Goal: Information Seeking & Learning: Learn about a topic

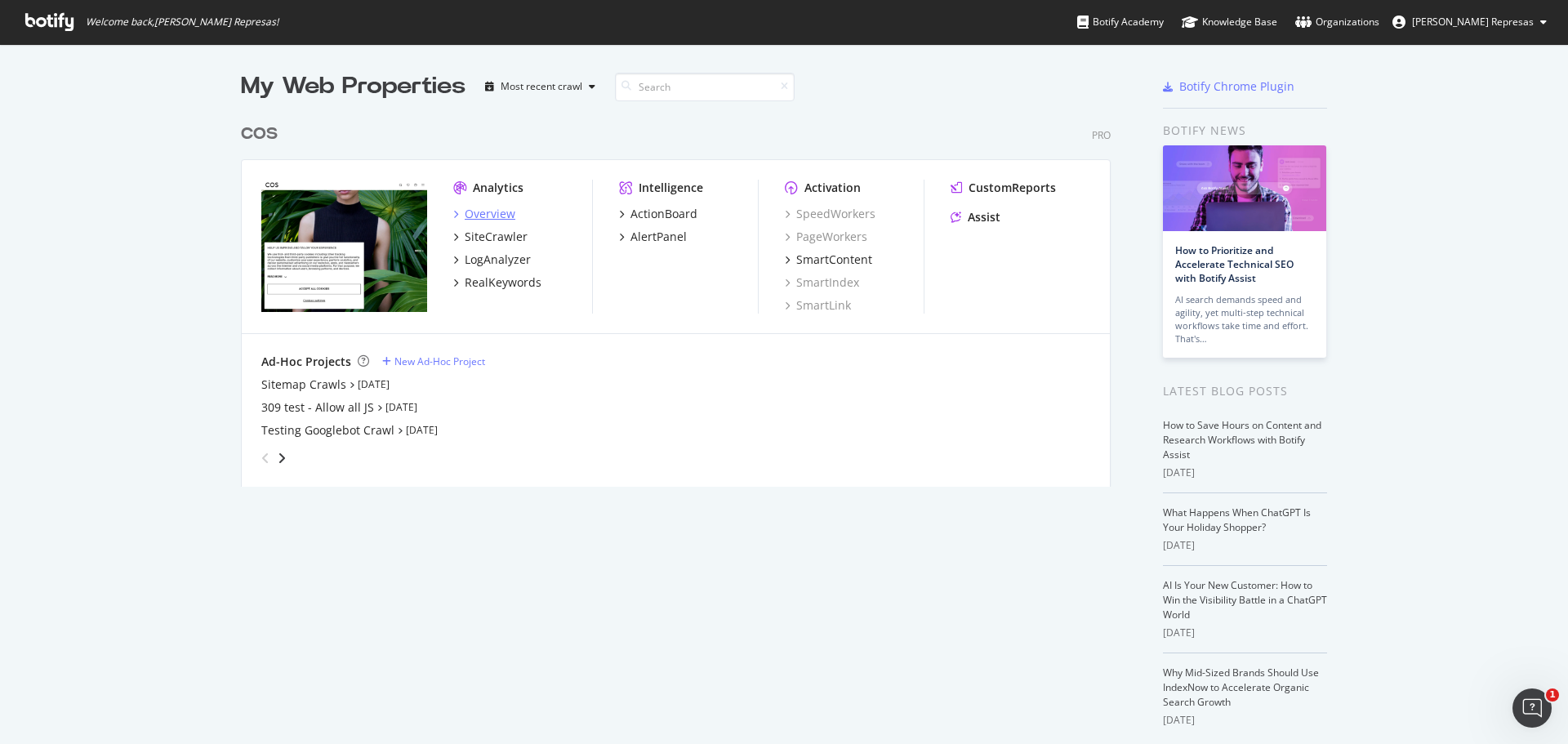
click at [466, 216] on div "Overview" at bounding box center [490, 214] width 51 height 17
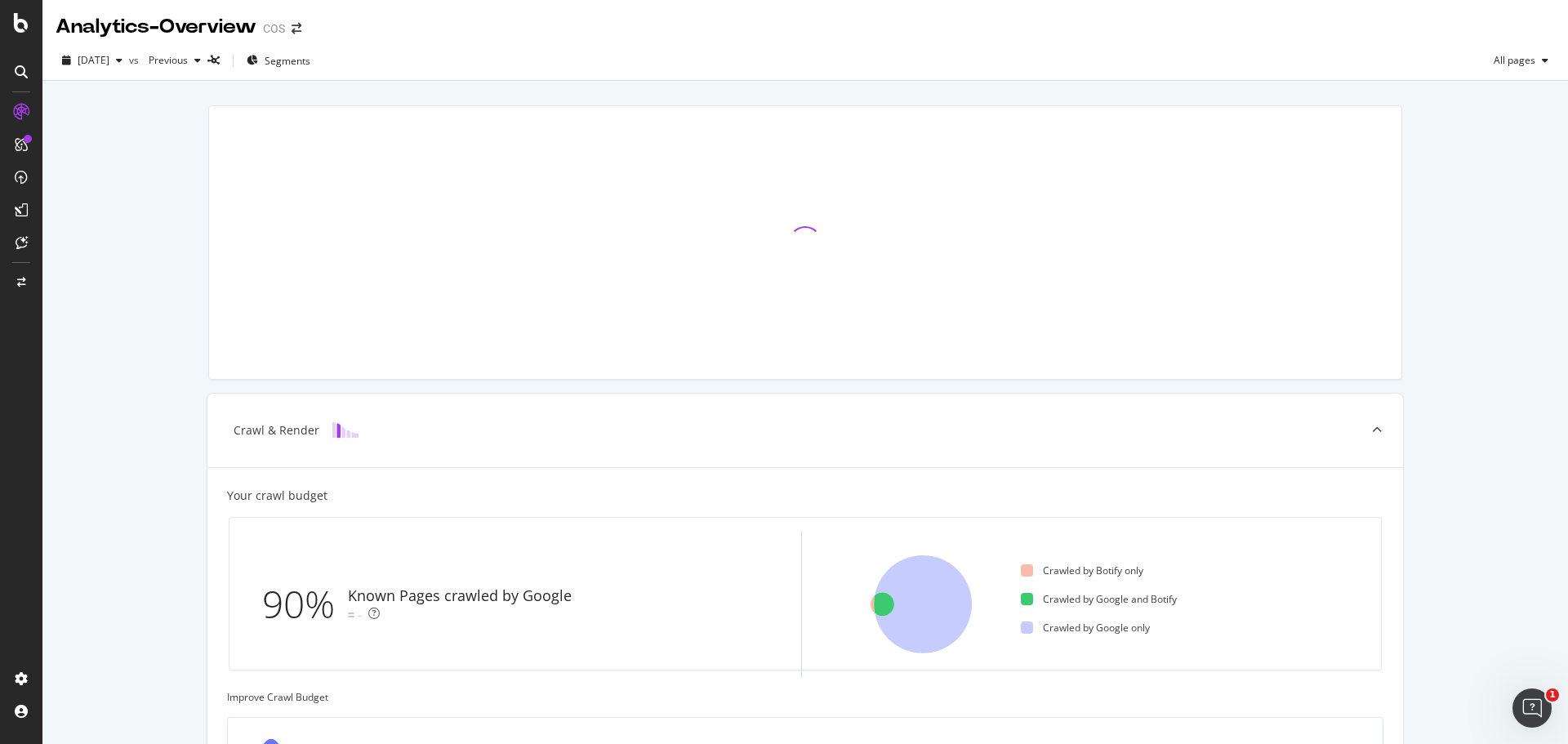
click at [96, 329] on div "Crawl & Render Your crawl budget 90% Known Pages crawled by Google - Crawled by…" at bounding box center [805, 674] width 1525 height 1187
click at [333, 433] on img at bounding box center [345, 430] width 26 height 16
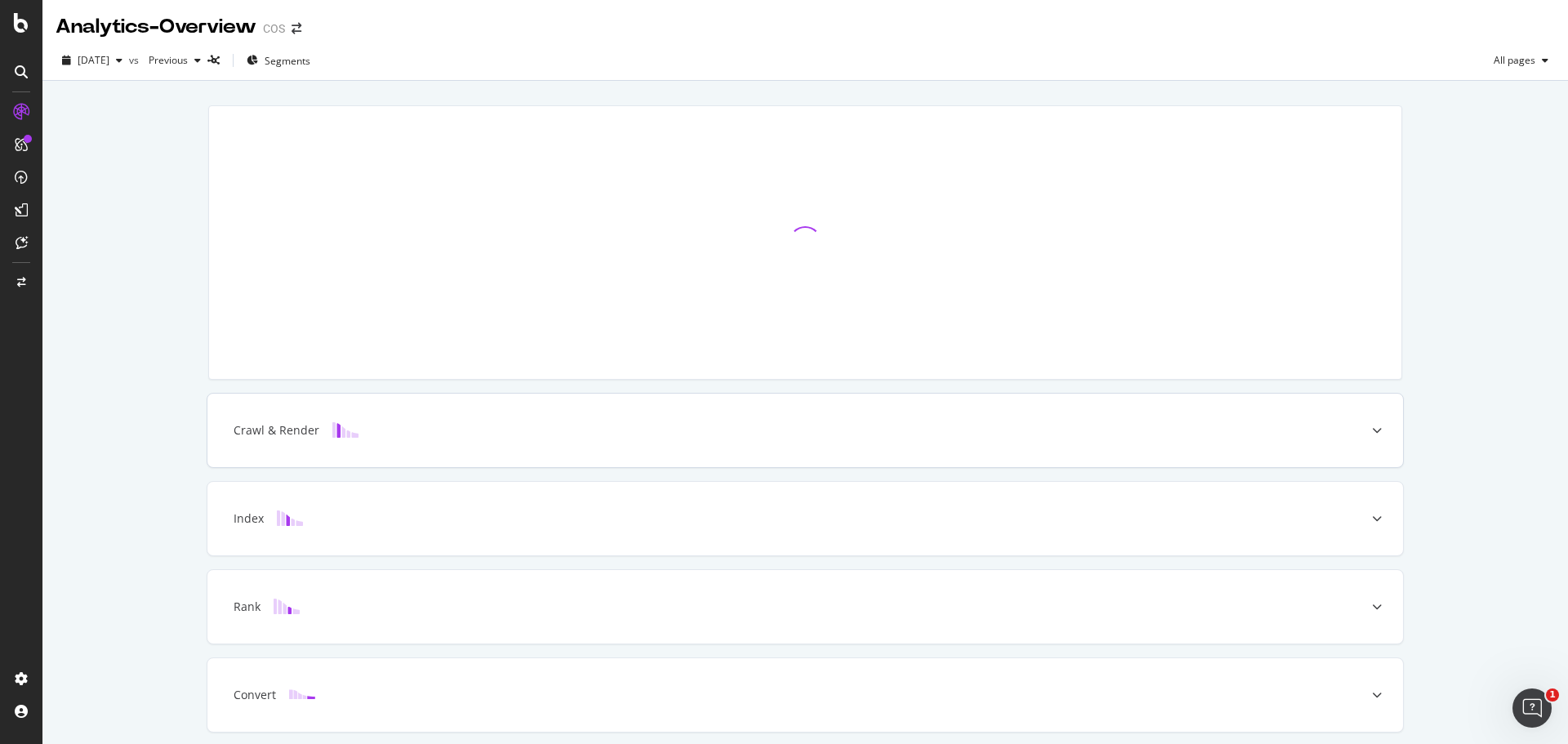
click at [337, 433] on img at bounding box center [345, 430] width 26 height 16
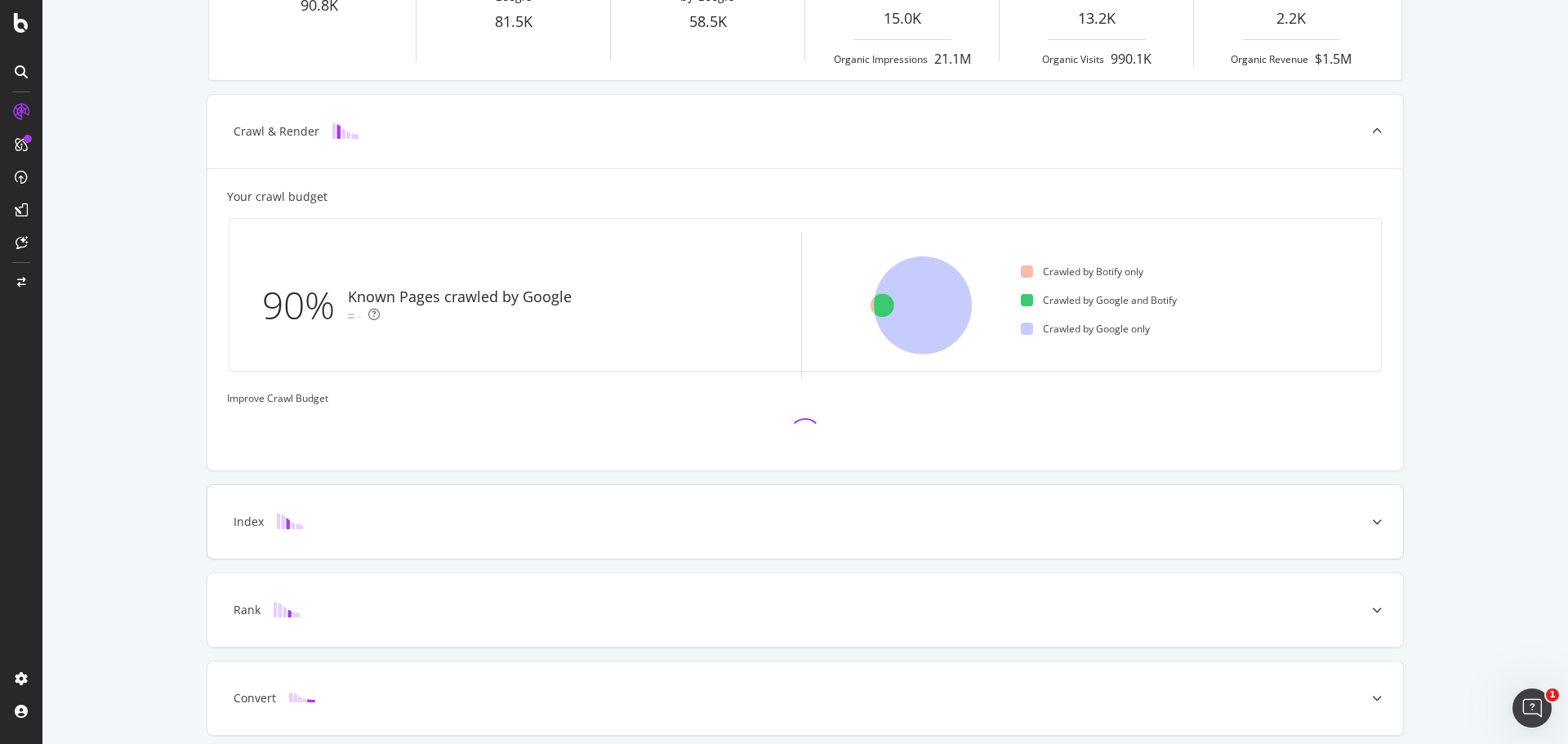
scroll to position [361, 0]
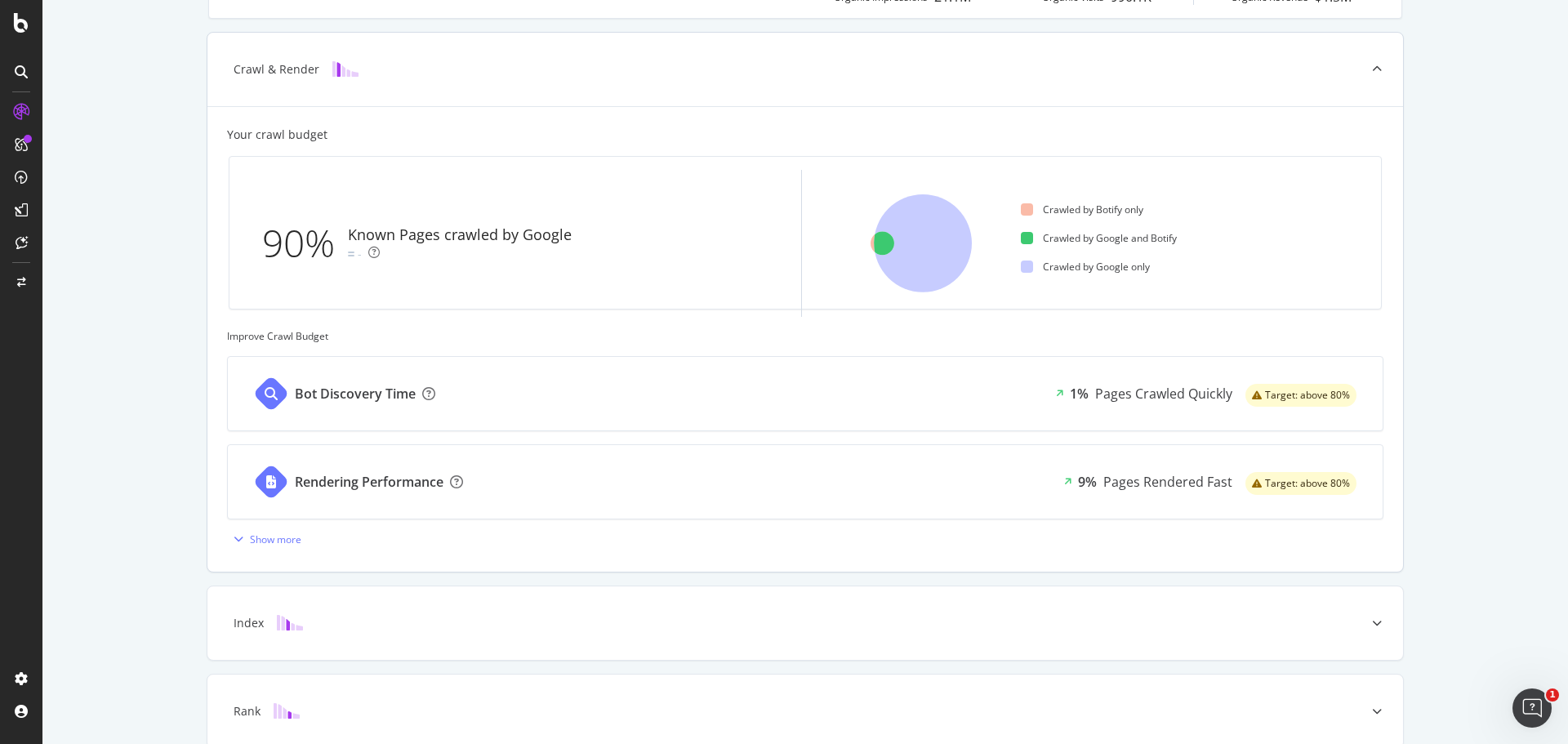
click at [1115, 388] on div "Pages Crawled Quickly" at bounding box center [1163, 393] width 137 height 18
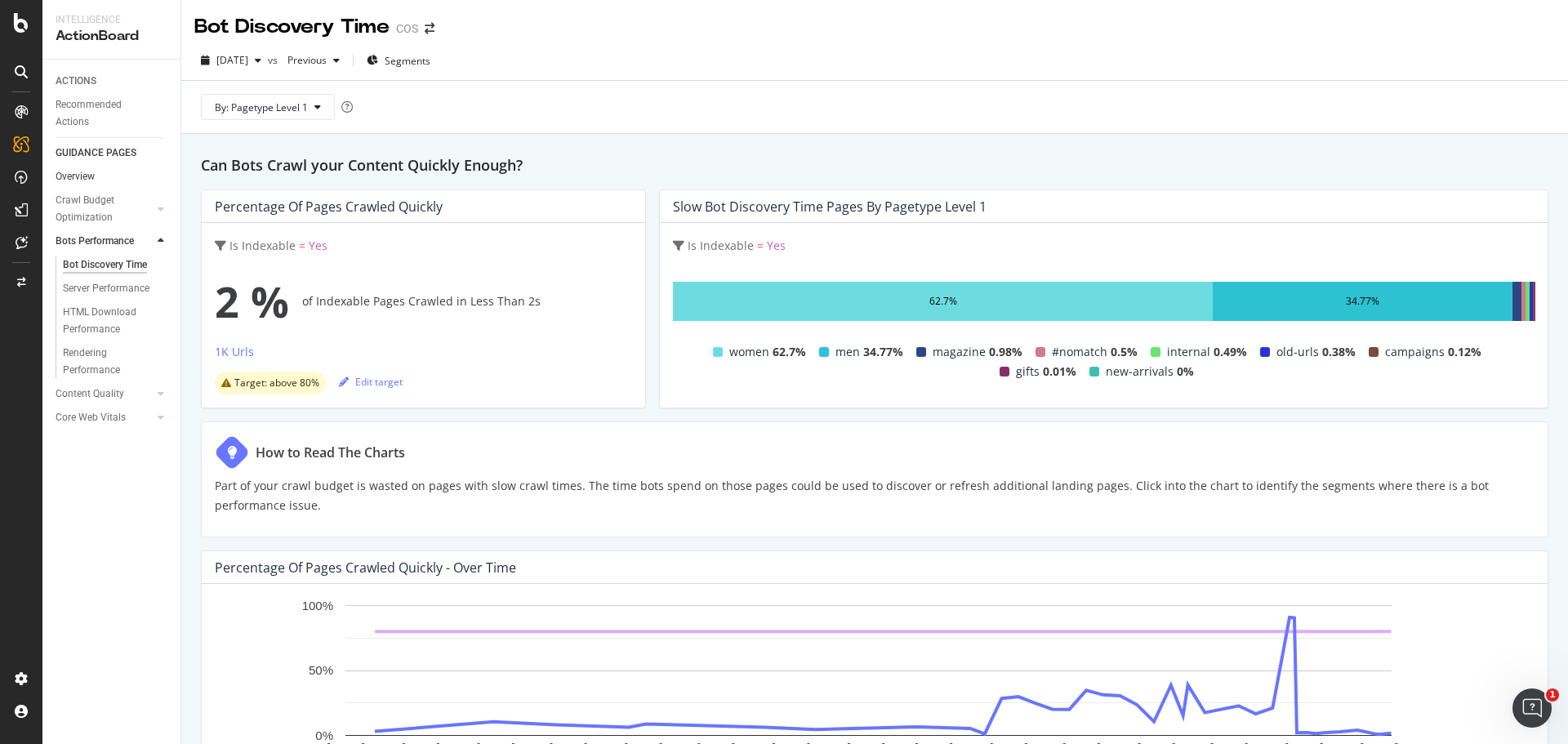
click at [100, 170] on link "Overview" at bounding box center [112, 177] width 114 height 18
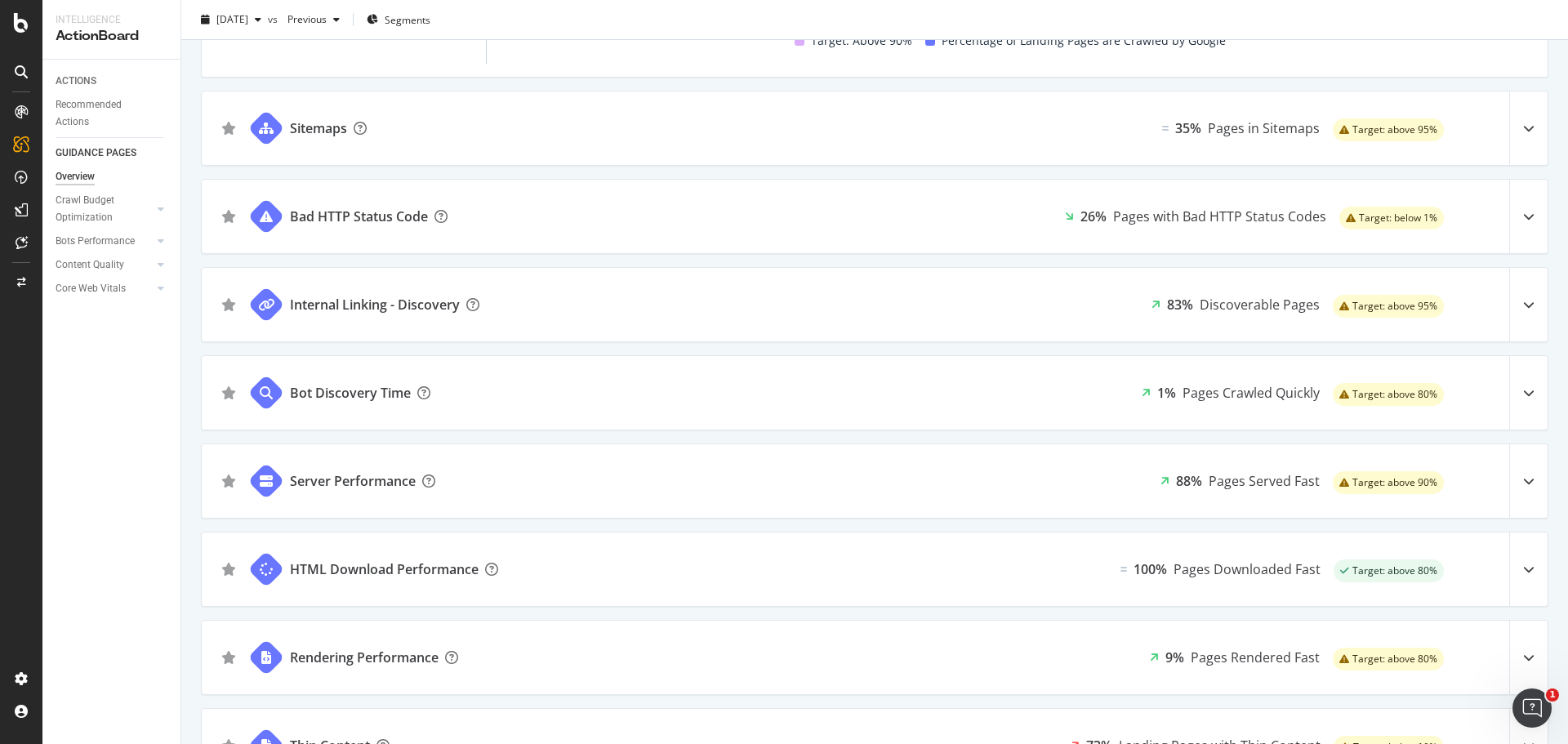
scroll to position [245, 0]
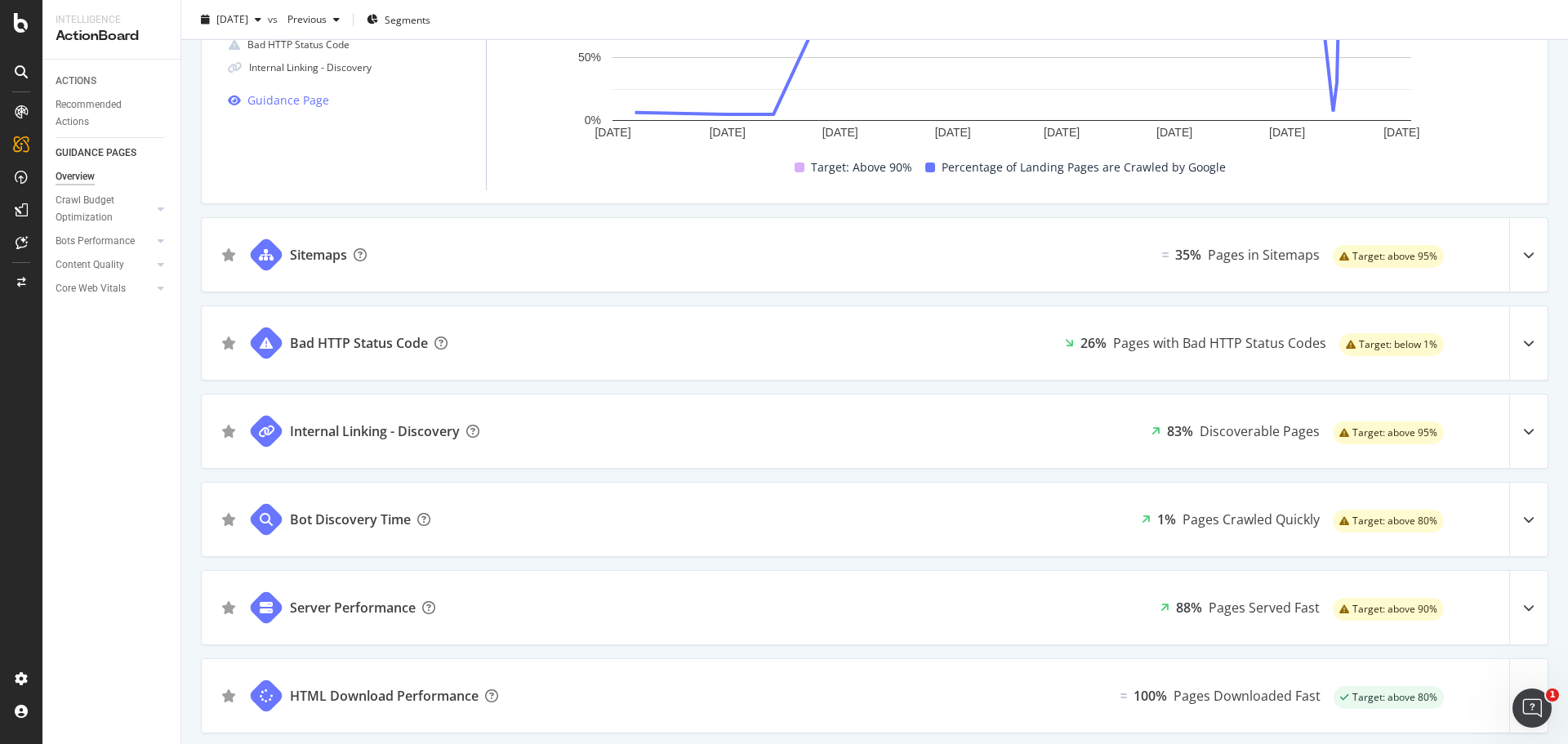
click at [1509, 247] on div at bounding box center [1527, 255] width 38 height 74
click at [1523, 261] on icon at bounding box center [1529, 255] width 12 height 12
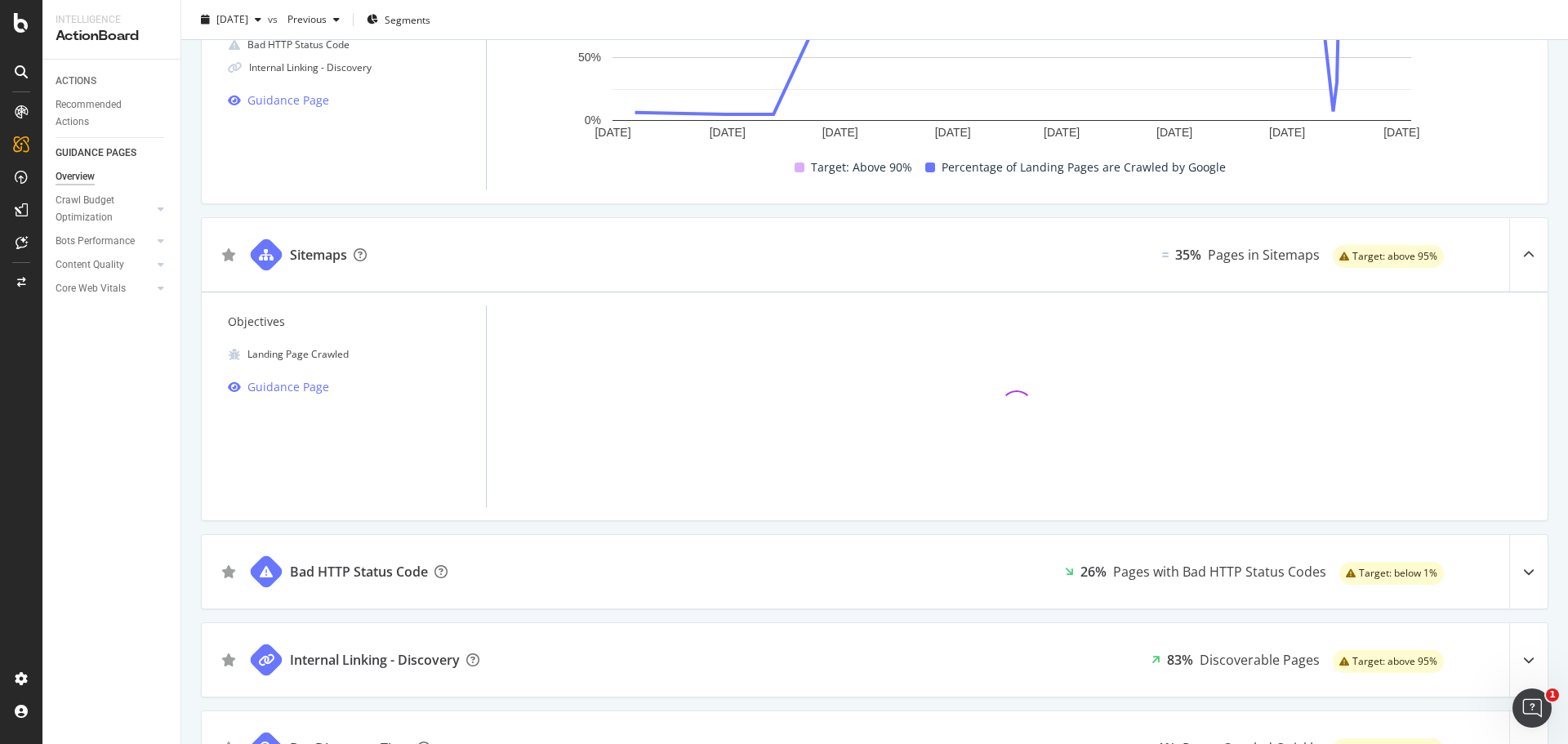
click at [1523, 249] on icon at bounding box center [1529, 255] width 12 height 12
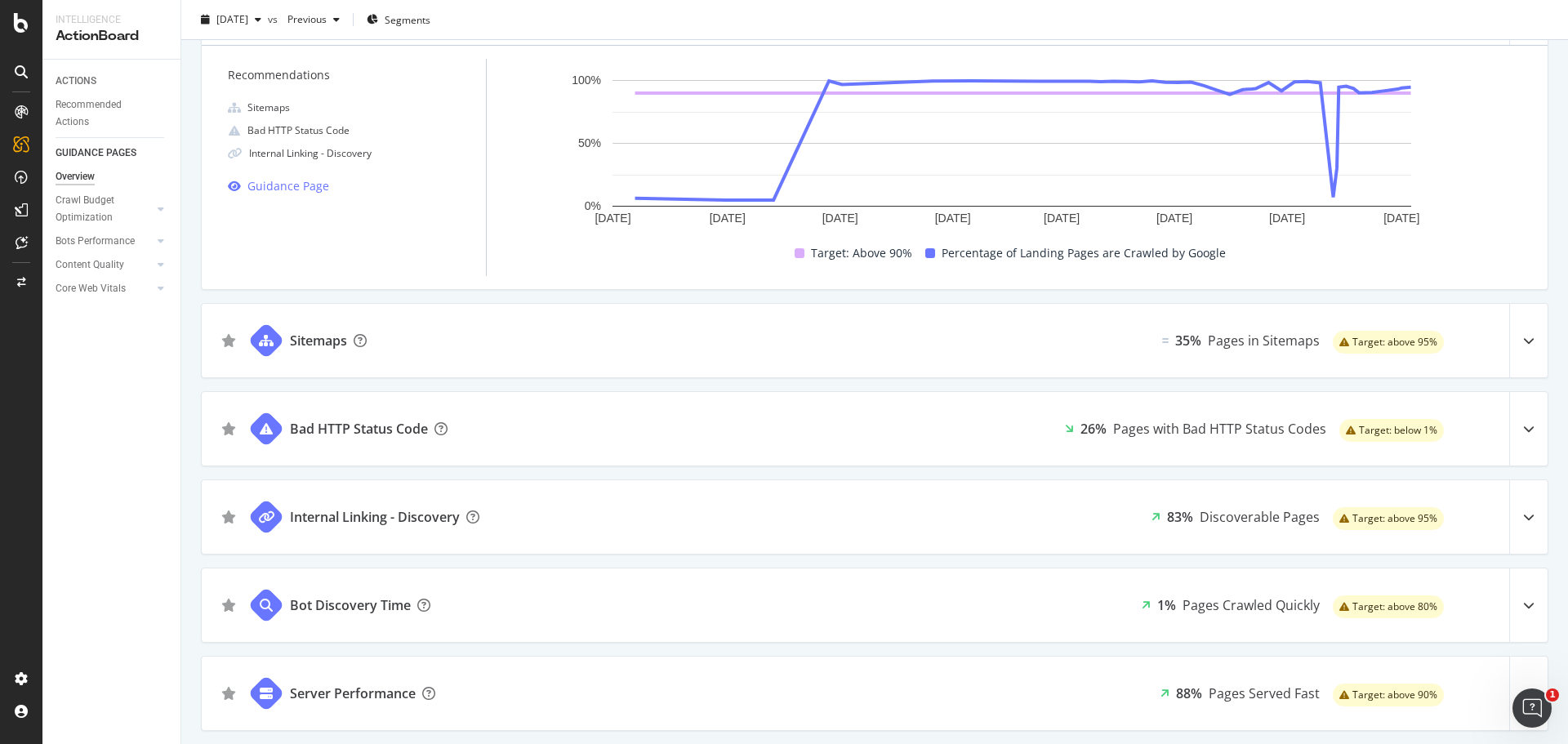
scroll to position [68, 0]
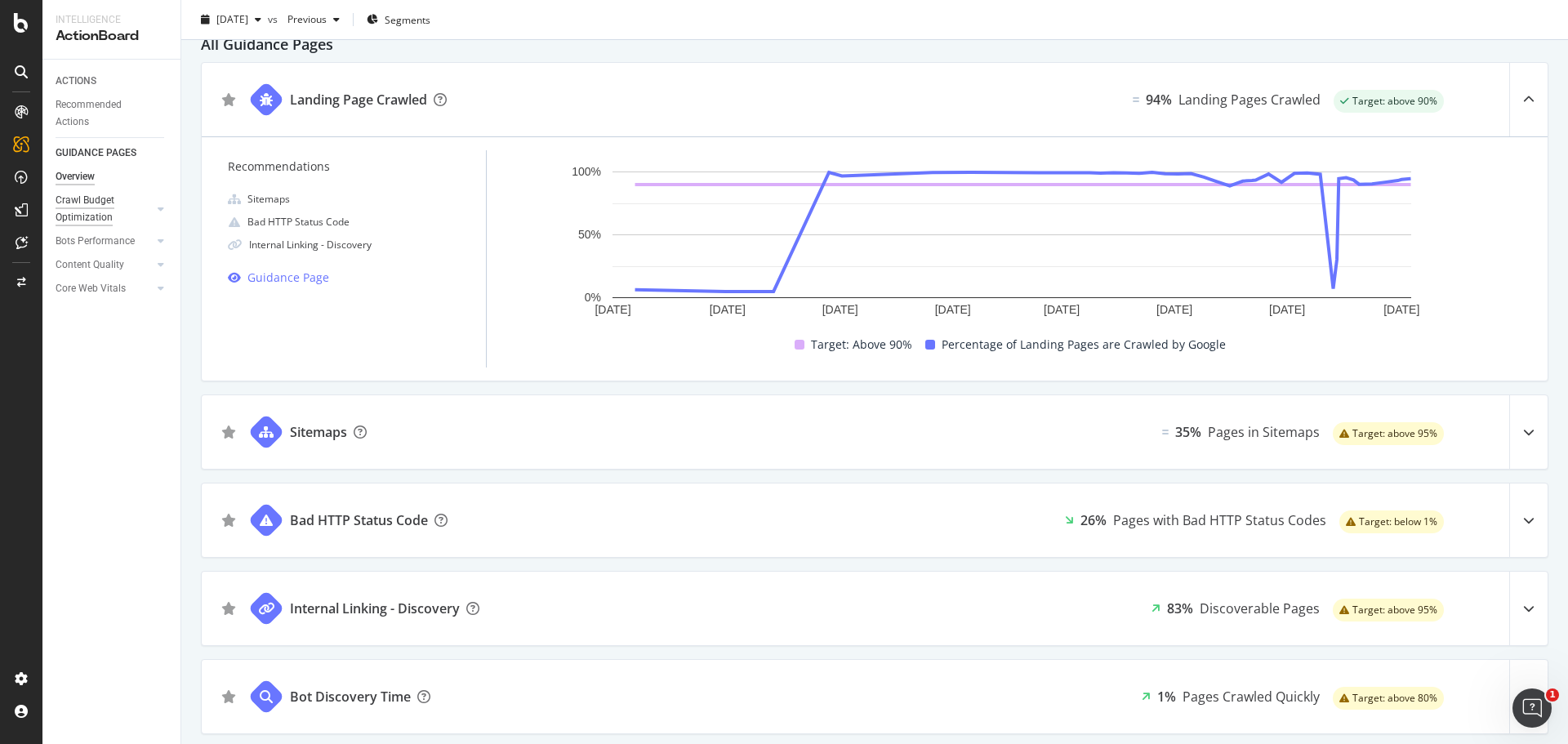
click at [74, 211] on div "Crawl Budget Optimization" at bounding box center [98, 208] width 86 height 34
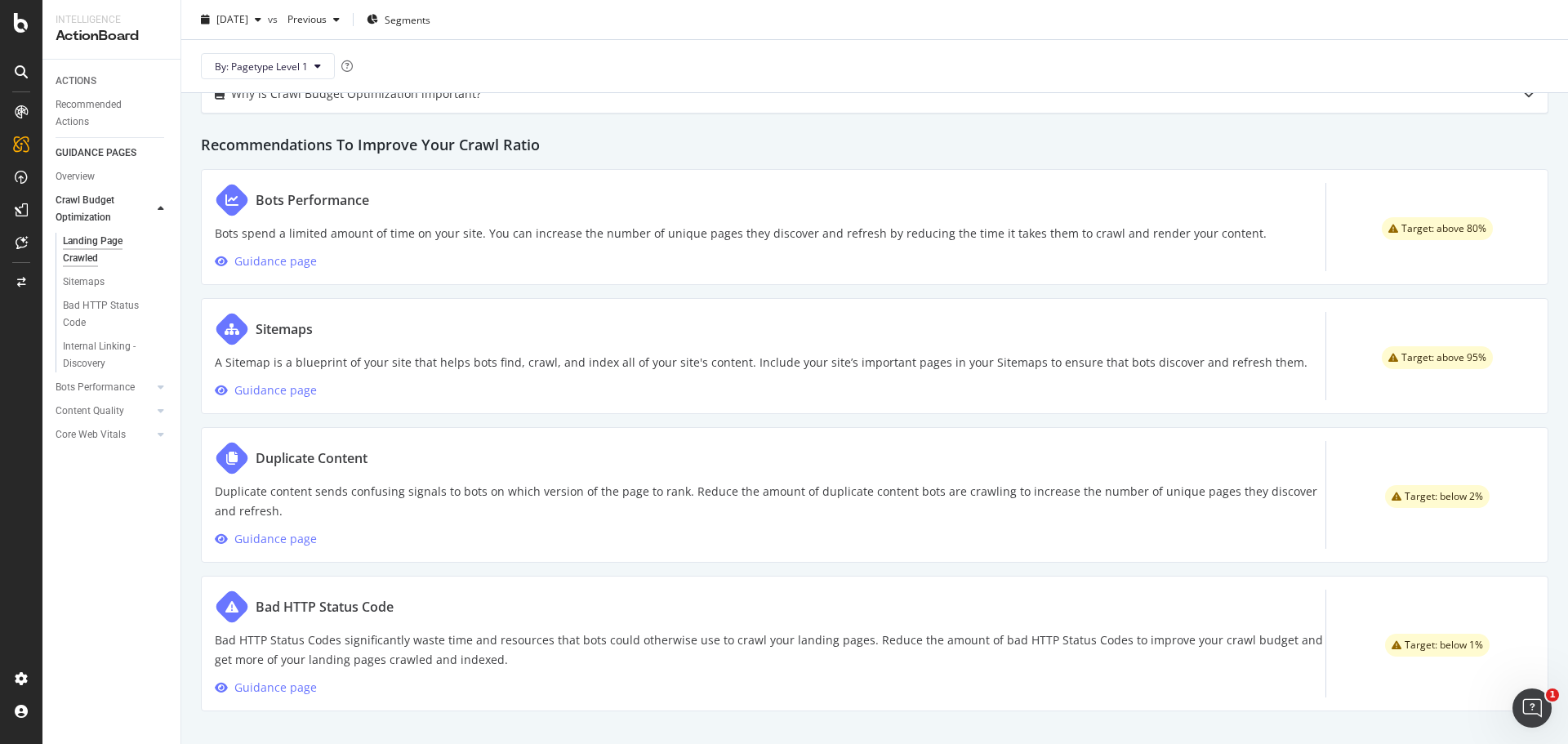
scroll to position [522, 0]
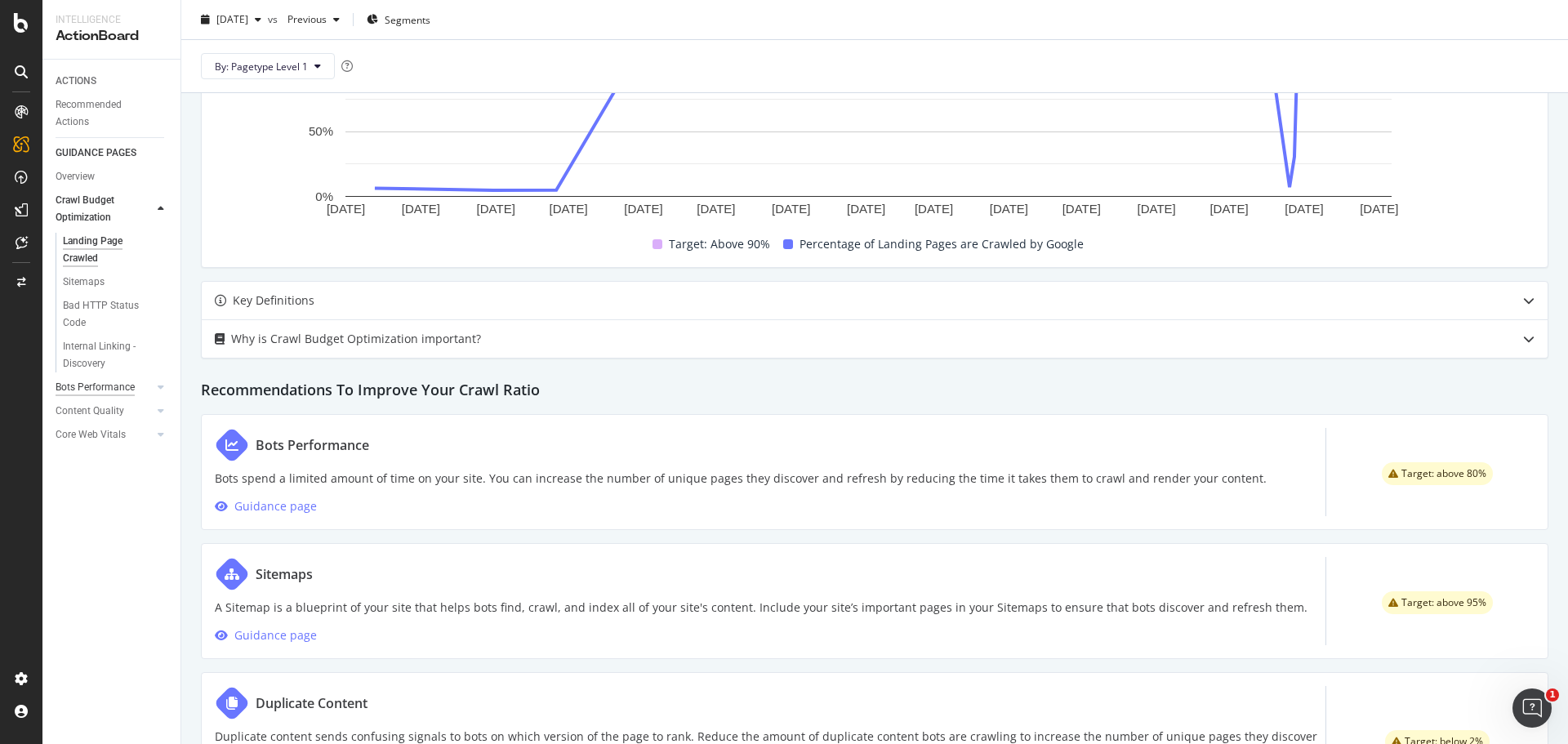
click at [104, 384] on div "Bots Performance" at bounding box center [94, 388] width 79 height 18
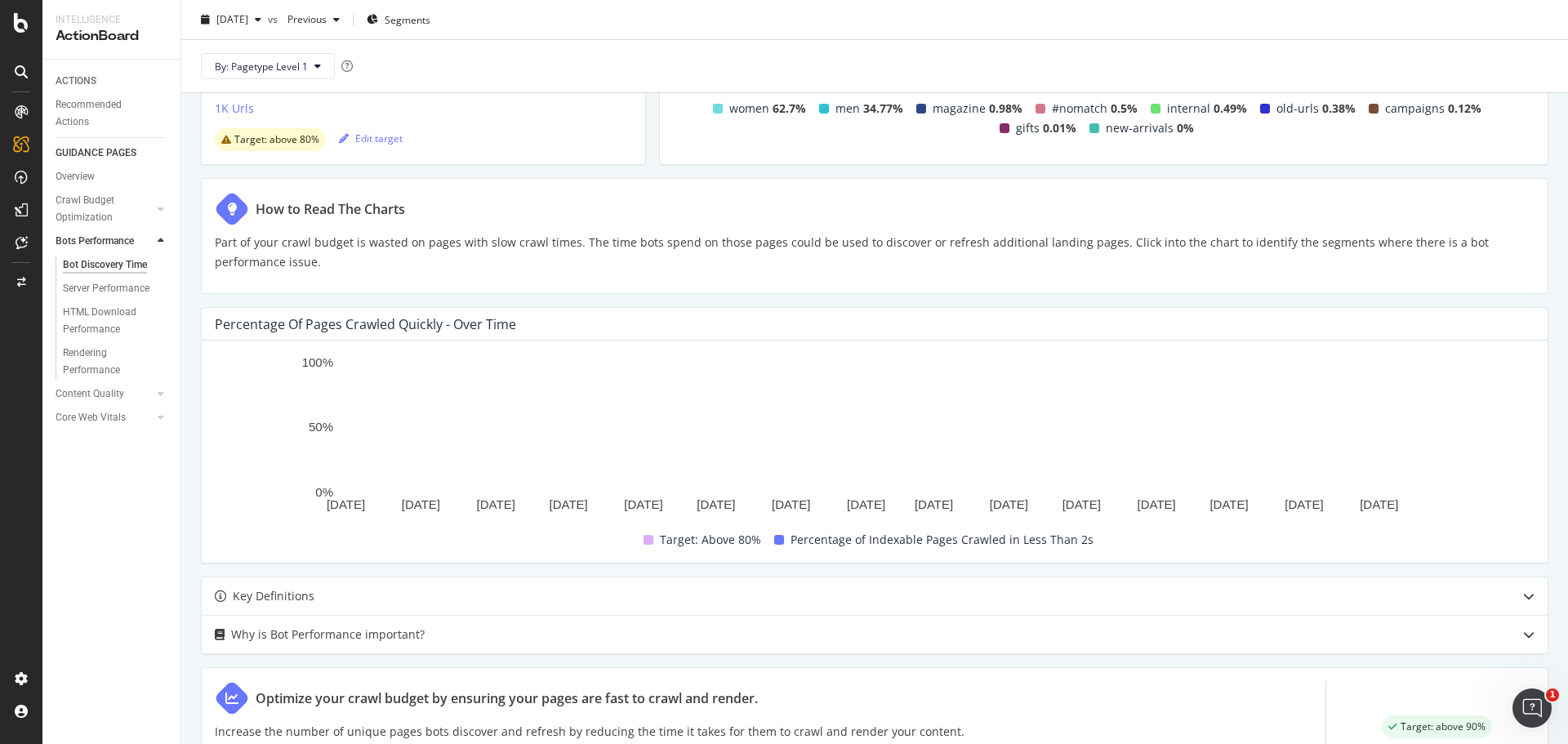
scroll to position [245, 0]
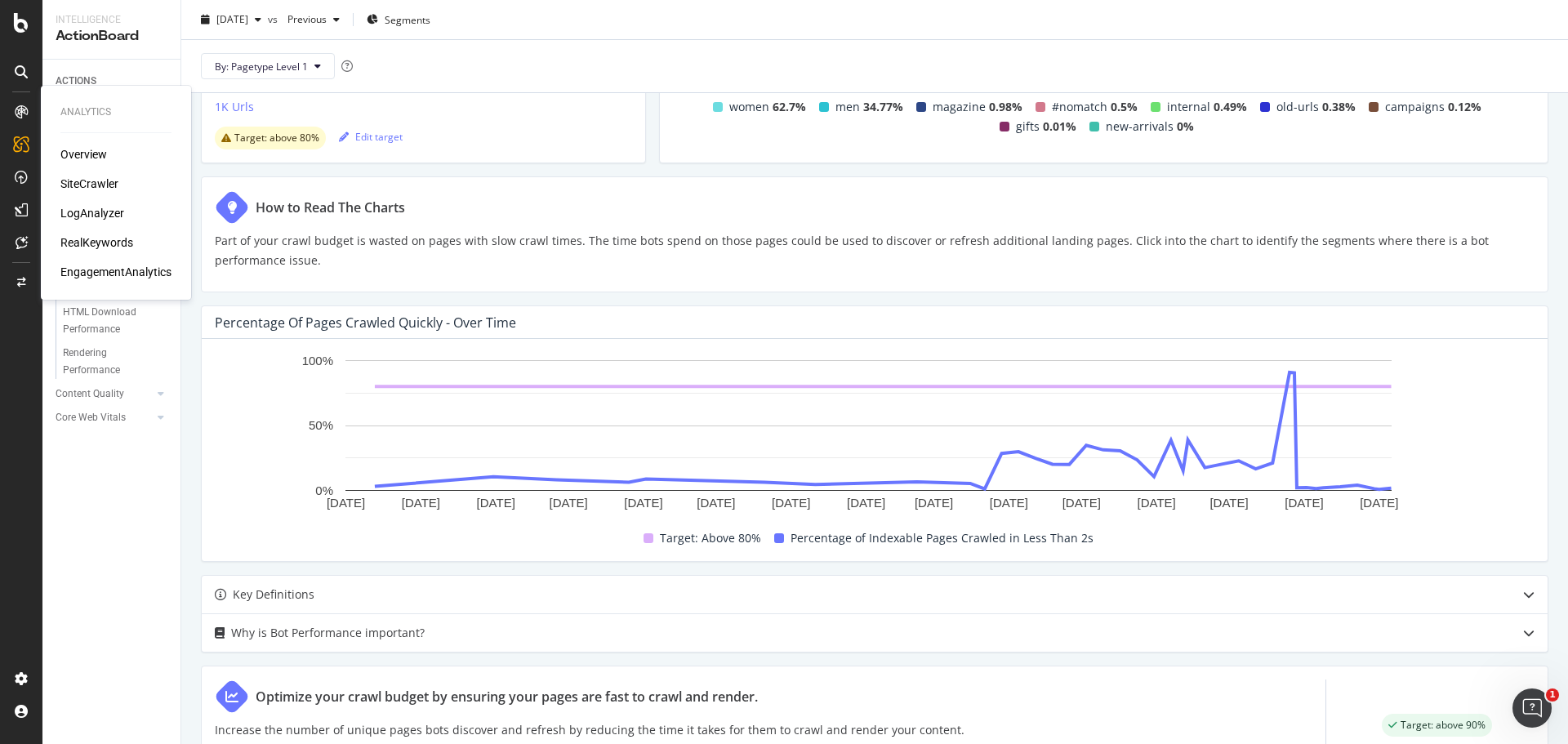
click at [76, 150] on div "Overview" at bounding box center [84, 154] width 47 height 17
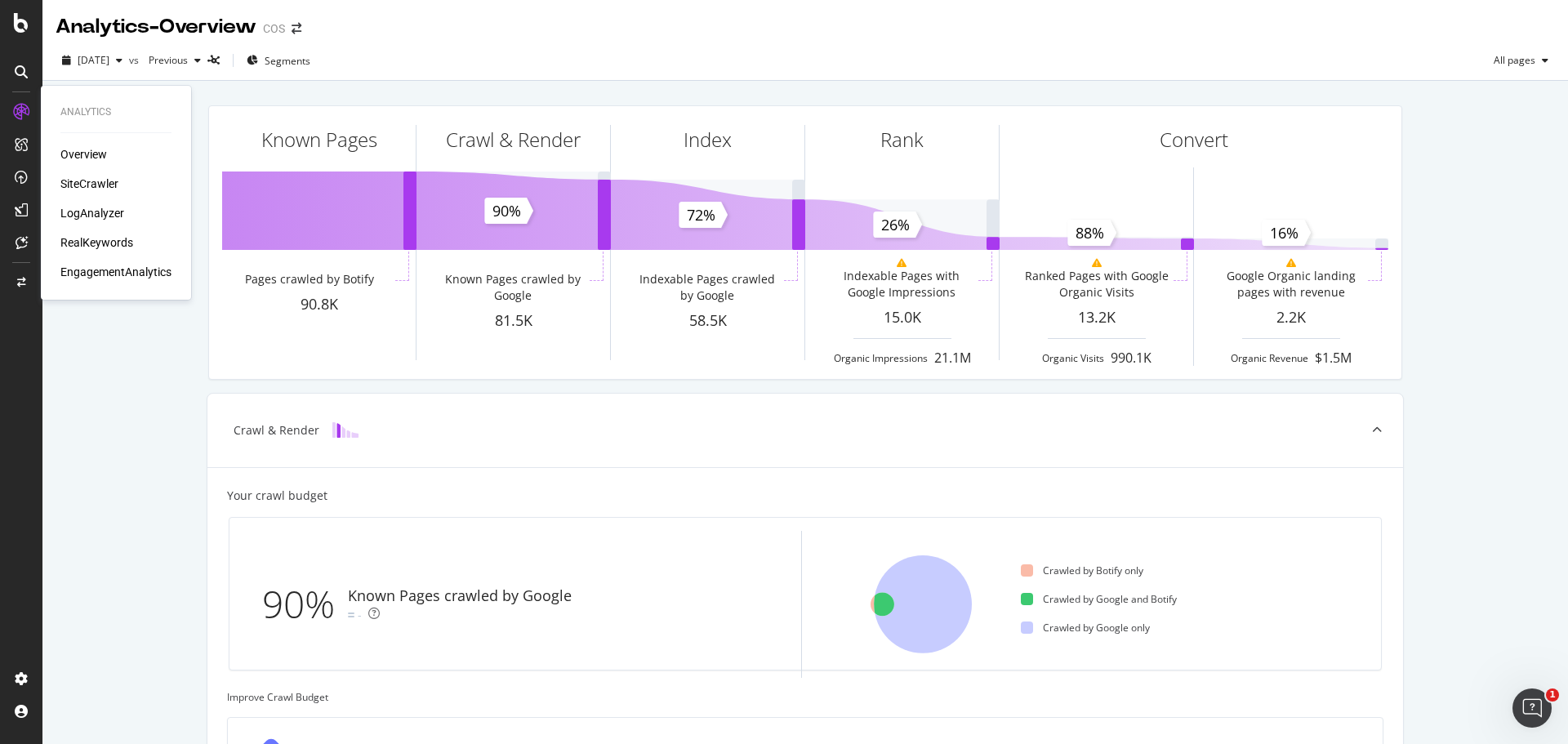
click at [77, 216] on div "LogAnalyzer" at bounding box center [91, 213] width 63 height 17
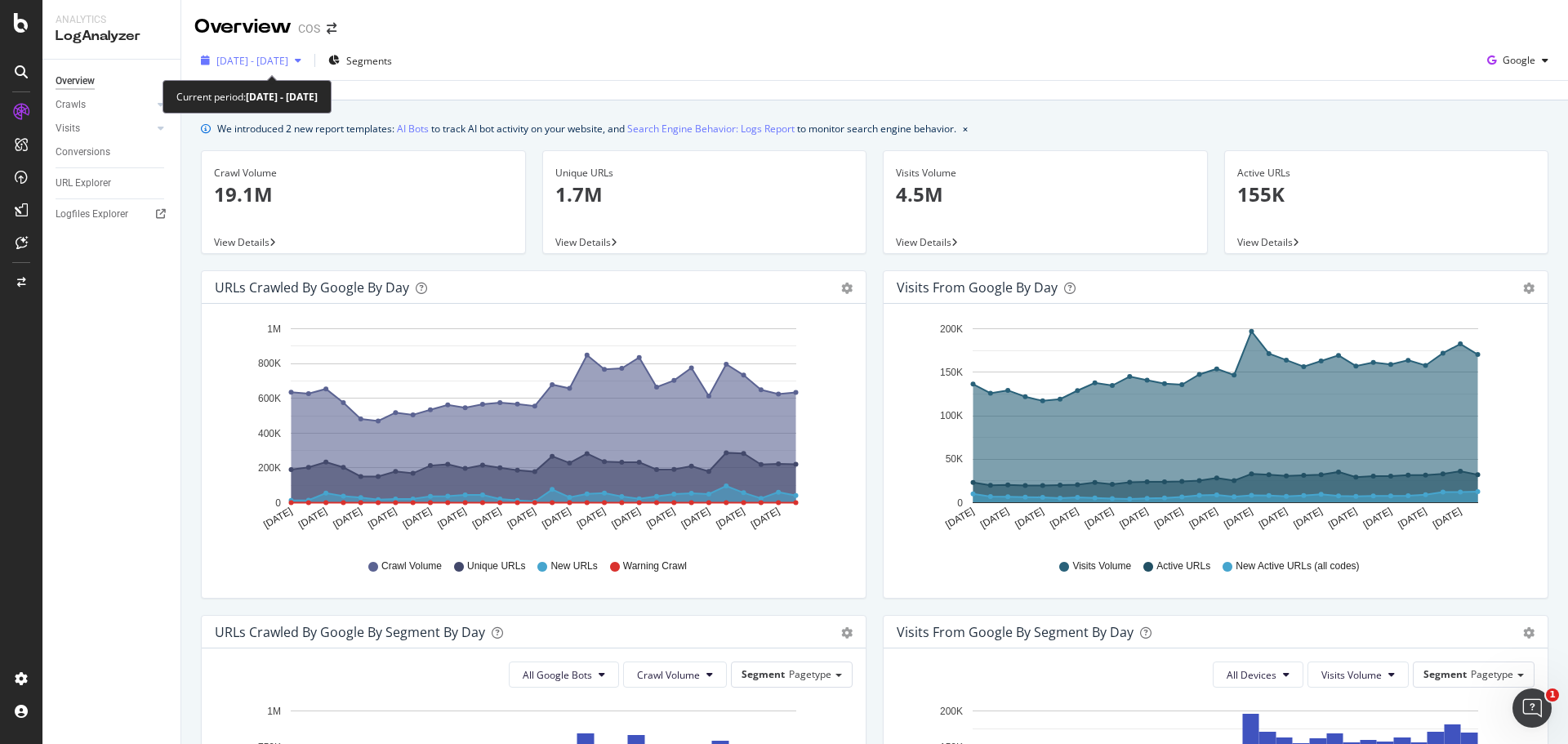
click at [307, 65] on div "button" at bounding box center [298, 60] width 19 height 10
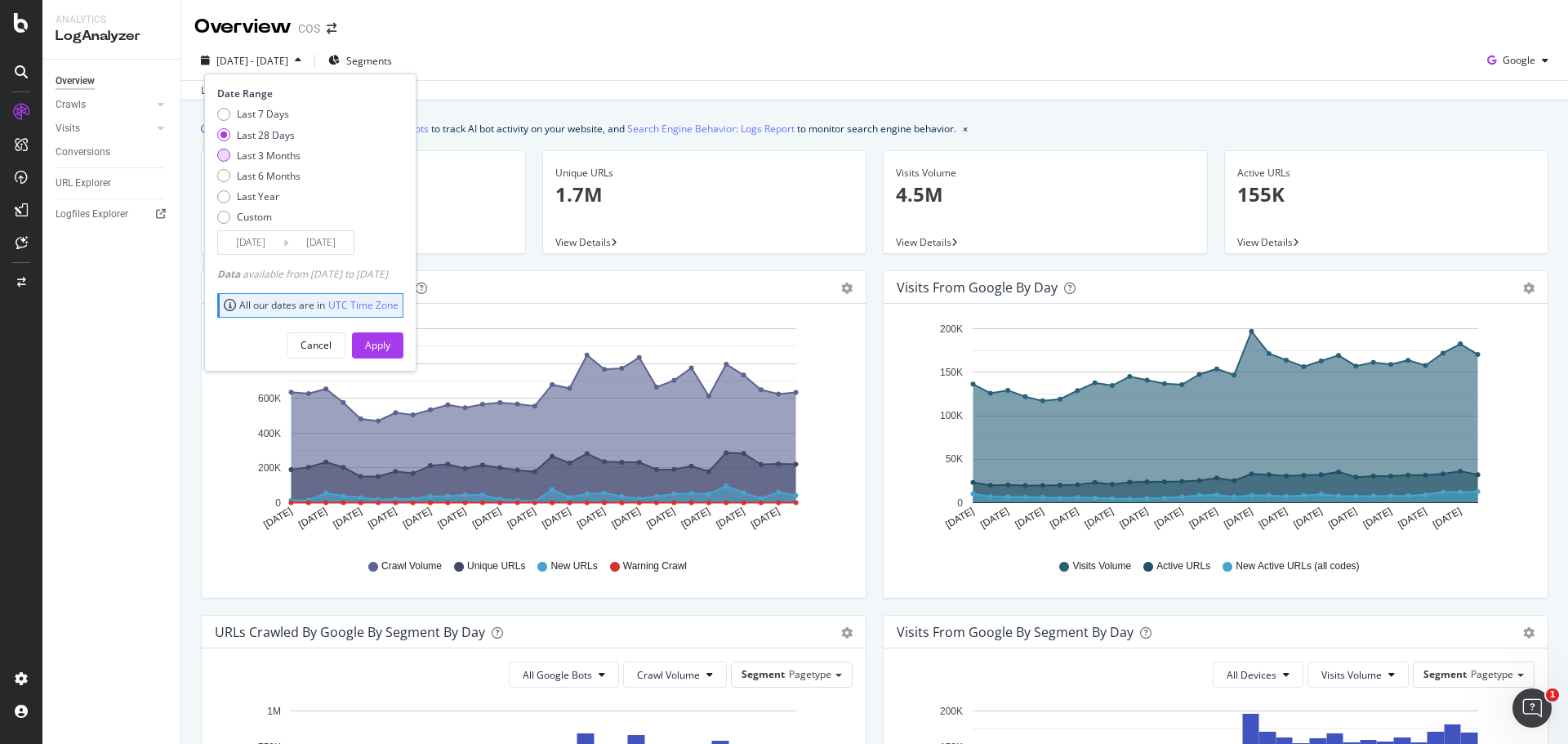
click at [257, 150] on div "Last 3 Months" at bounding box center [267, 156] width 63 height 14
type input "2025/06/10"
click at [390, 338] on div "Apply" at bounding box center [377, 345] width 25 height 14
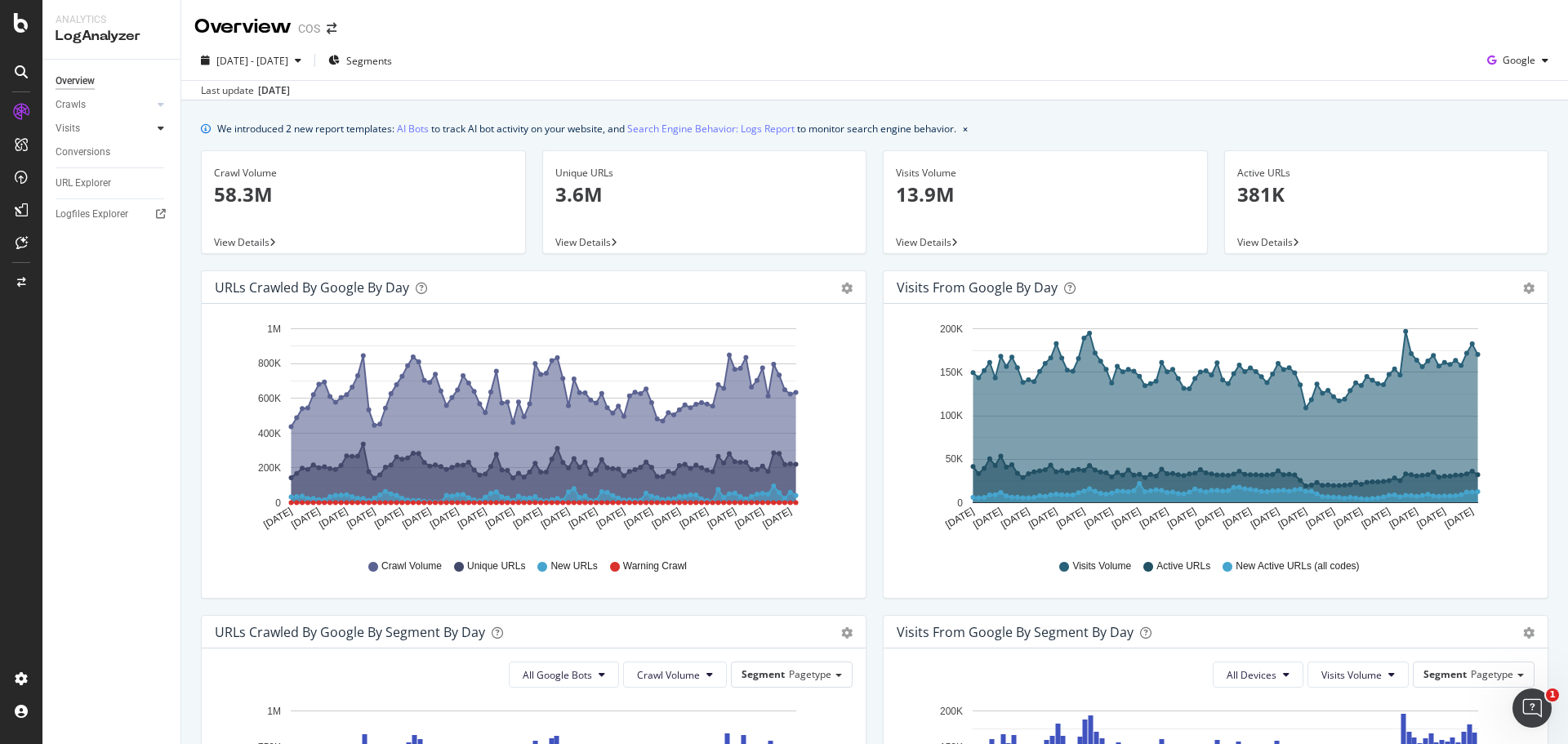
click at [160, 127] on icon at bounding box center [160, 128] width 7 height 10
click at [165, 132] on div at bounding box center [160, 127] width 17 height 17
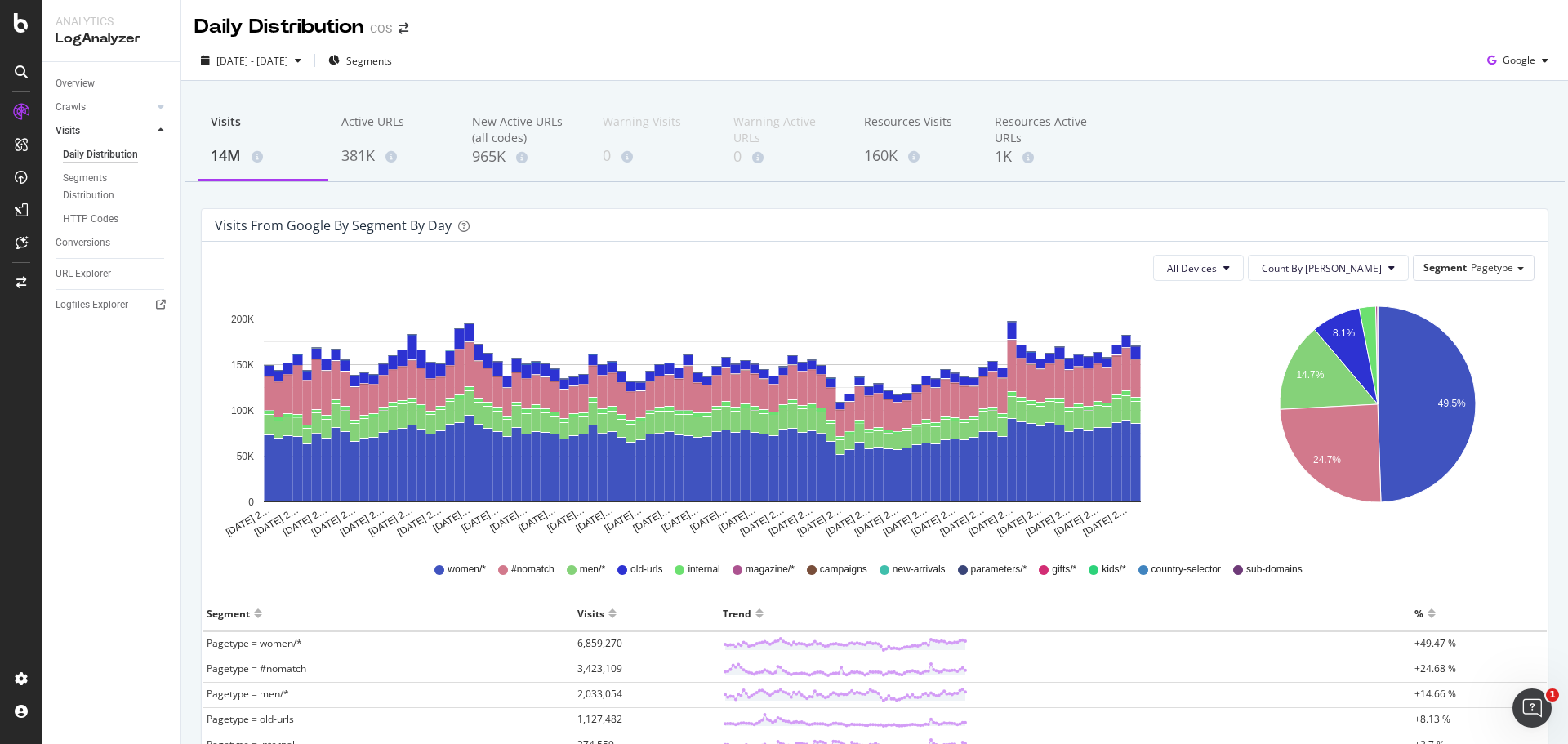
click at [158, 129] on icon at bounding box center [160, 130] width 7 height 10
click at [160, 105] on icon at bounding box center [160, 107] width 7 height 10
click at [165, 104] on div at bounding box center [160, 107] width 17 height 17
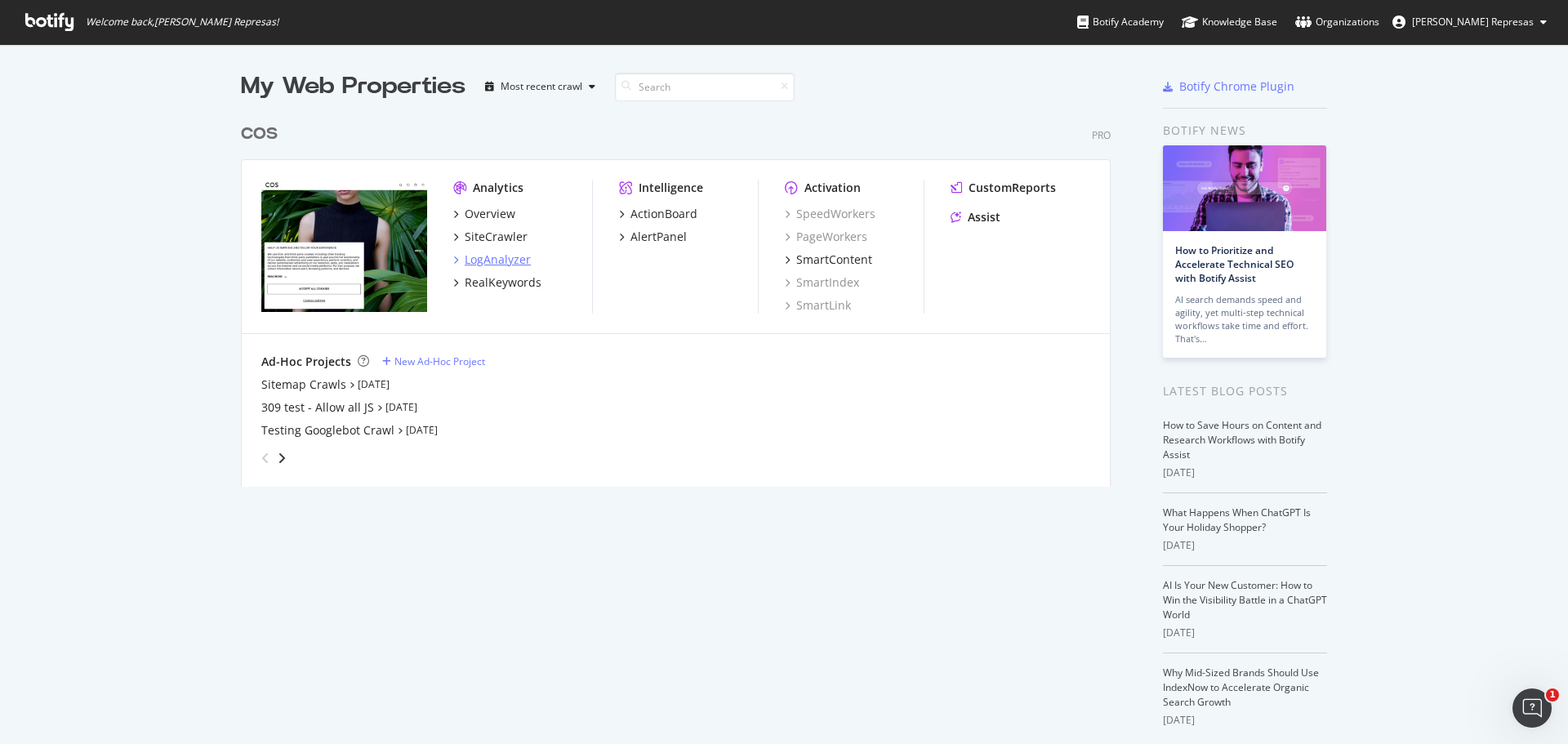
click at [453, 260] on icon "grid" at bounding box center [455, 260] width 5 height 8
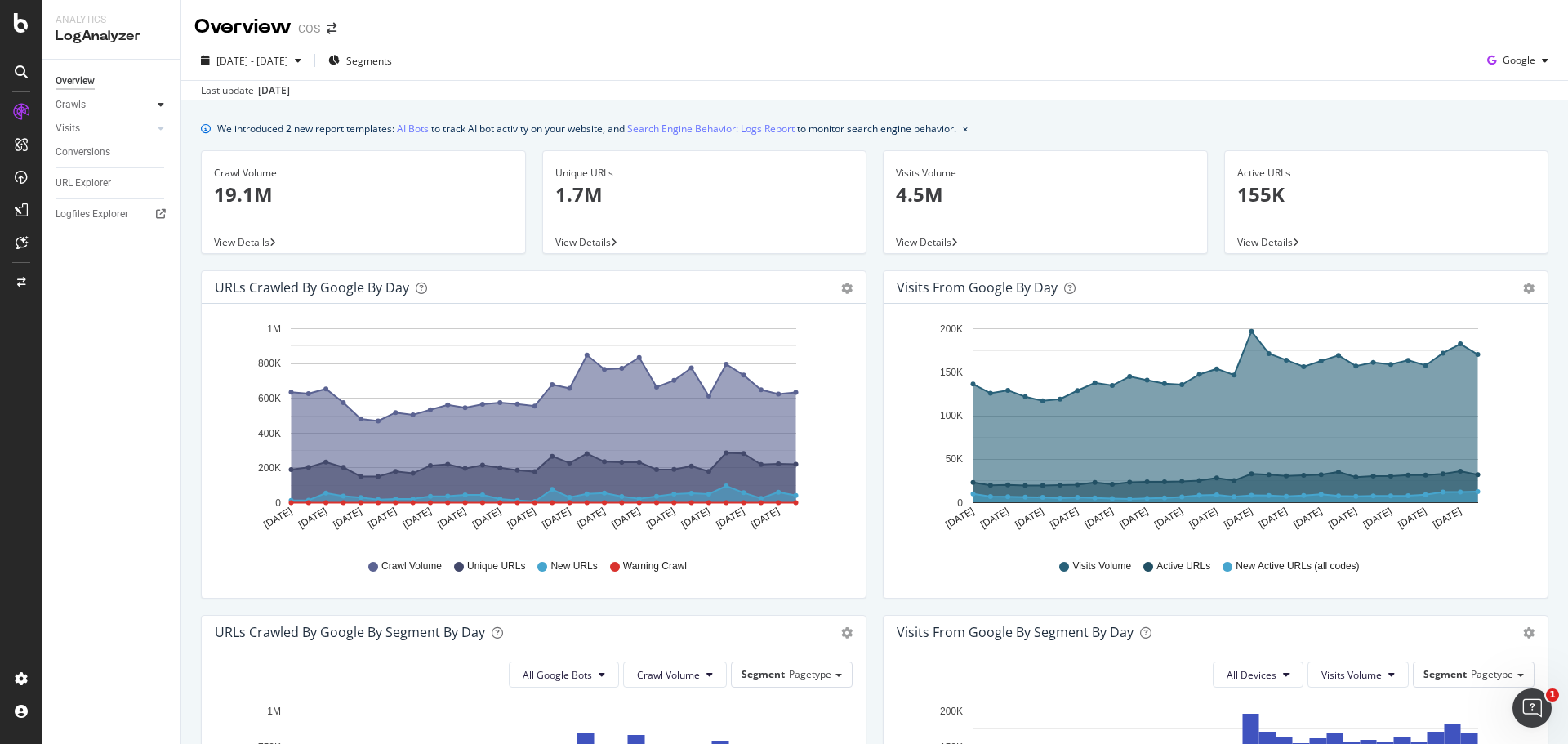
click at [163, 99] on icon at bounding box center [160, 104] width 7 height 10
click at [161, 100] on icon at bounding box center [160, 104] width 7 height 10
click at [302, 61] on icon "button" at bounding box center [298, 60] width 7 height 10
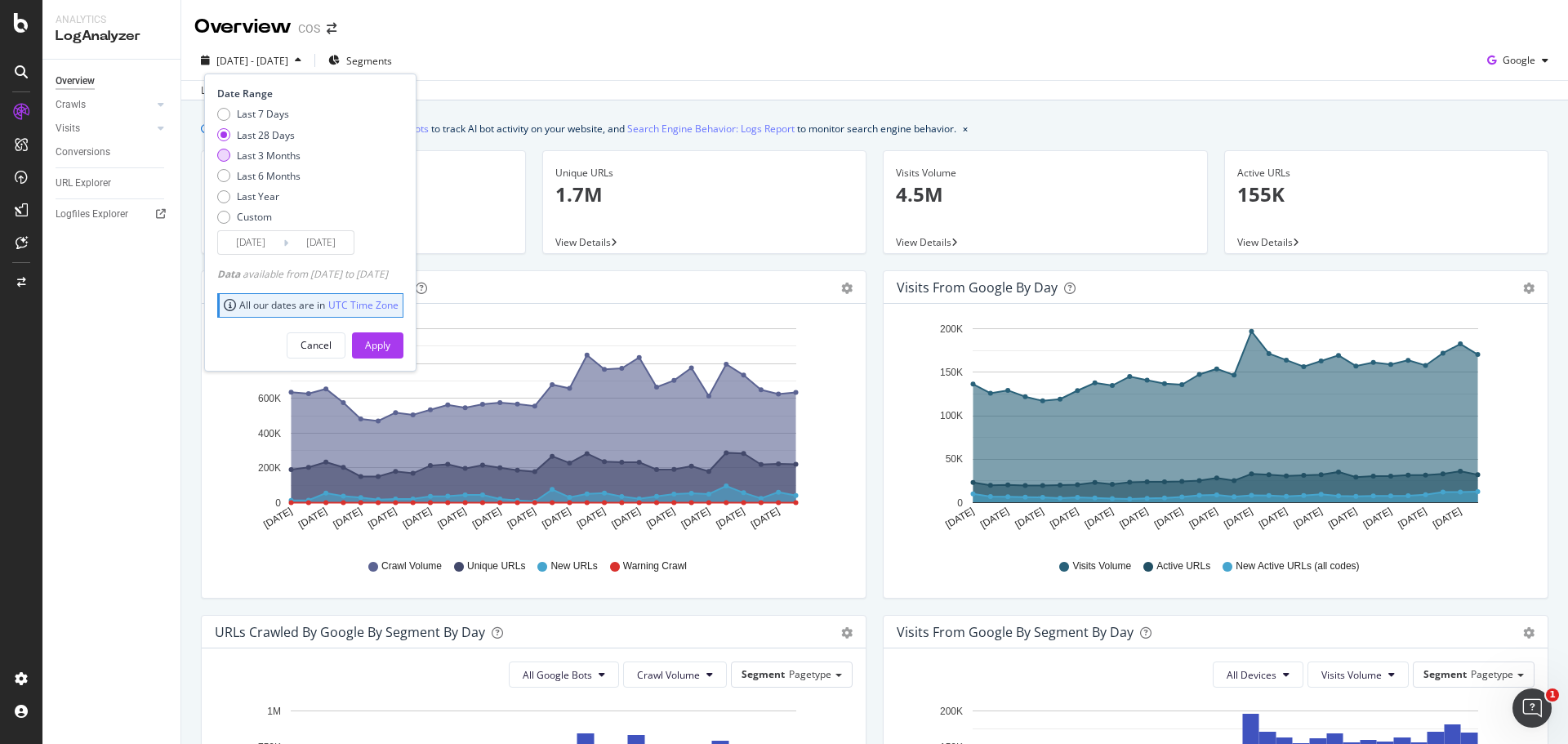
click at [274, 156] on div "Last 3 Months" at bounding box center [267, 156] width 63 height 14
type input "[DATE]"
click at [390, 348] on div "Apply" at bounding box center [377, 345] width 25 height 14
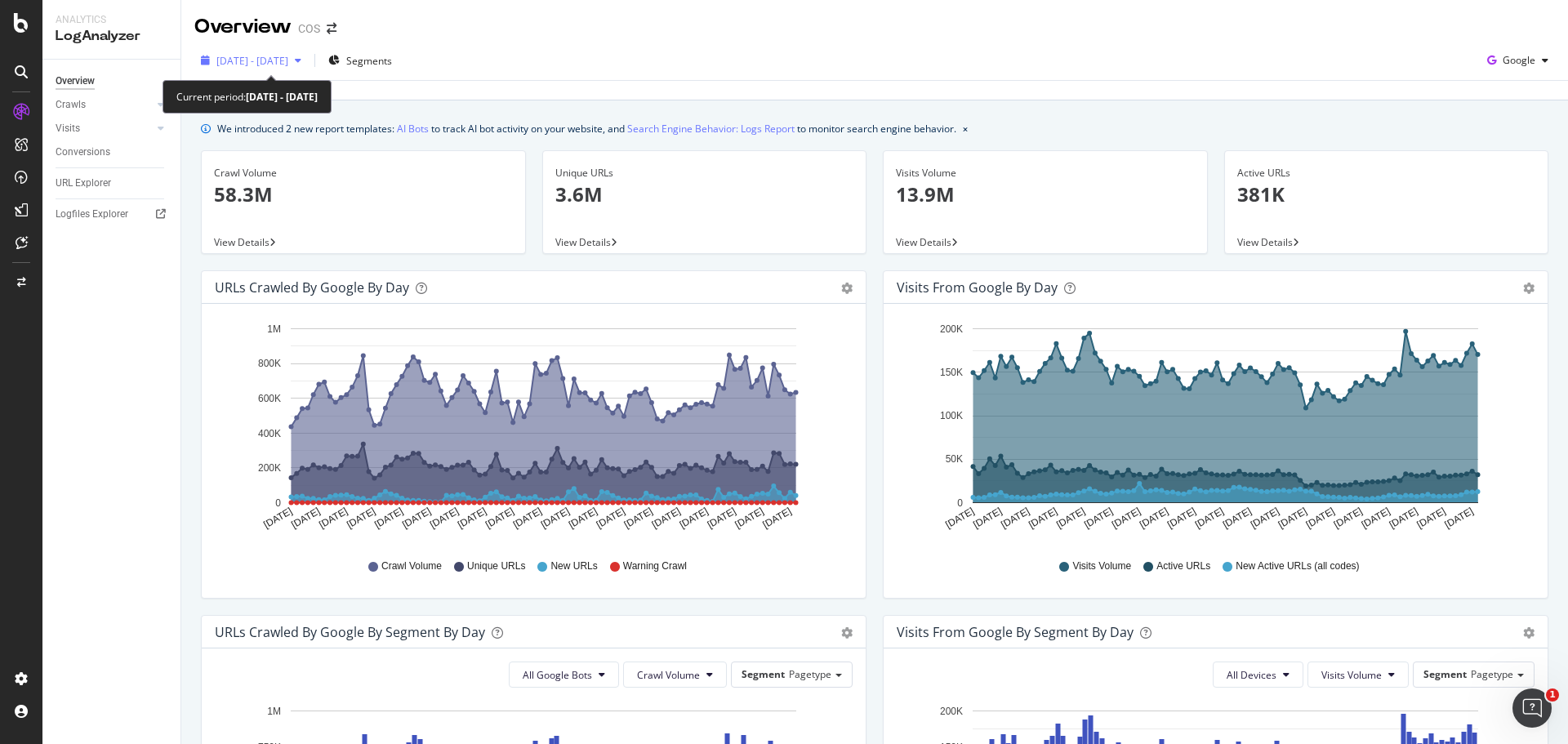
click at [307, 63] on div "button" at bounding box center [298, 60] width 19 height 10
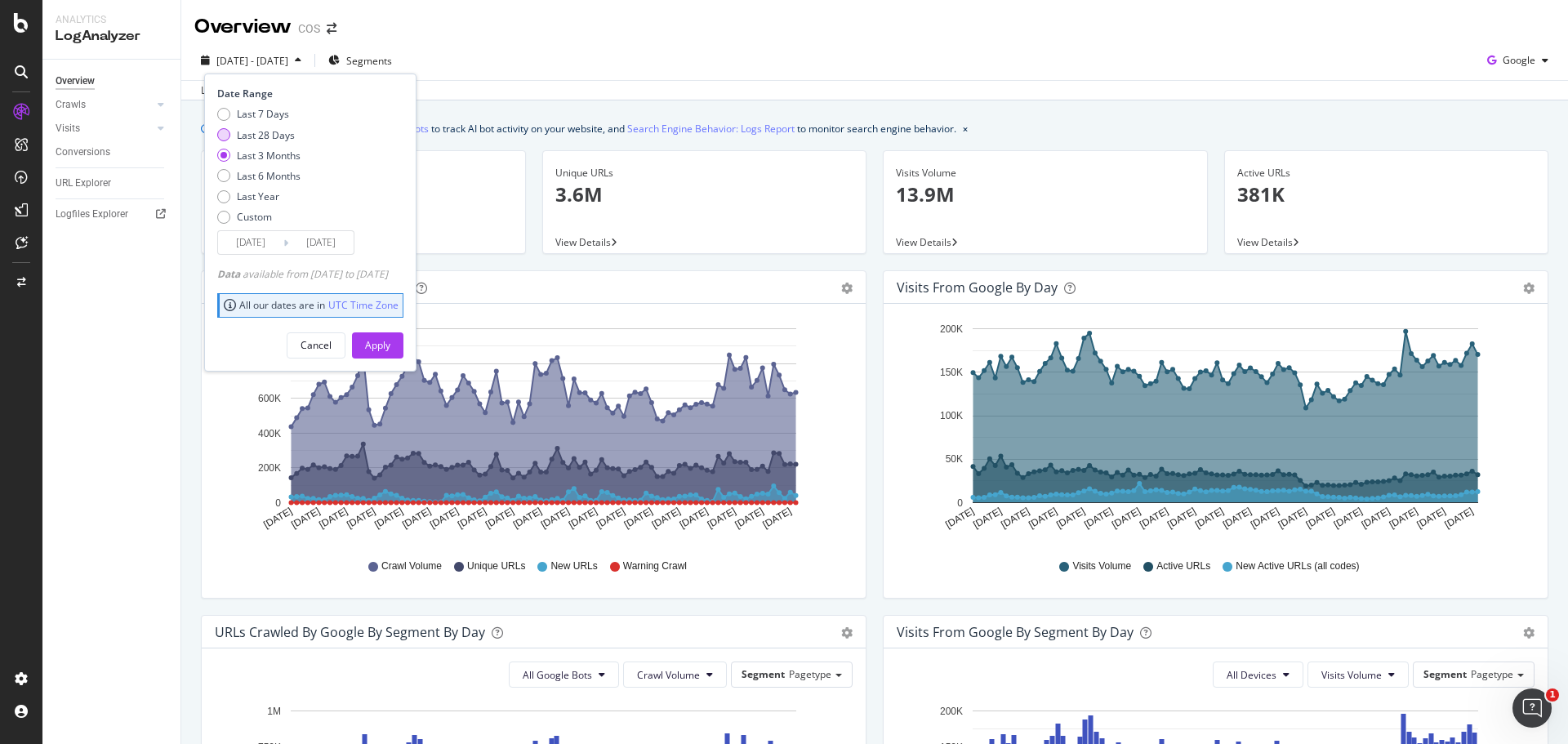
click at [271, 138] on div "Last 28 Days" at bounding box center [266, 135] width 58 height 14
type input "2025/08/13"
click at [390, 339] on div "Apply" at bounding box center [377, 345] width 25 height 14
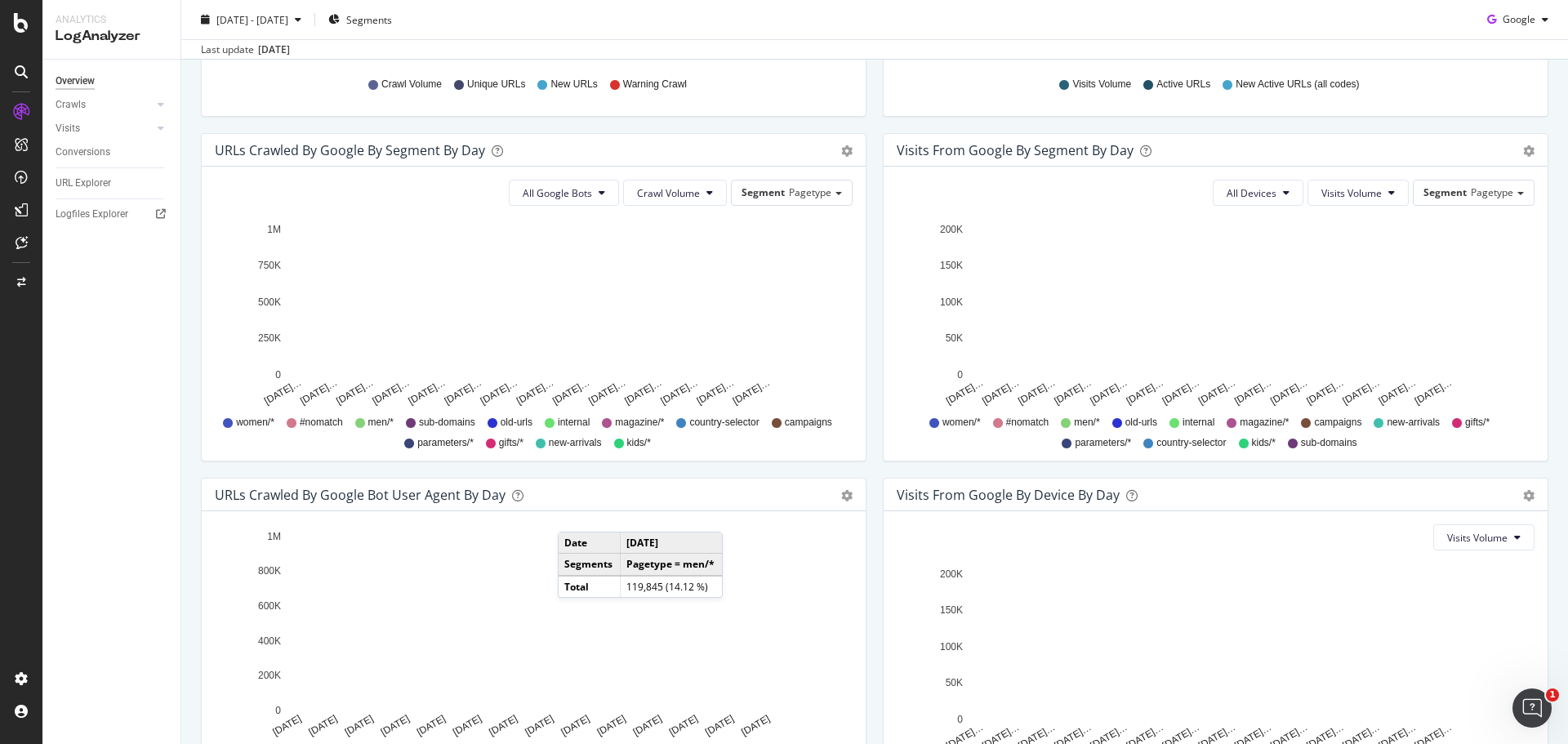
scroll to position [291, 0]
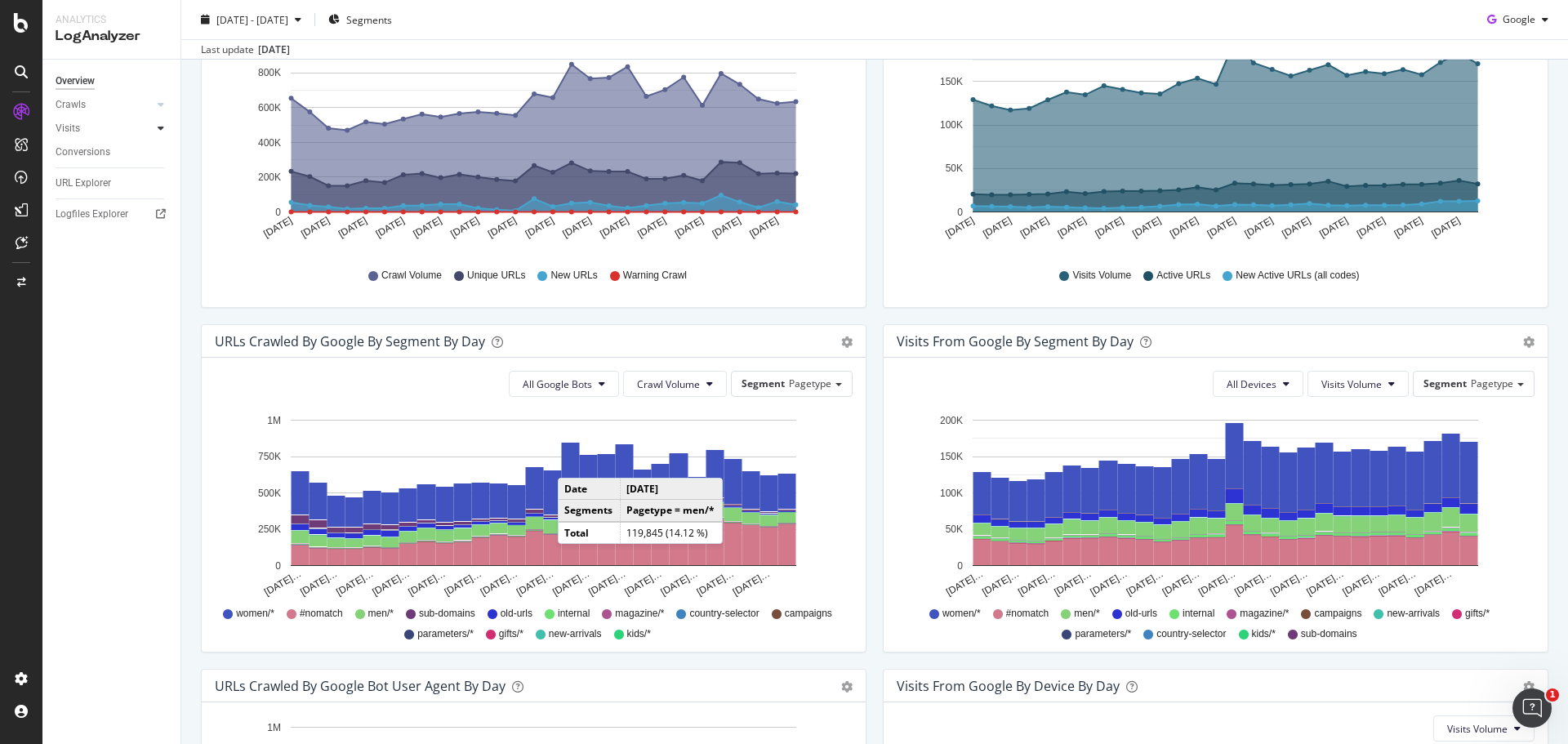
click at [160, 125] on icon at bounding box center [160, 128] width 7 height 10
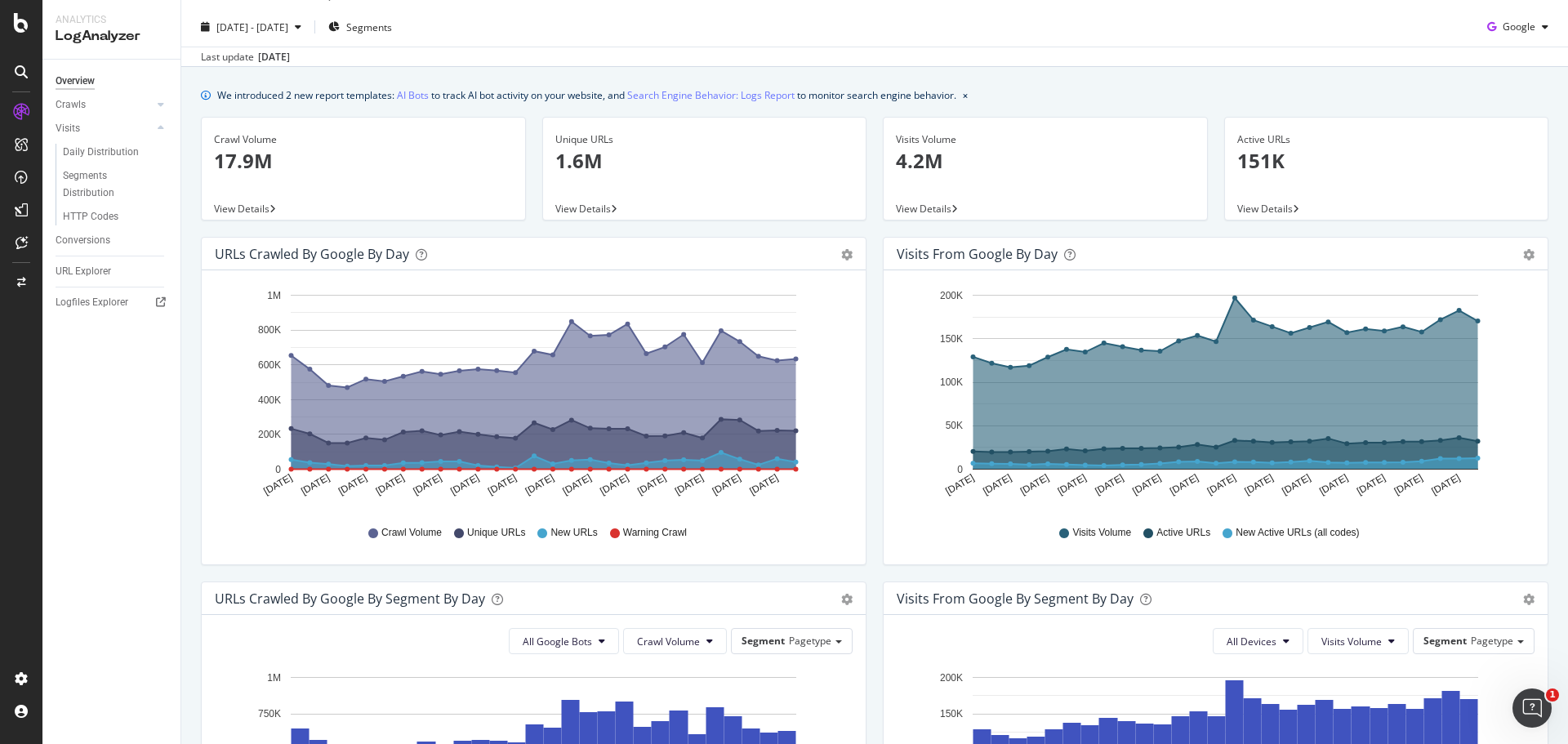
scroll to position [0, 0]
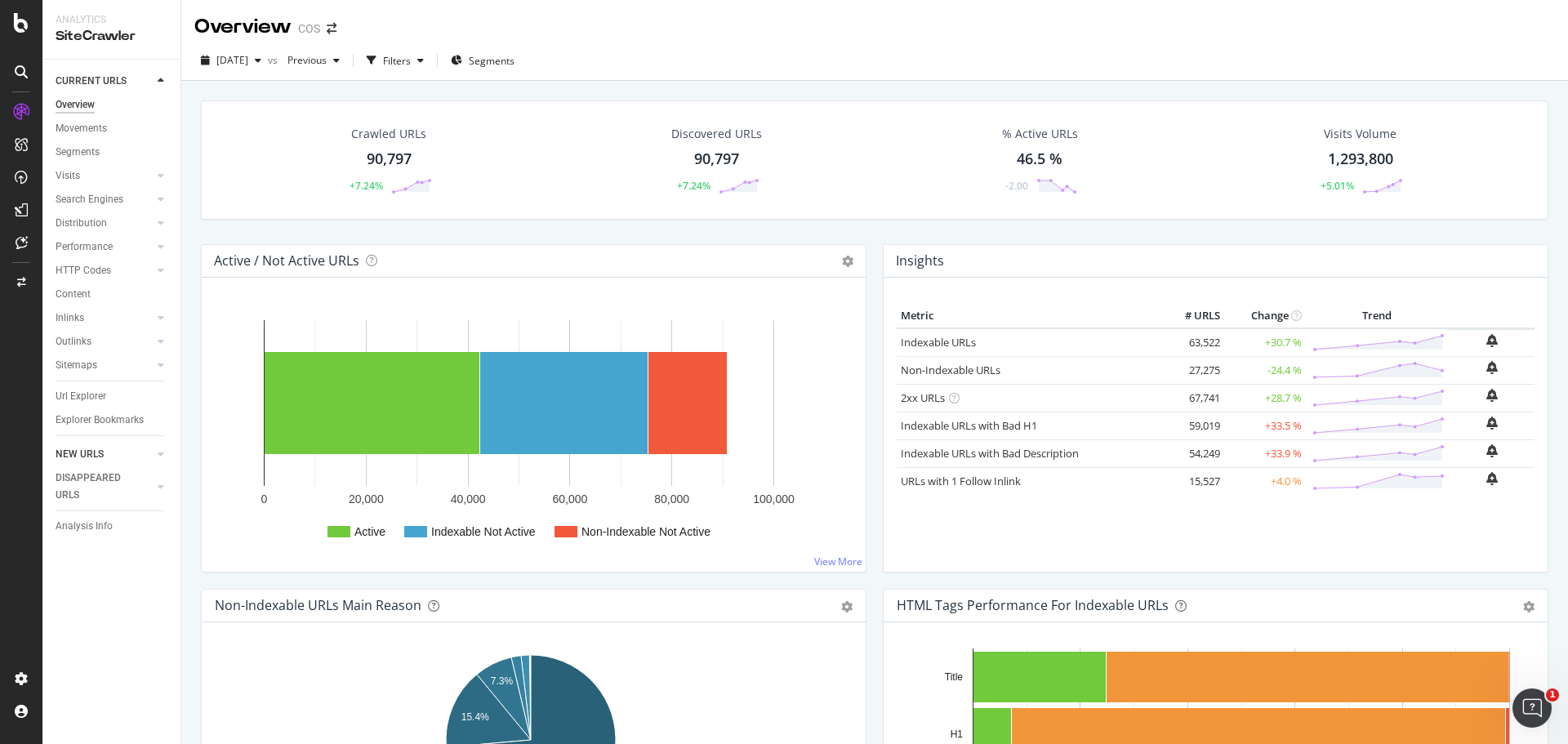
click at [152, 455] on div "NEW URLS" at bounding box center [118, 454] width 125 height 23
click at [161, 459] on icon at bounding box center [160, 454] width 7 height 10
click at [160, 459] on icon at bounding box center [160, 463] width 7 height 10
drag, startPoint x: 164, startPoint y: 104, endPoint x: 160, endPoint y: 116, distance: 12.6
click at [162, 104] on div at bounding box center [160, 104] width 17 height 17
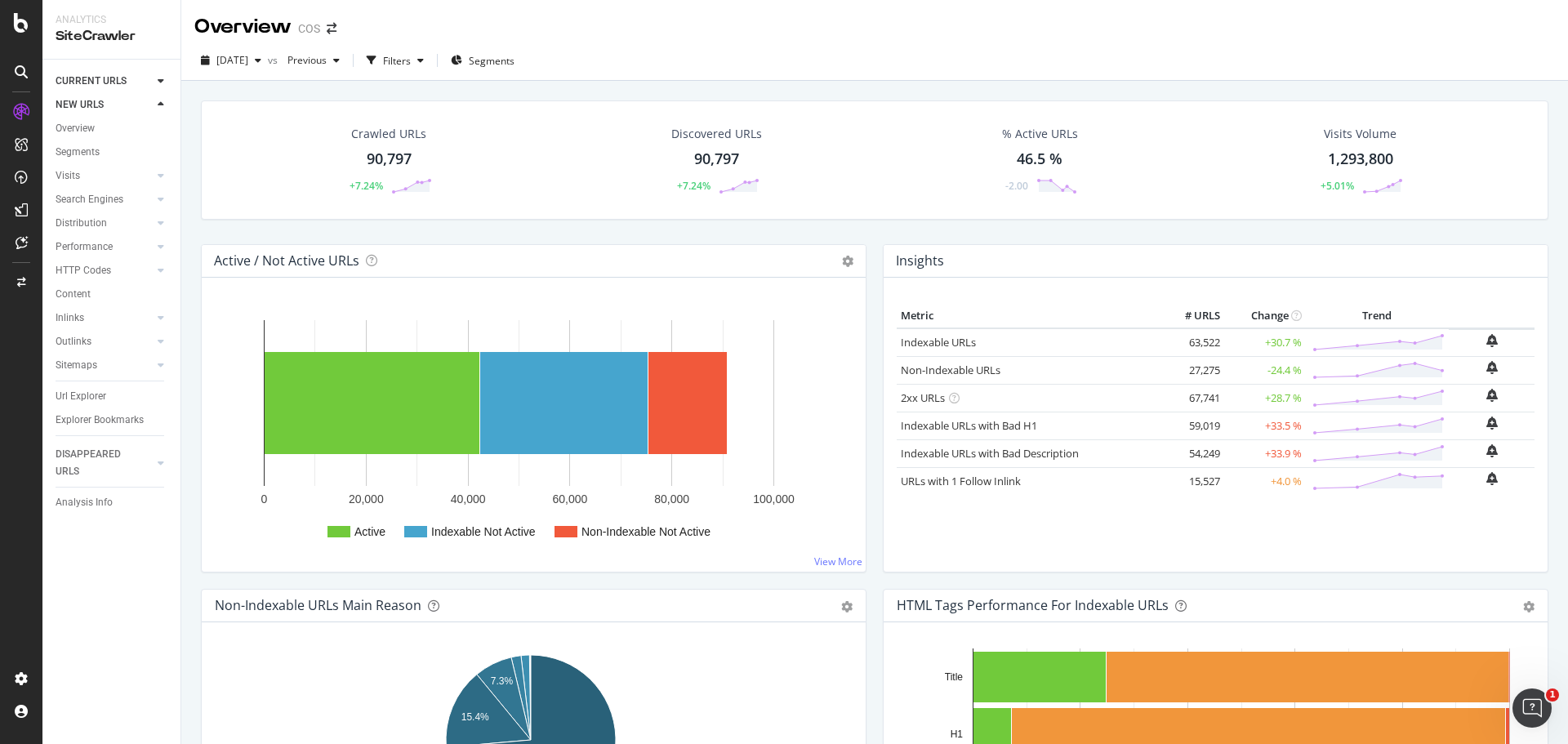
click at [162, 104] on icon at bounding box center [160, 104] width 7 height 10
click at [158, 99] on icon at bounding box center [160, 104] width 7 height 10
drag, startPoint x: 383, startPoint y: 172, endPoint x: 711, endPoint y: 247, distance: 336.5
click at [383, 172] on div "Crawled URLs 90,797 +7.24%" at bounding box center [389, 159] width 119 height 85
click at [701, 150] on div "90,797" at bounding box center [717, 159] width 45 height 21
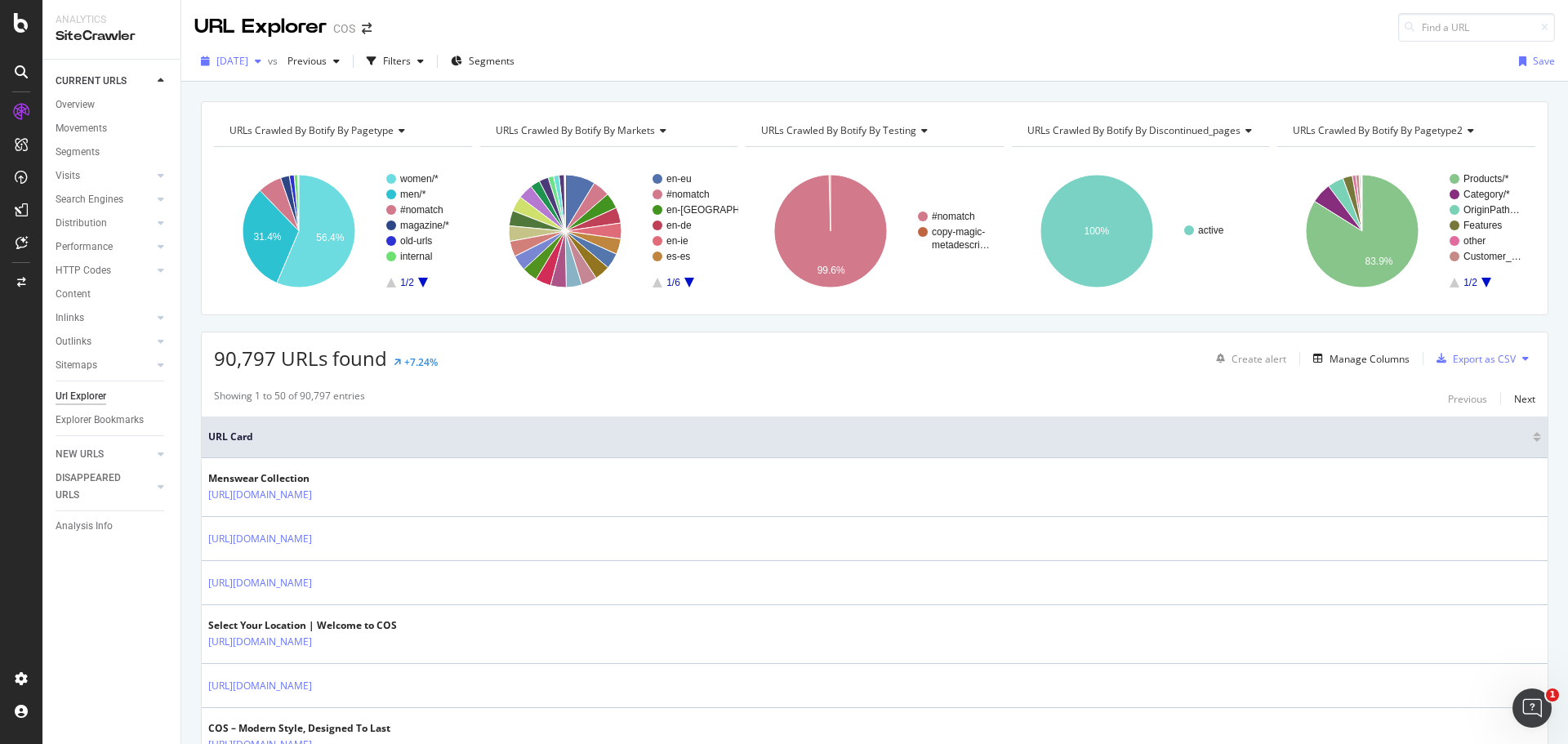
click at [267, 53] on div "2025 Sep. 6th" at bounding box center [232, 60] width 74 height 24
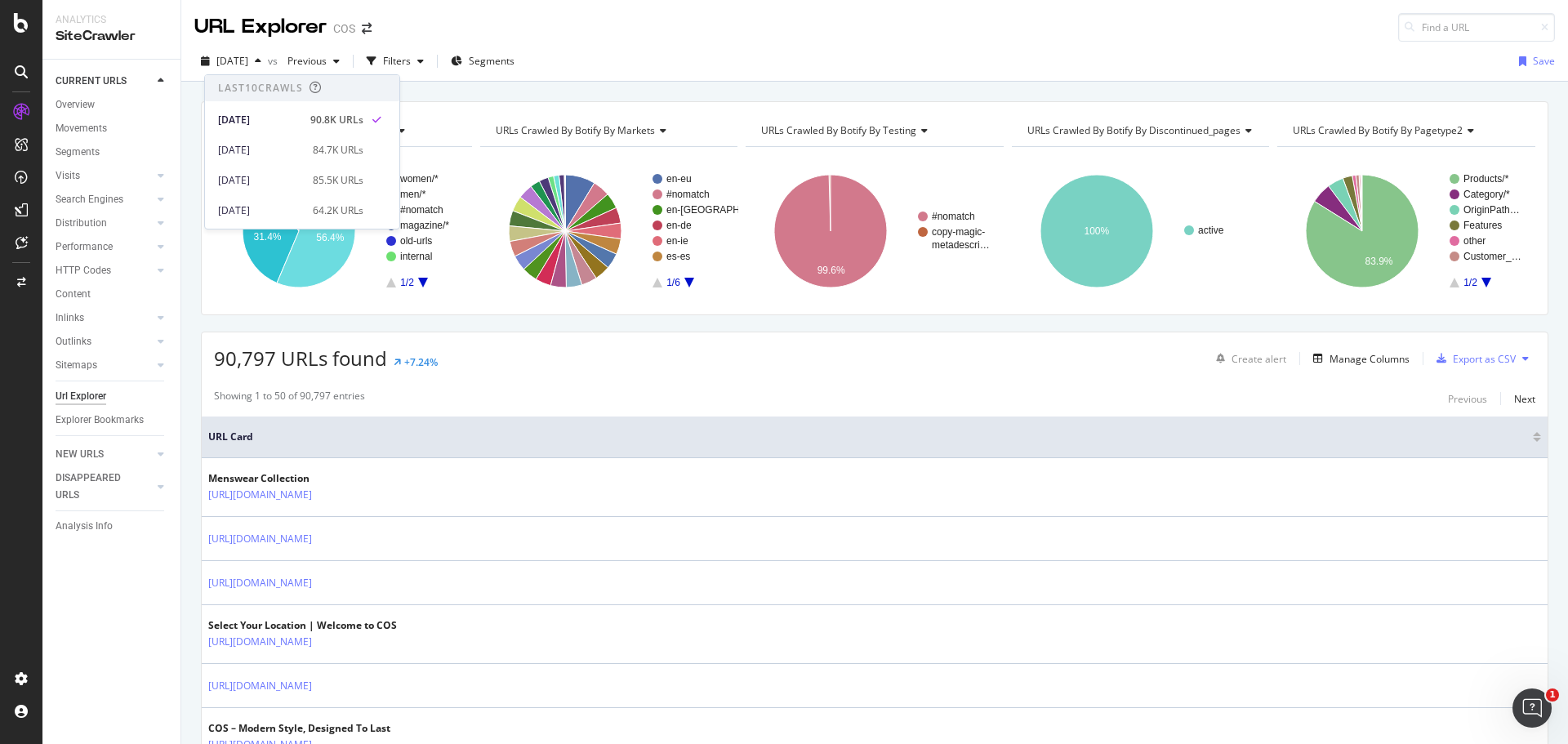
drag, startPoint x: 682, startPoint y: 47, endPoint x: 655, endPoint y: 67, distance: 33.6
click at [682, 47] on div "2025 Sep. 6th vs Previous Filters Segments Save" at bounding box center [873, 61] width 1386 height 40
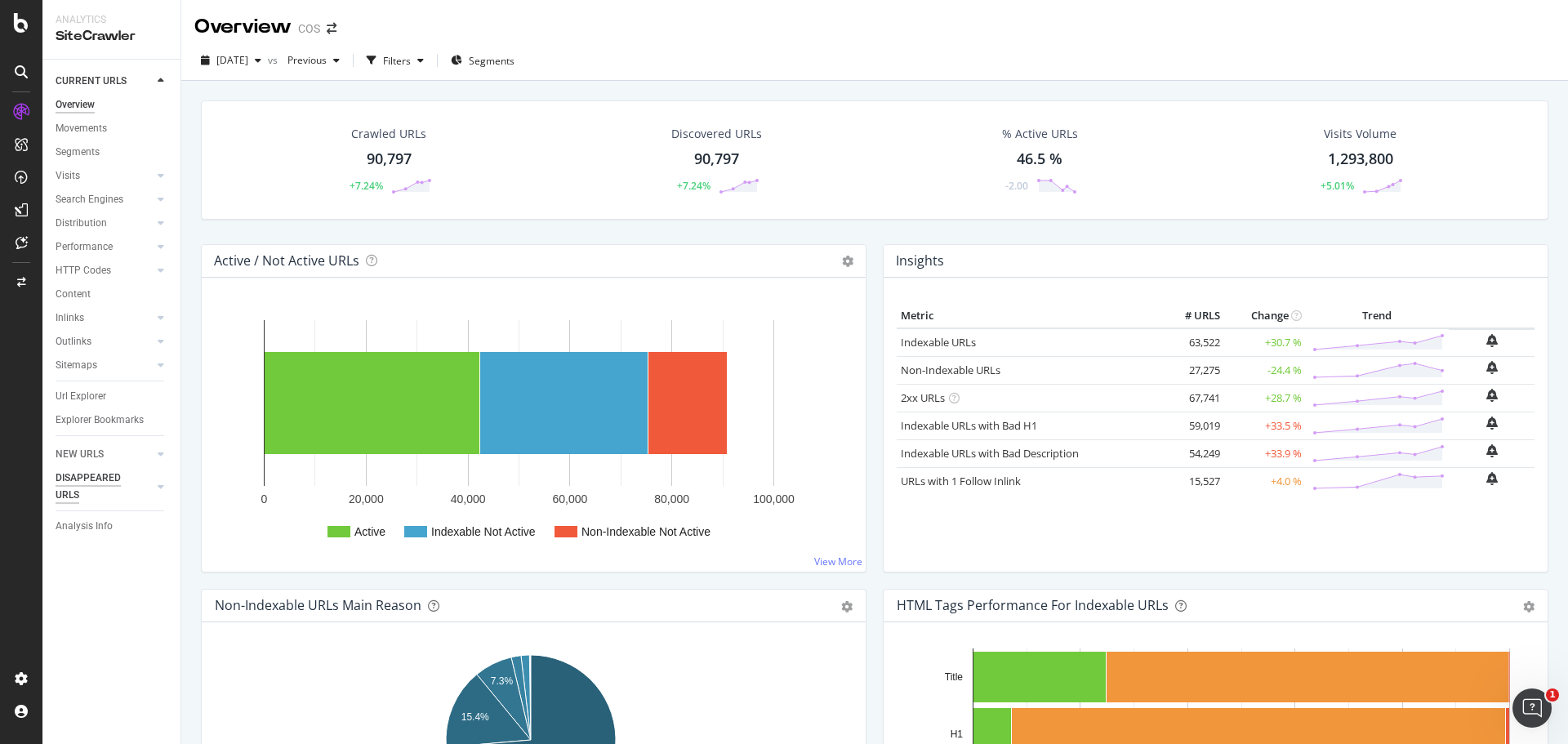
click at [109, 453] on link "NEW URLS" at bounding box center [104, 454] width 97 height 18
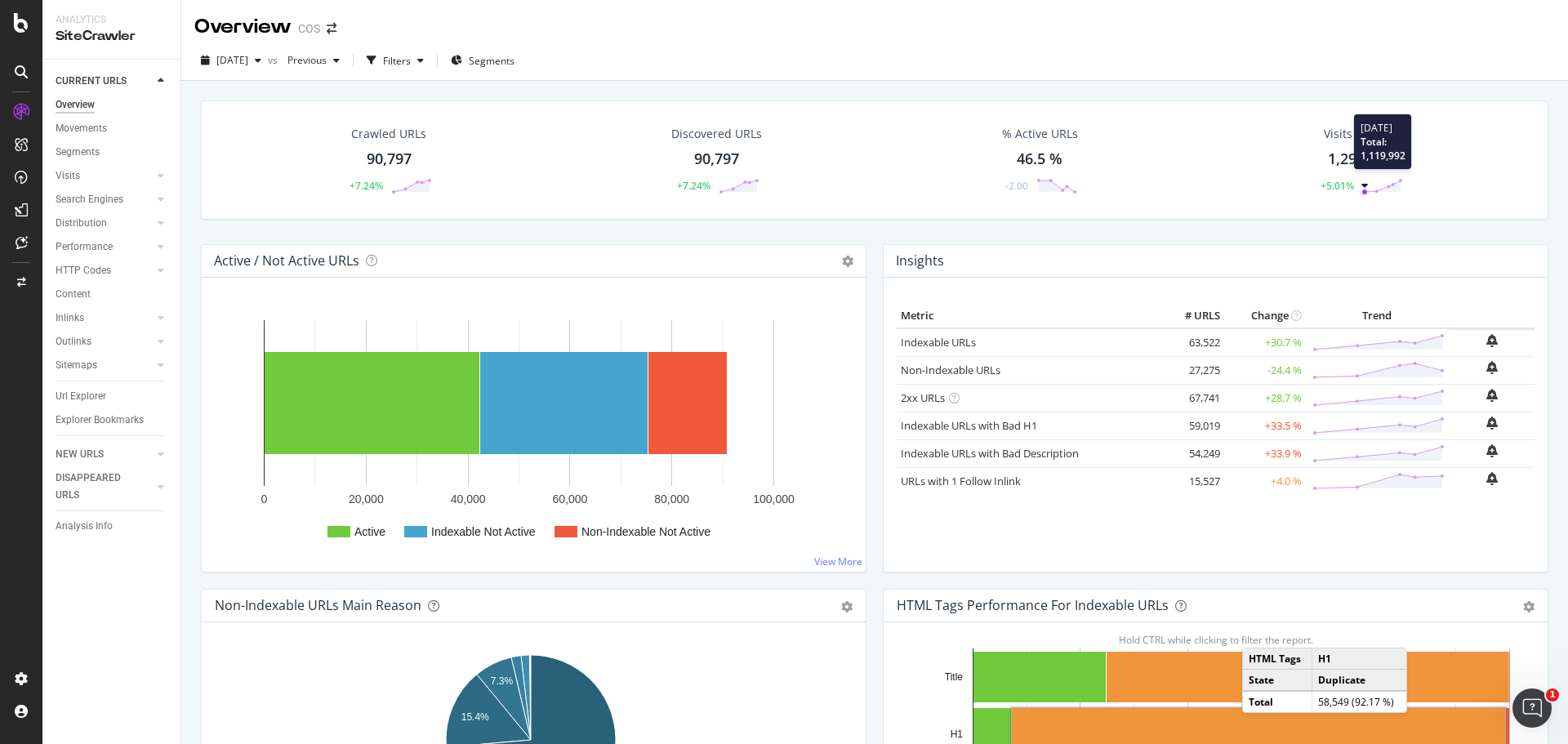
click at [1360, 176] on div "Visits Volume 1,293,800 +5.01% 2025 Aug. 16th Total: 1,119,992" at bounding box center [1360, 159] width 119 height 85
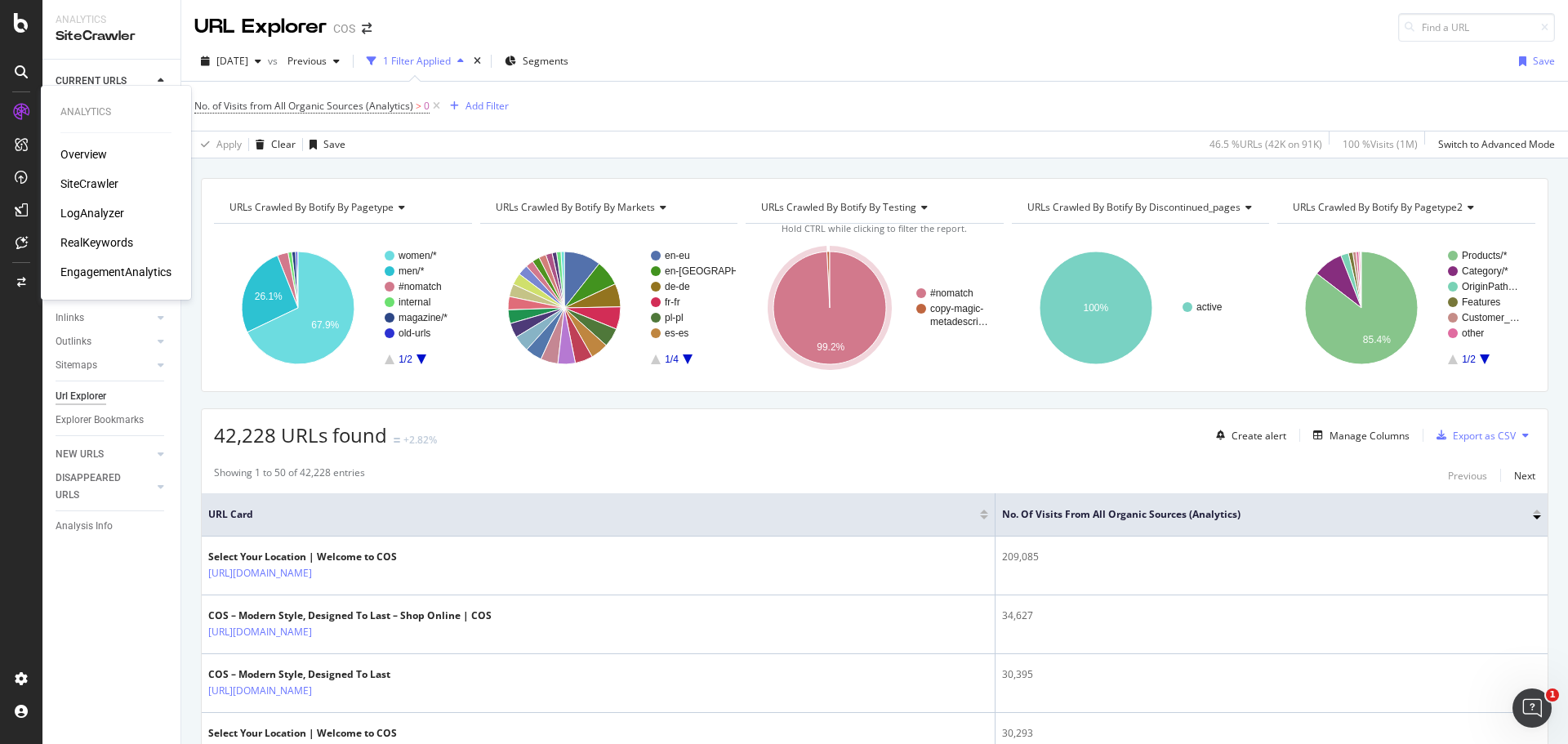
click at [104, 217] on div "LogAnalyzer" at bounding box center [91, 213] width 63 height 17
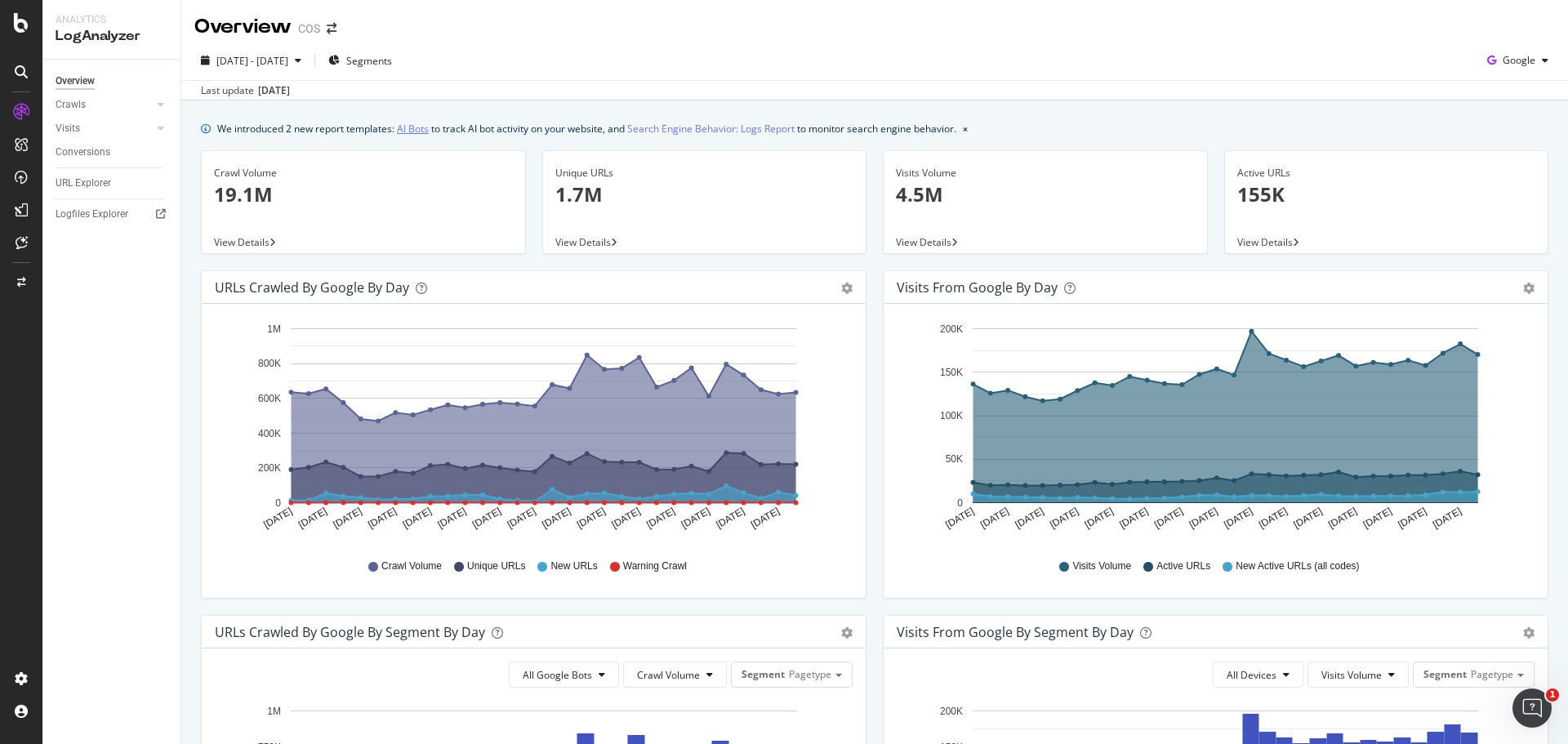
click at [415, 130] on link "AI Bots" at bounding box center [412, 128] width 32 height 18
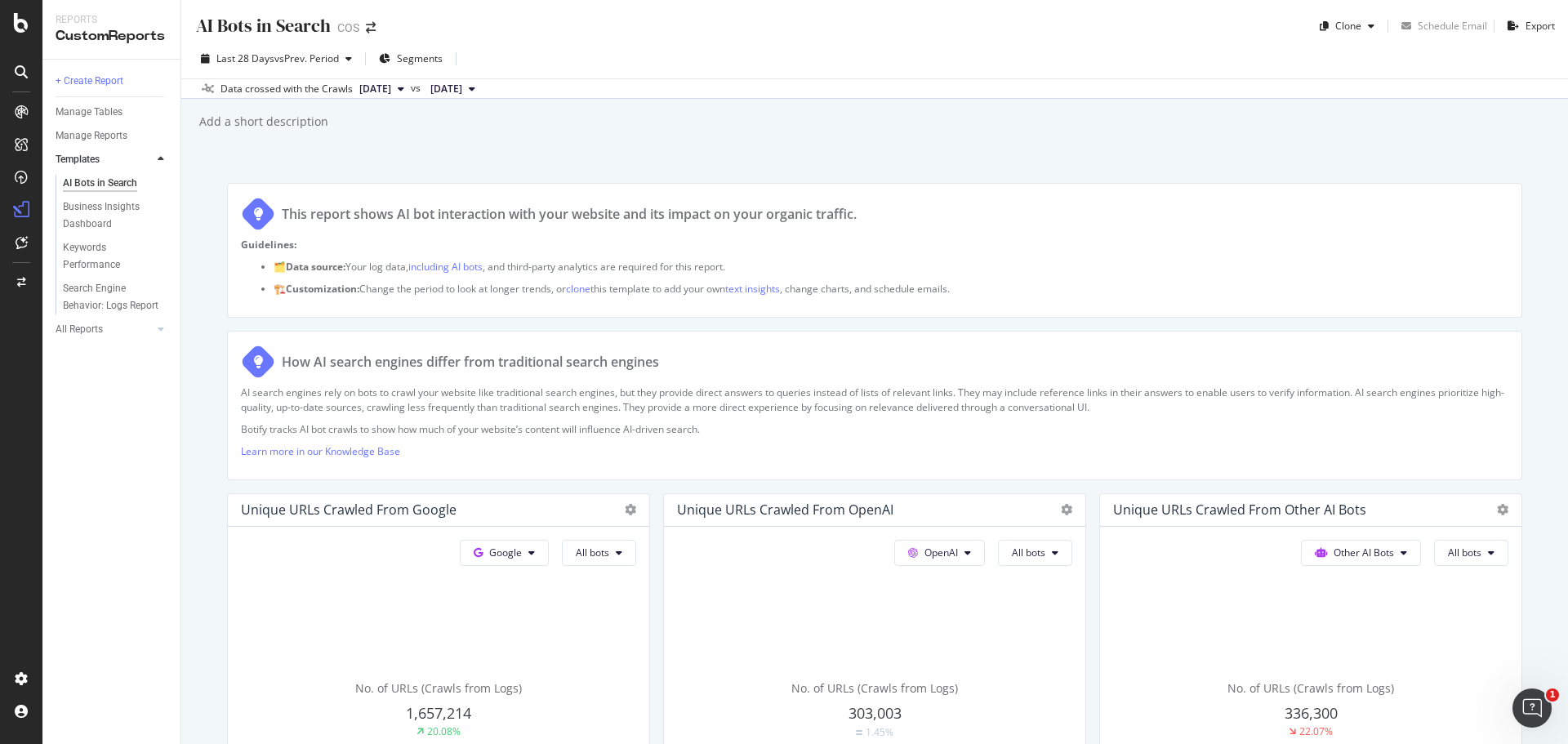
click at [405, 89] on icon at bounding box center [401, 89] width 7 height 10
click at [615, 159] on div "AI Bots in Search AI Bots in Search COS Clone Schedule Email Export Last 28 Day…" at bounding box center [873, 372] width 1386 height 744
click at [359, 61] on div "button" at bounding box center [348, 58] width 19 height 10
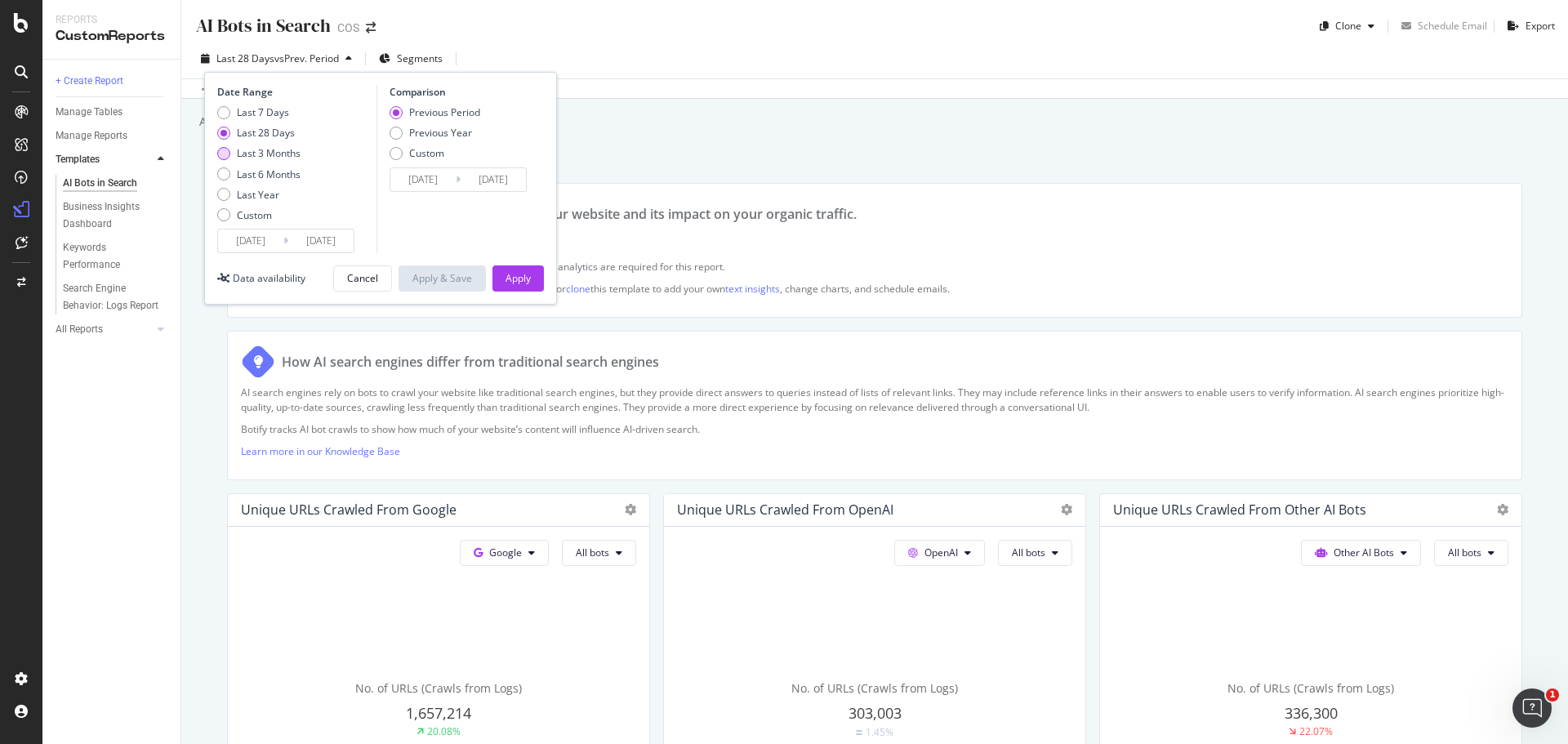
click at [293, 152] on div "Last 3 Months" at bounding box center [267, 153] width 63 height 14
type input "2025/06/10"
type input "2025/03/10"
type input "2025/06/09"
click at [501, 267] on button "Apply" at bounding box center [517, 278] width 52 height 26
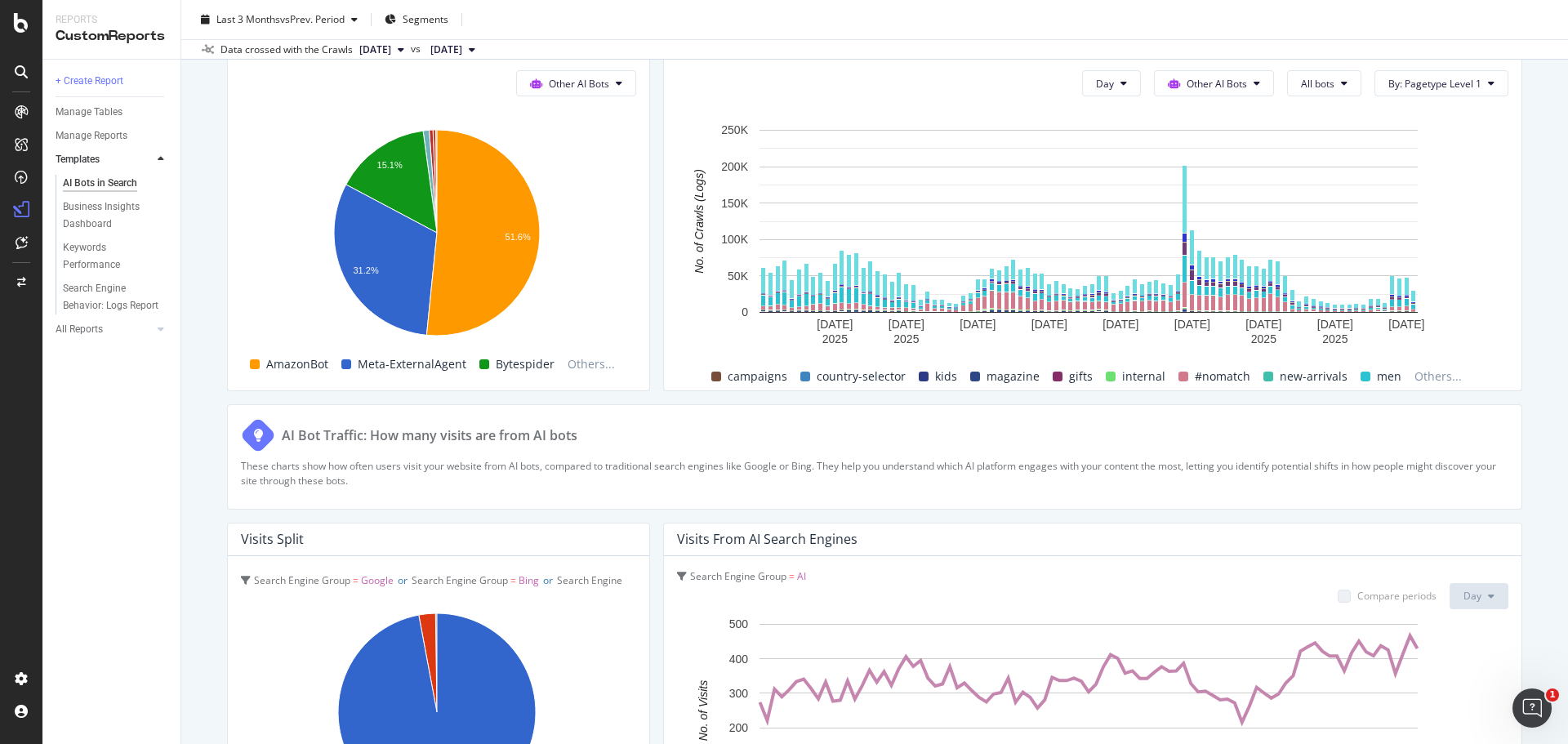
scroll to position [2694, 0]
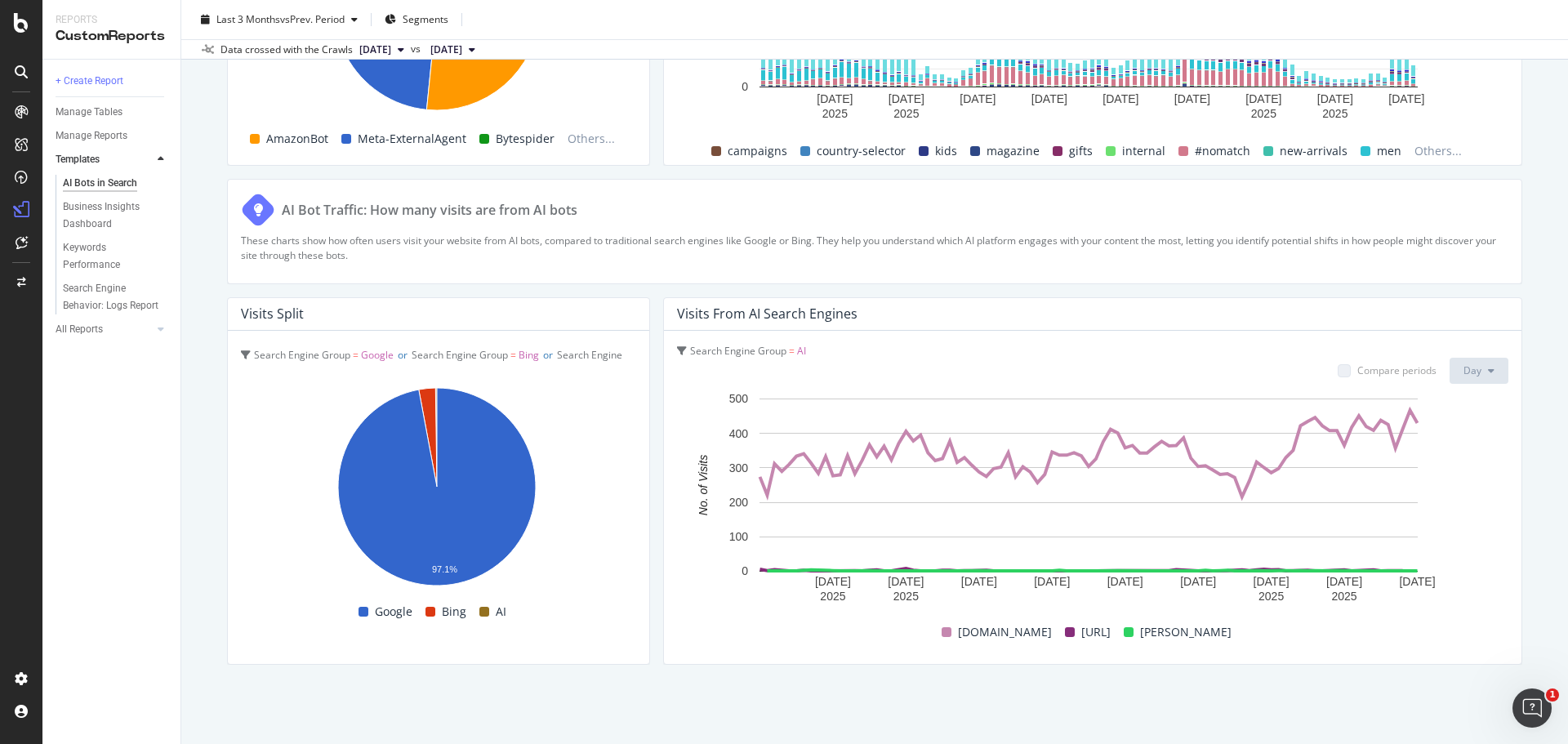
click at [1504, 576] on div "Search Engine Group = AI Compare periods Day 20 Jun. 2025 30 Jun. 2025 10 Jul. …" at bounding box center [1092, 497] width 857 height 334
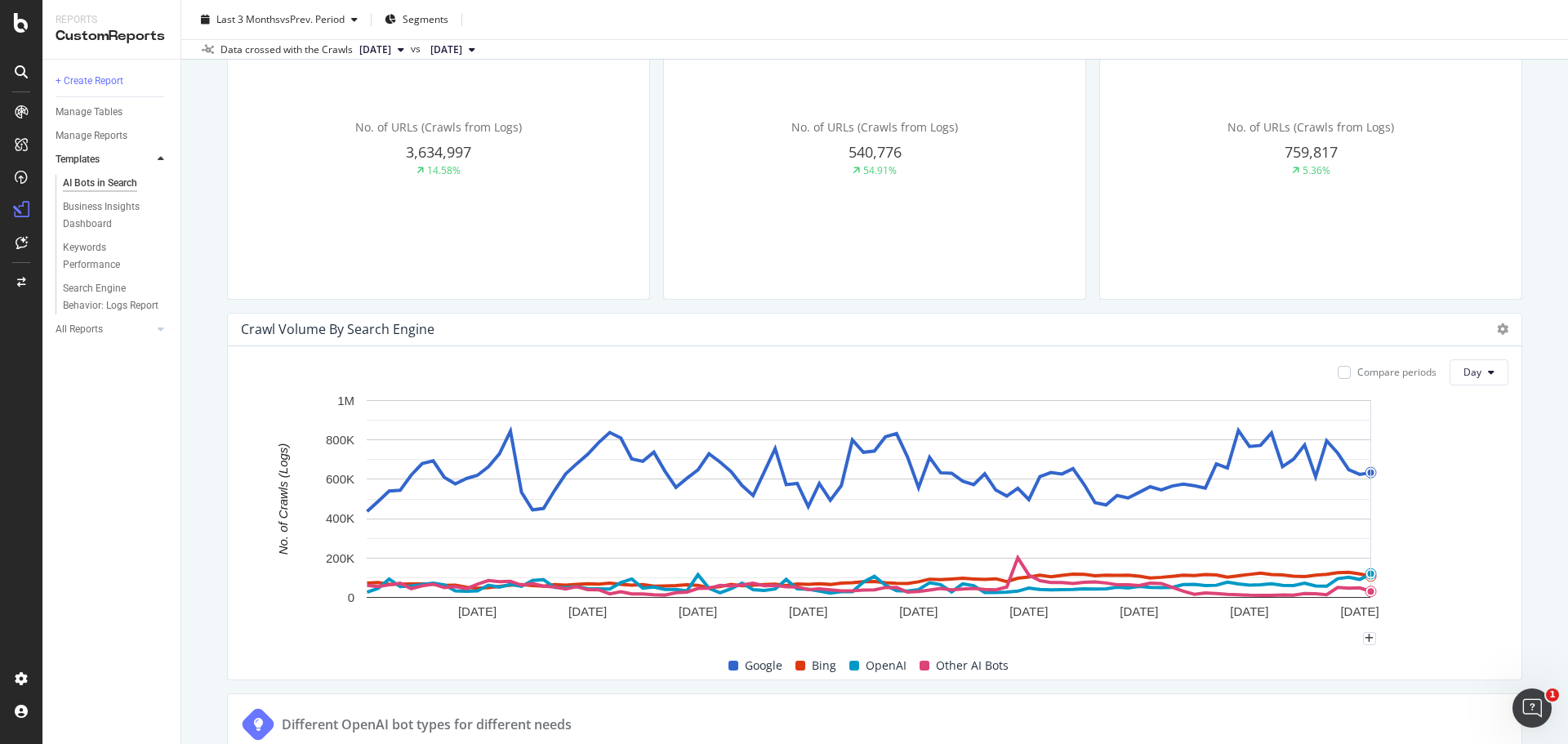
scroll to position [595, 0]
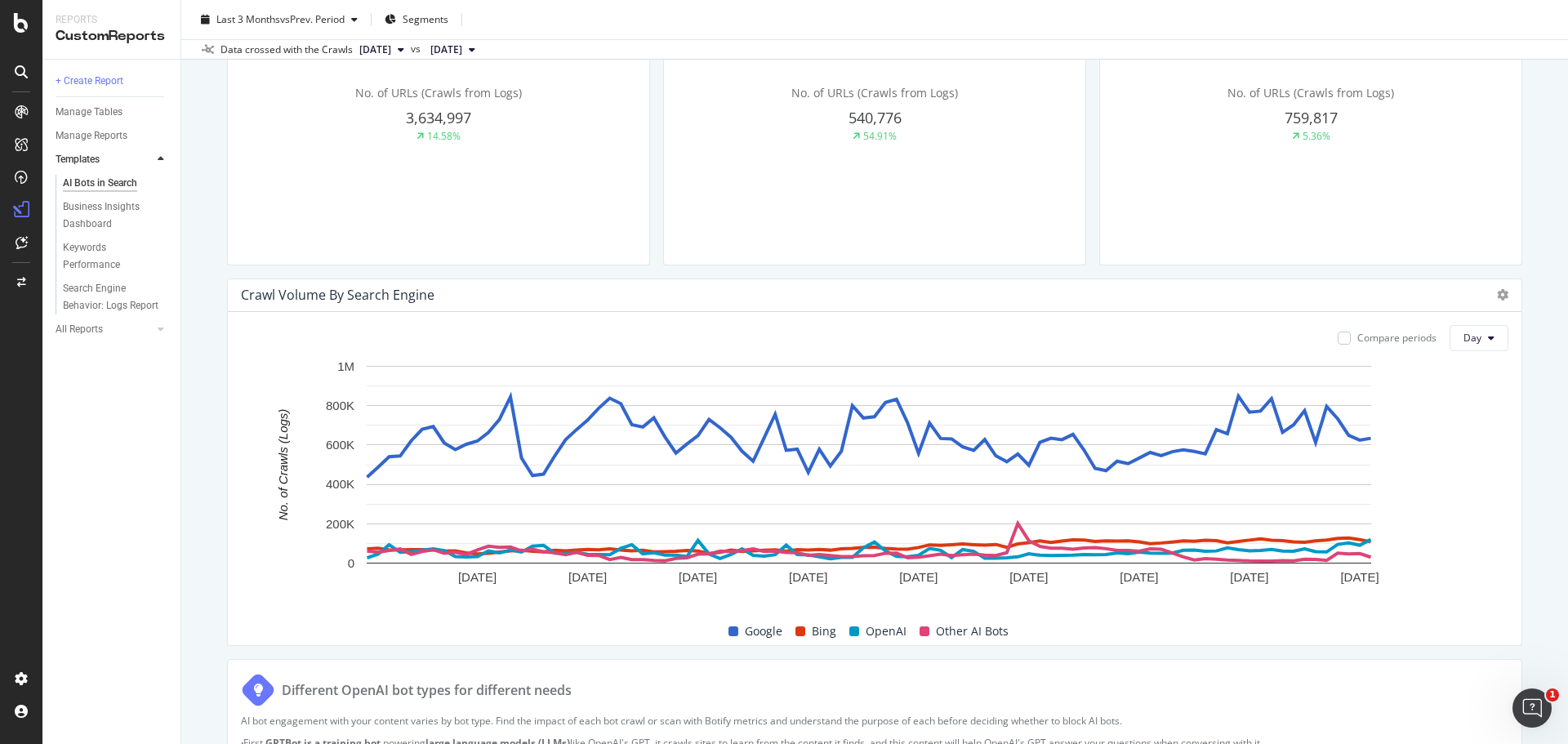
click at [920, 628] on span at bounding box center [924, 631] width 10 height 10
click at [1337, 337] on div at bounding box center [1343, 337] width 13 height 13
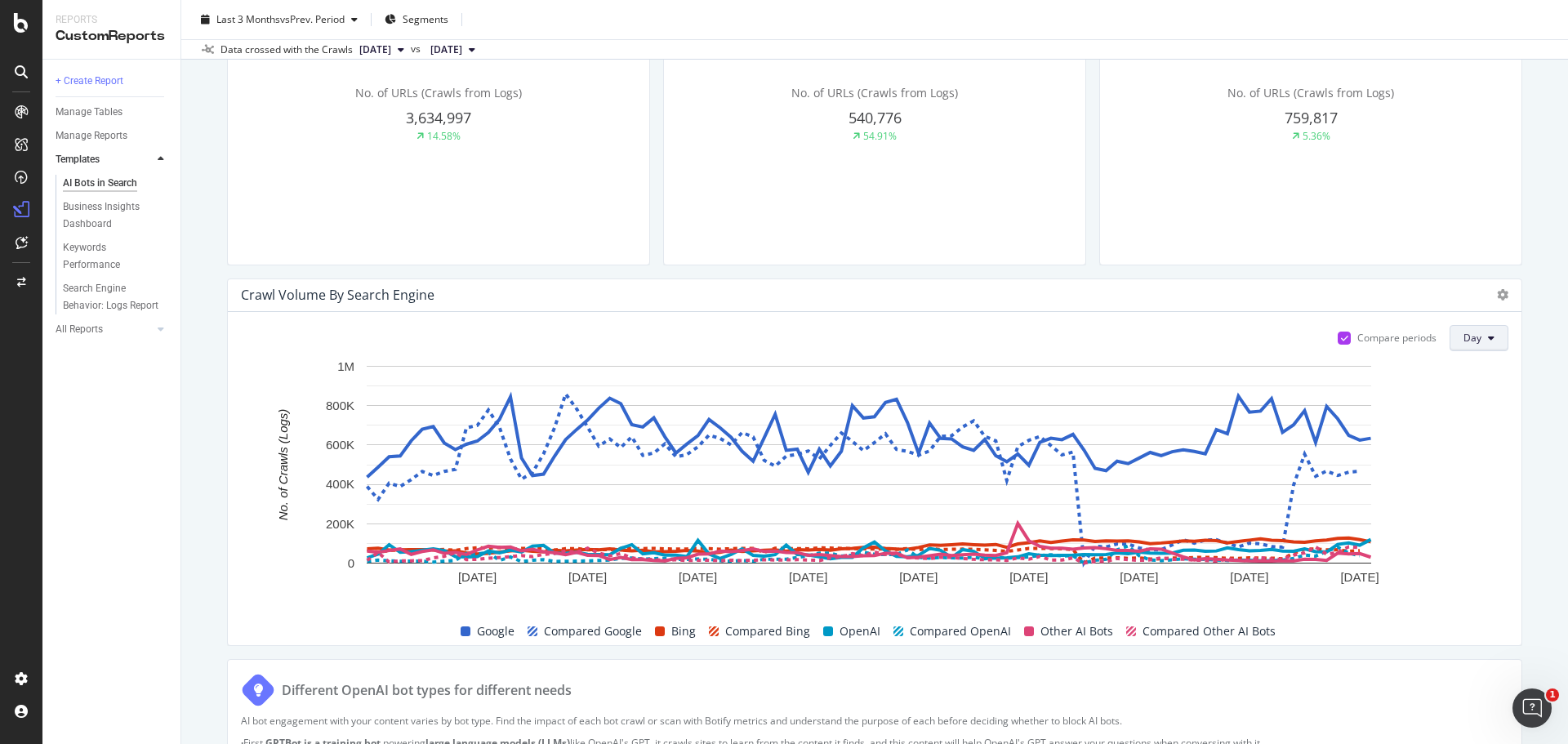
click at [1488, 337] on icon at bounding box center [1491, 338] width 7 height 10
click at [1474, 400] on span "Week" at bounding box center [1467, 401] width 29 height 15
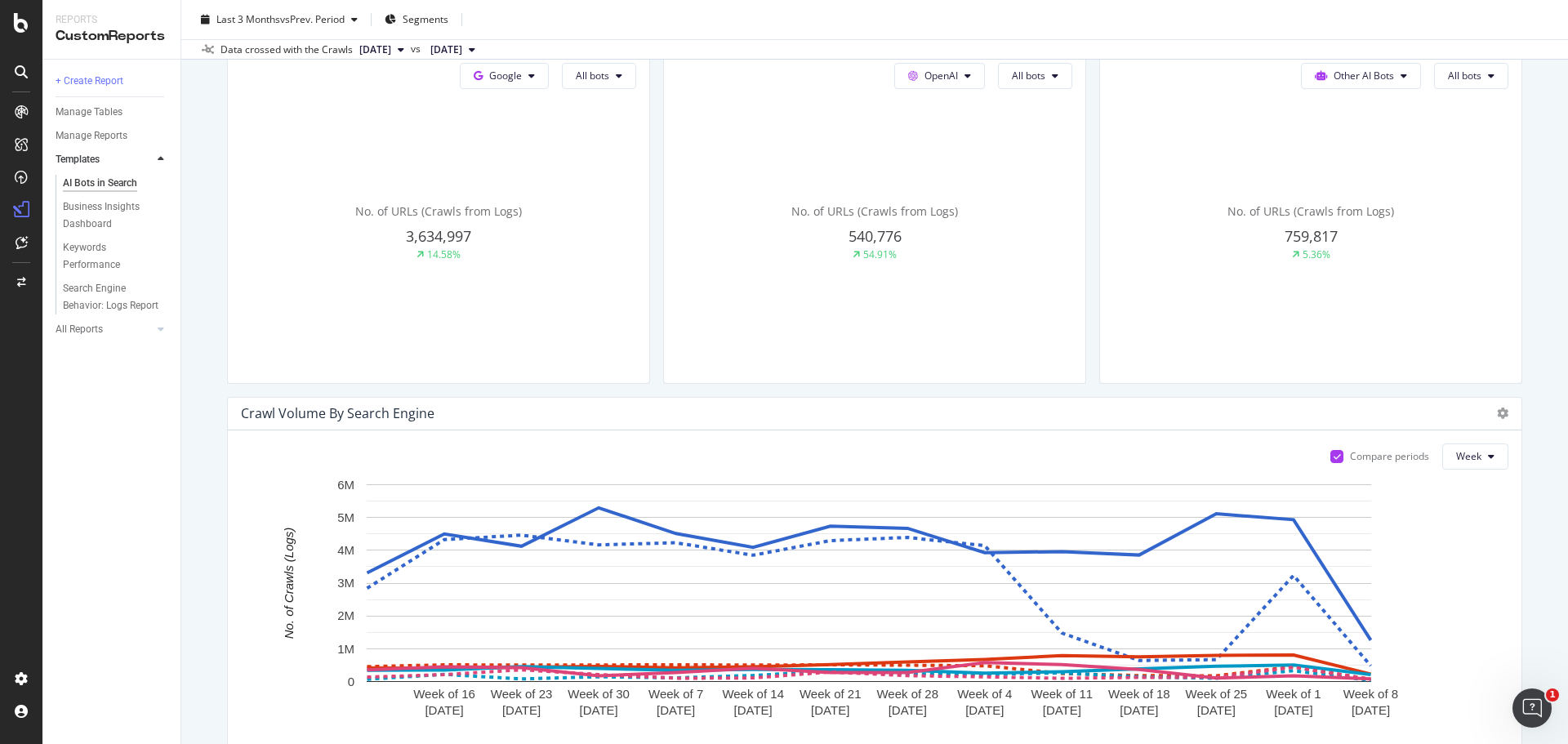
scroll to position [514, 0]
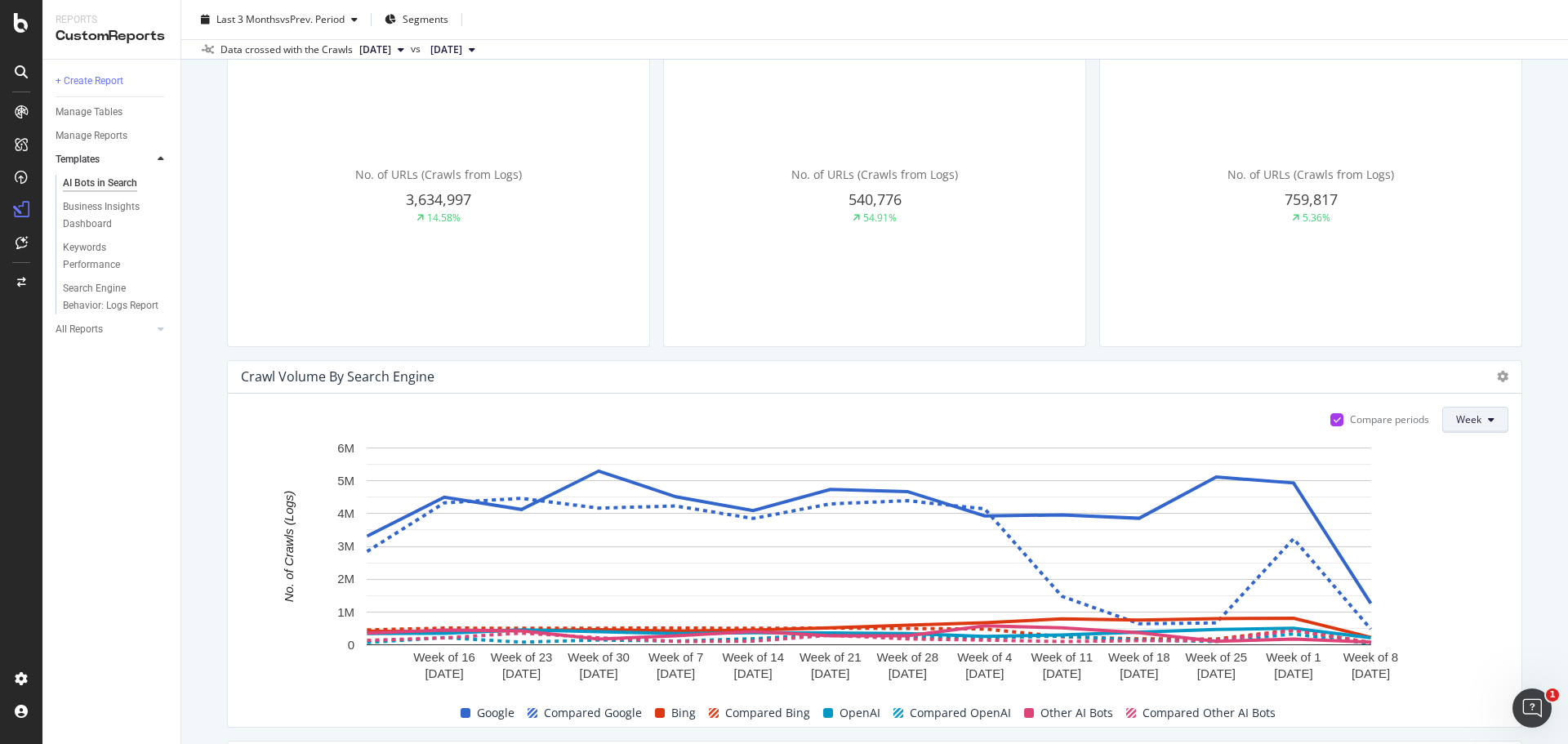
click at [1472, 428] on button "Week" at bounding box center [1476, 419] width 66 height 26
click at [1471, 521] on div "Month" at bounding box center [1459, 513] width 55 height 23
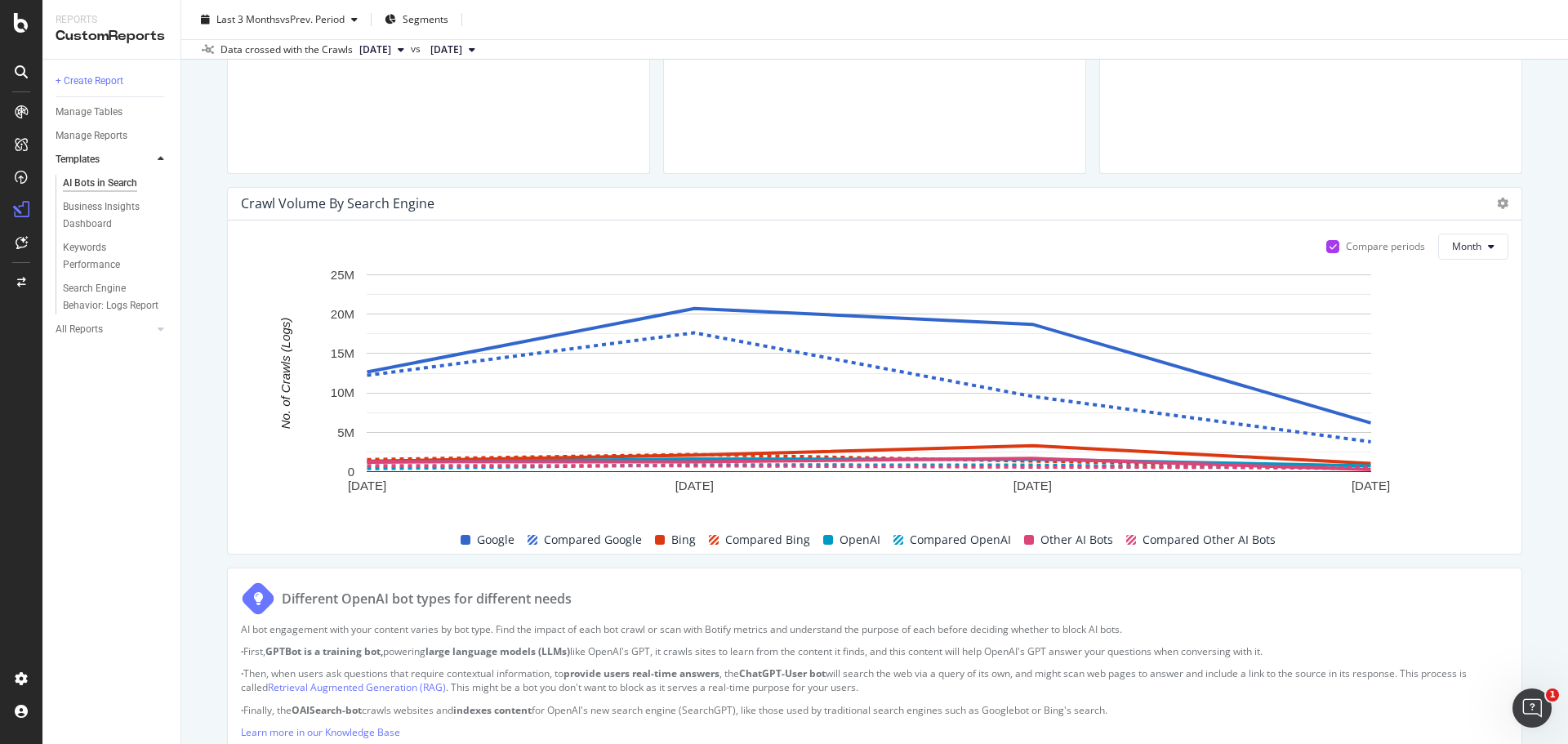
scroll to position [595, 0]
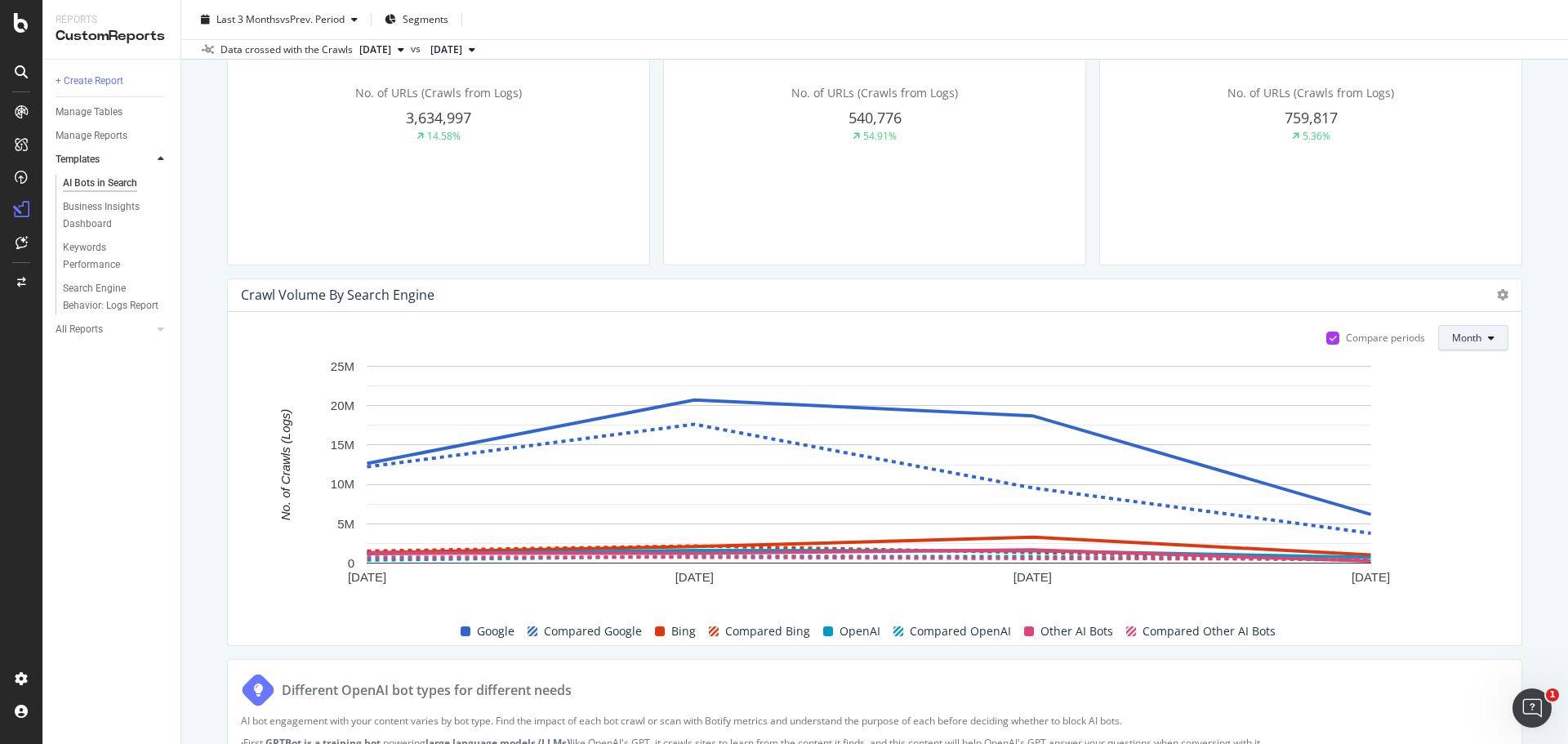
click at [1488, 340] on icon at bounding box center [1491, 338] width 7 height 10
drag, startPoint x: 1554, startPoint y: 526, endPoint x: 1541, endPoint y: 528, distance: 13.2
click at [1553, 526] on div "AI Bots in Search AI Bots in Search COS Clone Schedule Email Export Last 3 Mont…" at bounding box center [873, 372] width 1386 height 744
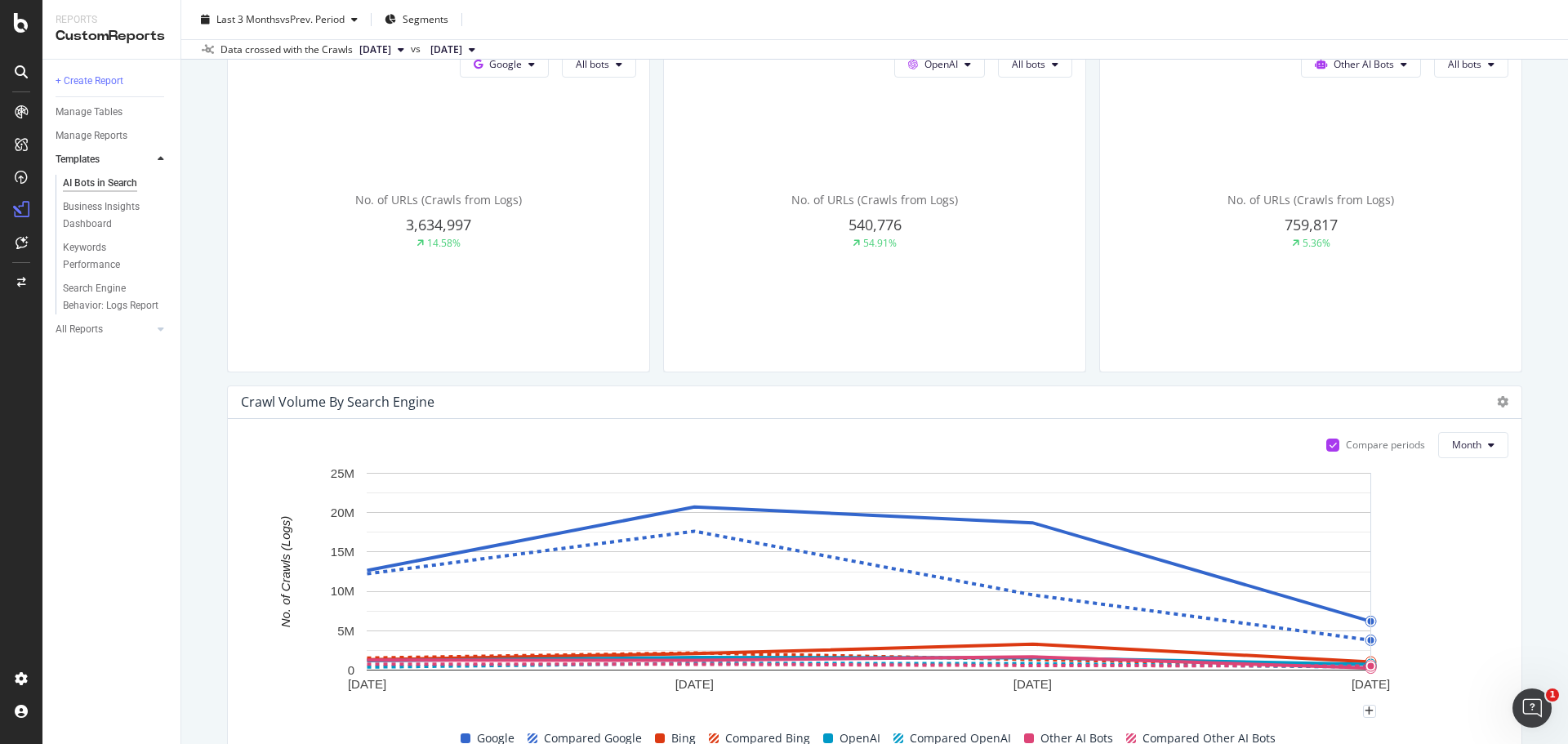
scroll to position [490, 0]
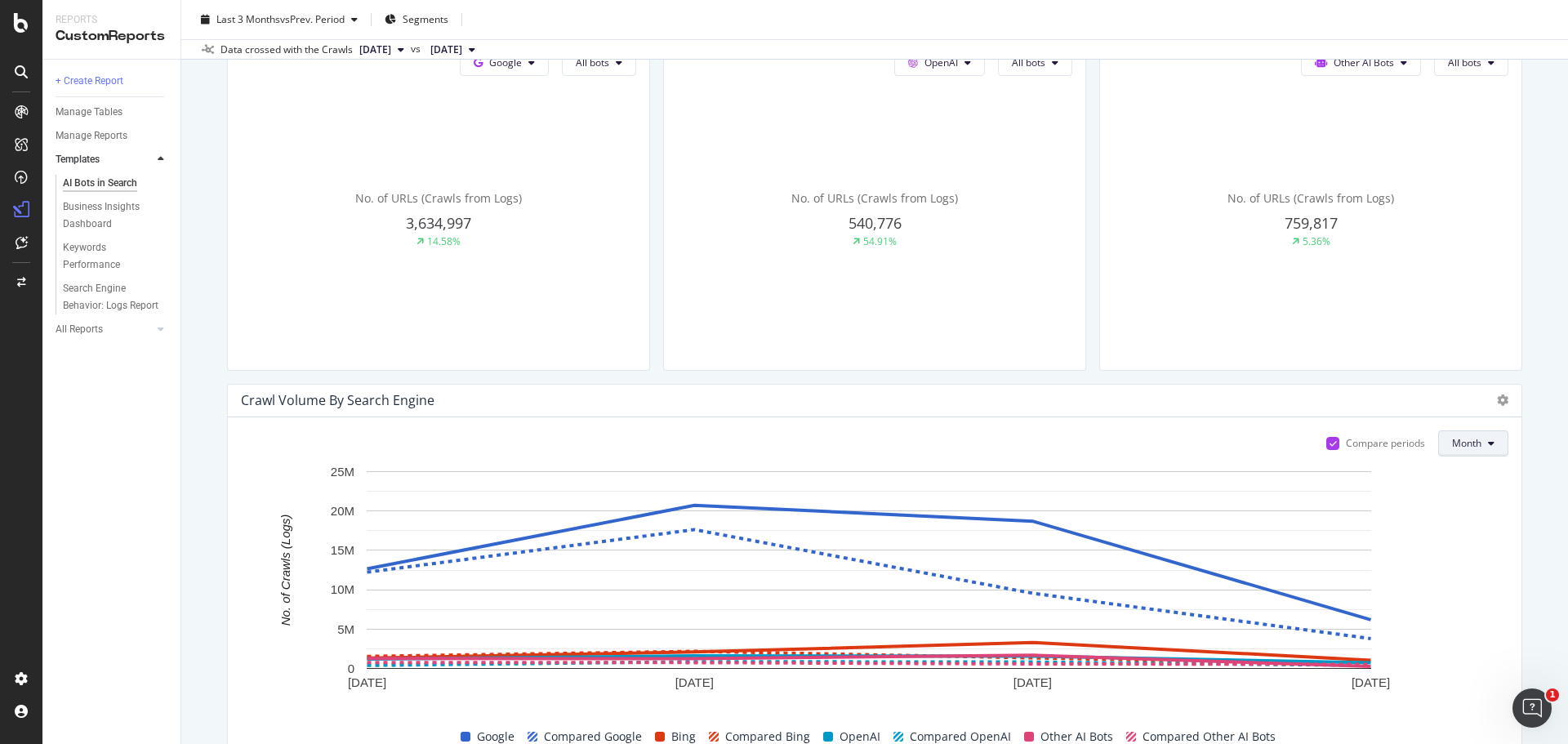
click at [1488, 446] on icon at bounding box center [1491, 443] width 7 height 10
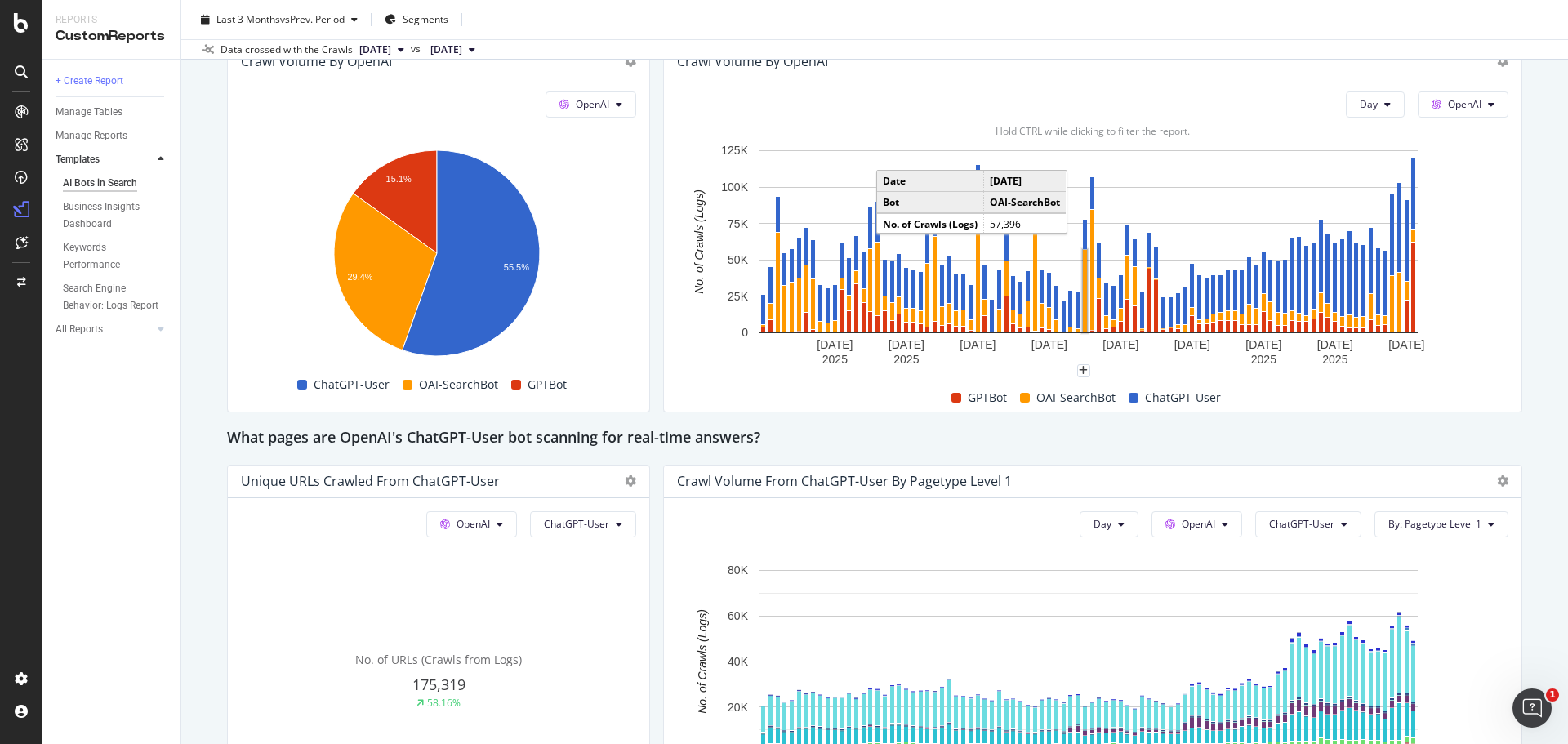
scroll to position [1715, 0]
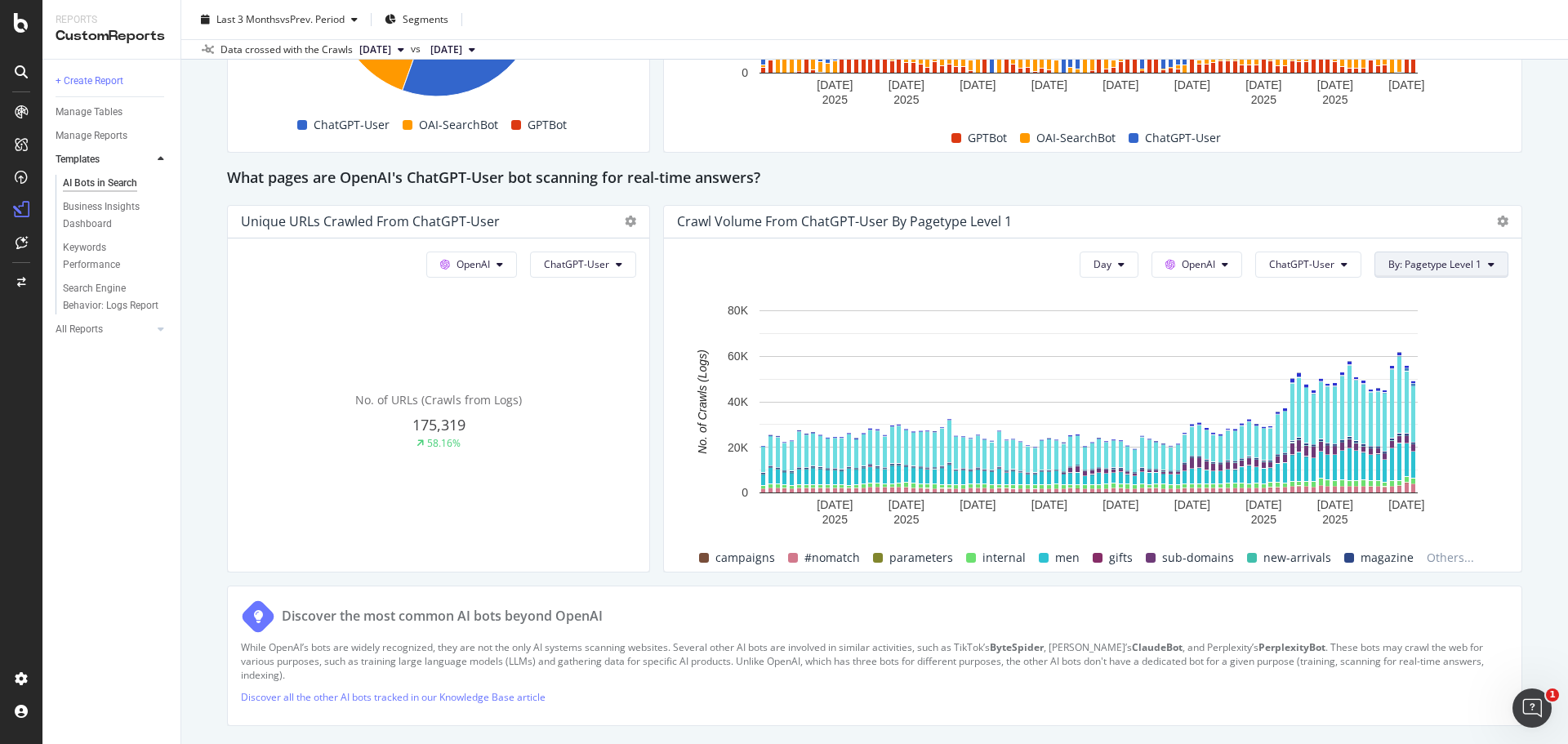
click at [1450, 268] on span "By: Pagetype Level 1" at bounding box center [1435, 264] width 93 height 14
click at [1412, 332] on div "Select a Segment" at bounding box center [1394, 323] width 202 height 27
click at [1418, 355] on span "Segments" at bounding box center [1419, 354] width 46 height 14
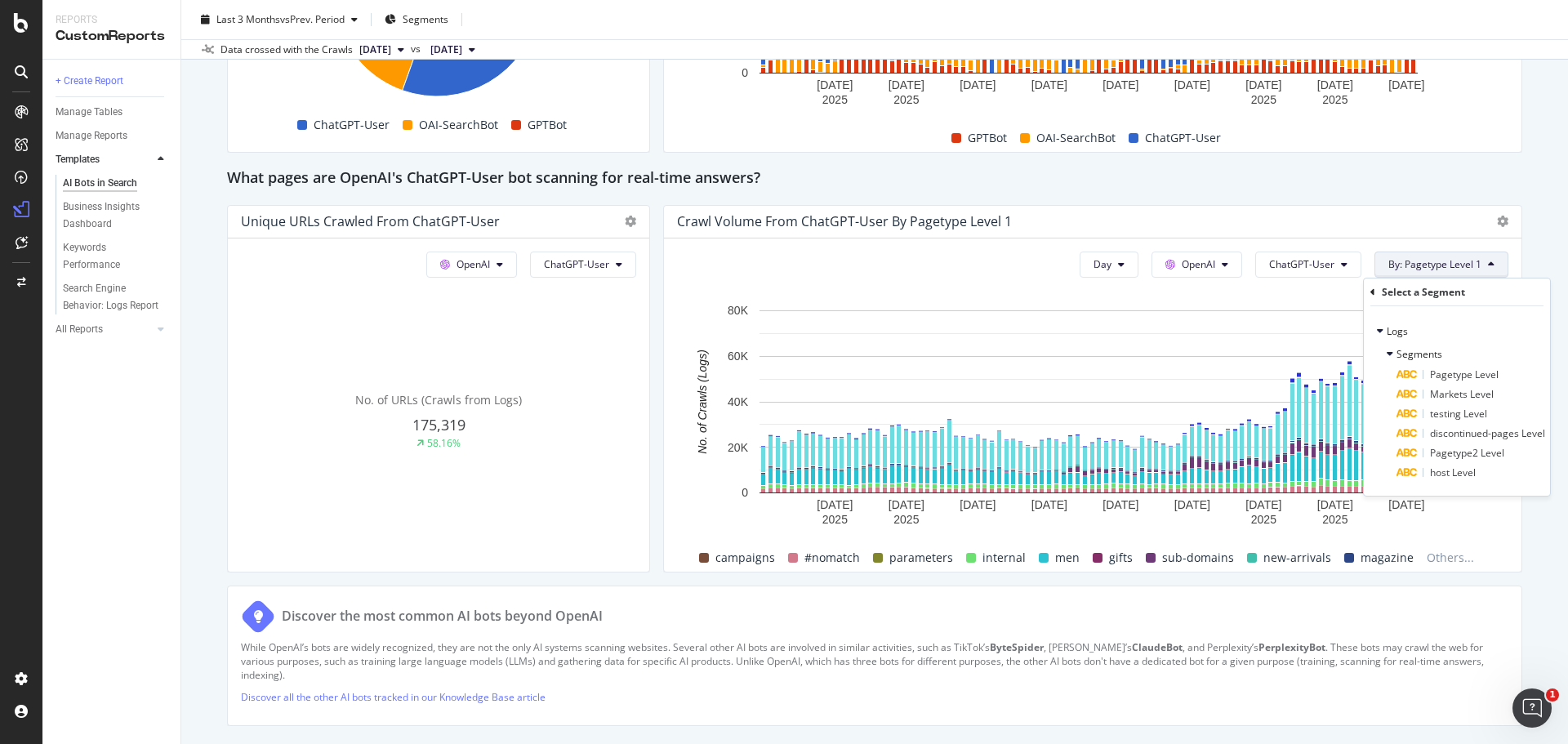
click at [1546, 549] on div "AI Bots in Search AI Bots in Search COS Clone Schedule Email Export Last 3 Mont…" at bounding box center [873, 372] width 1386 height 744
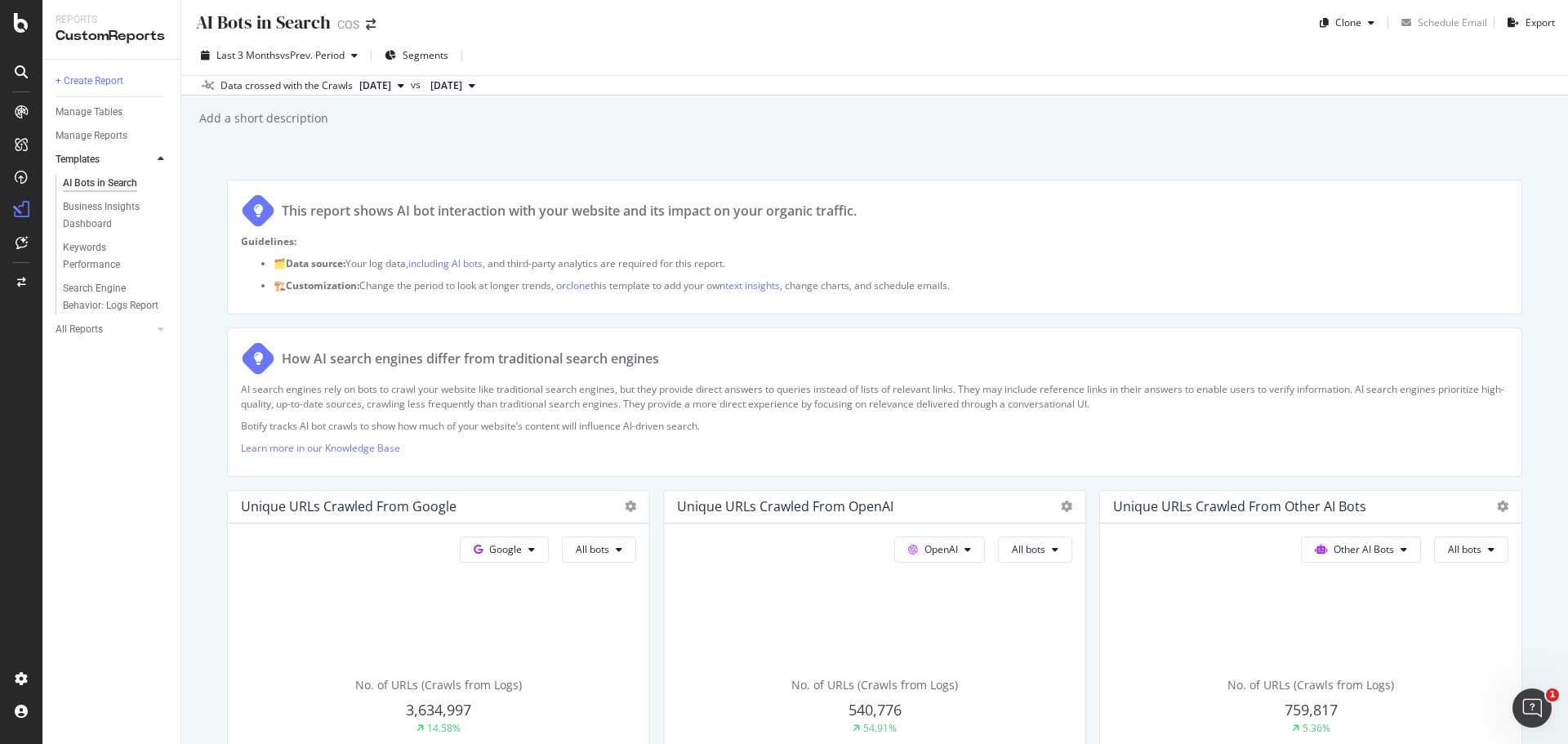
scroll to position [0, 0]
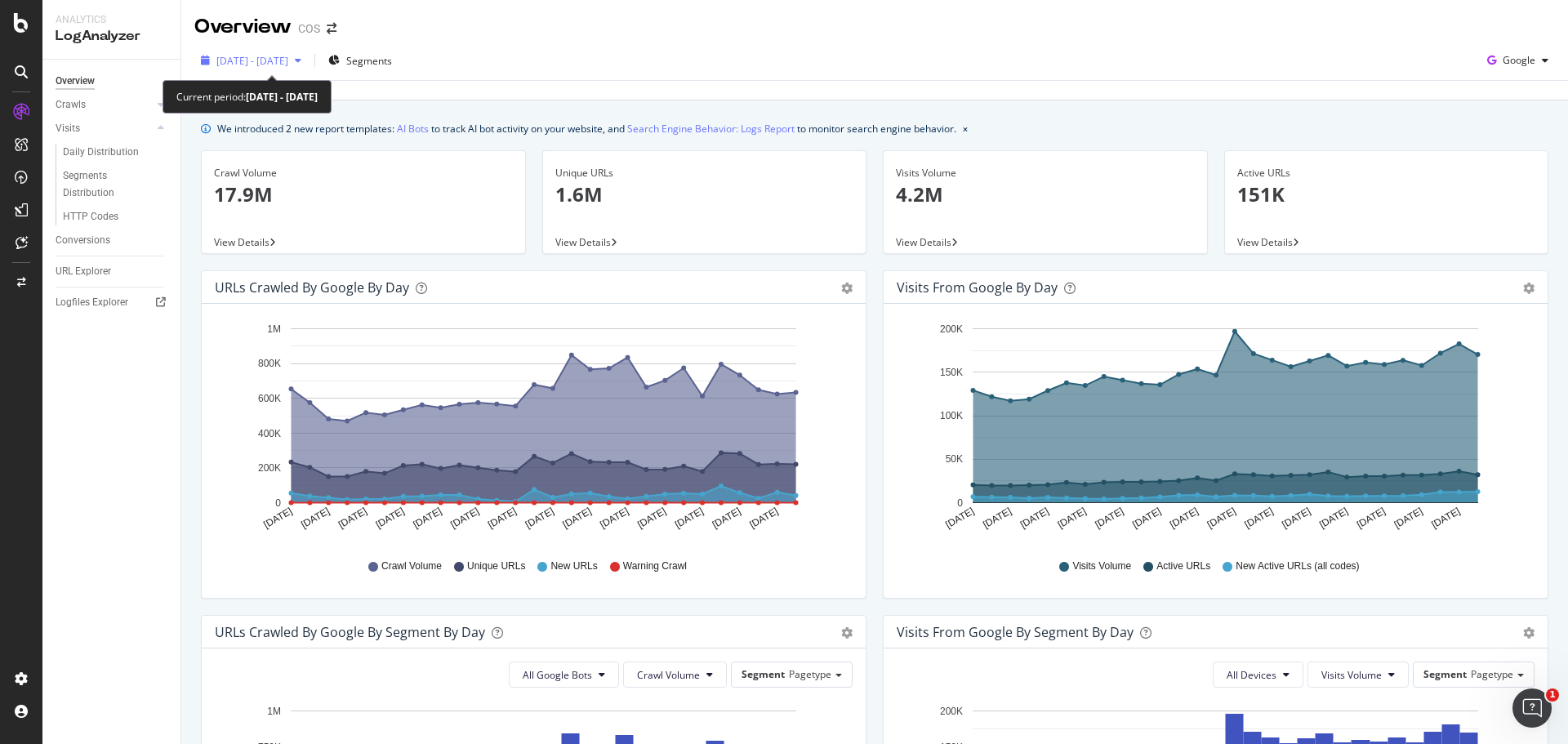
click at [307, 63] on div "button" at bounding box center [298, 60] width 19 height 10
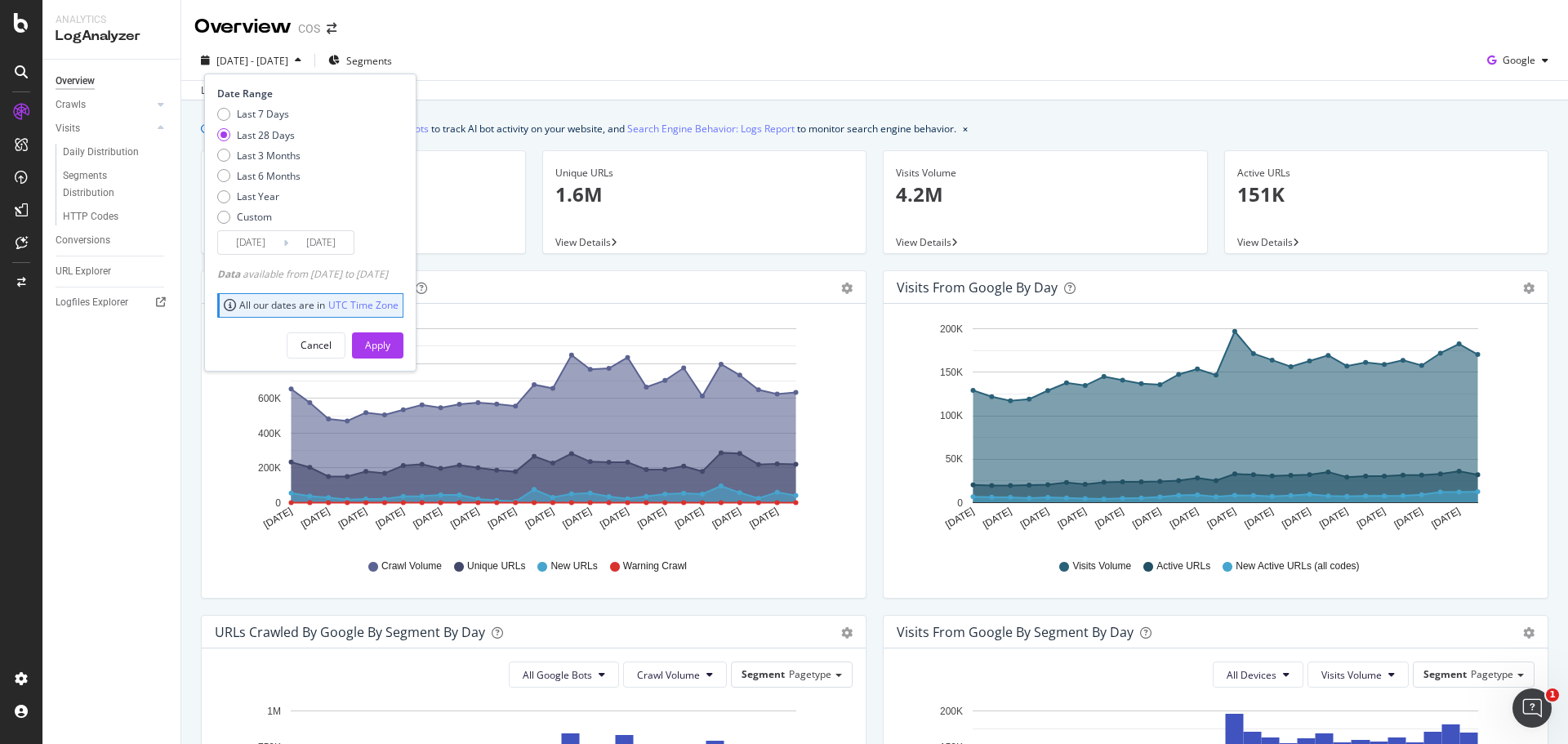
click at [307, 63] on div "button" at bounding box center [298, 60] width 19 height 10
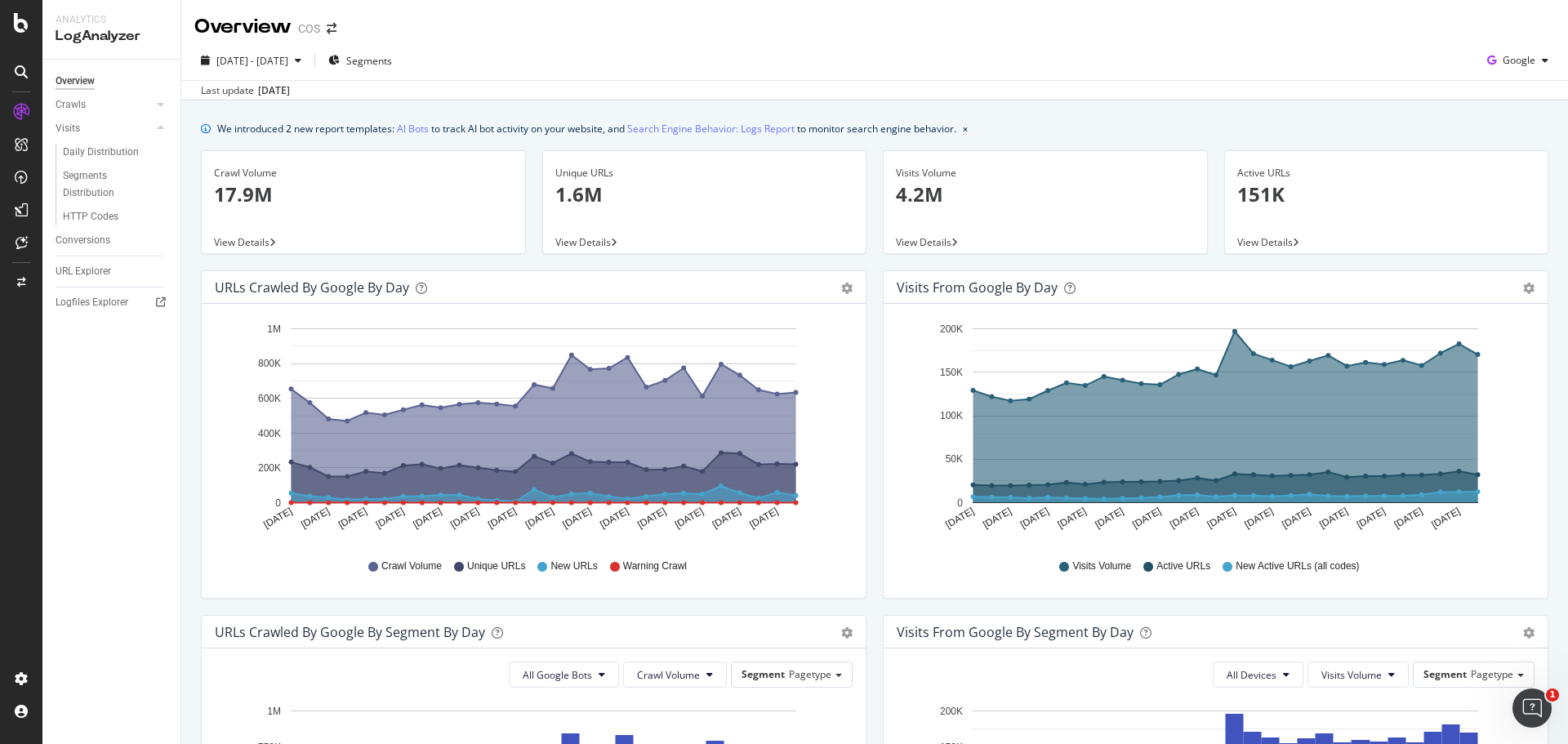
drag, startPoint x: 691, startPoint y: 282, endPoint x: 682, endPoint y: 288, distance: 10.8
click at [694, 282] on div "URLs Crawled by Google by day" at bounding box center [516, 287] width 602 height 17
click at [302, 56] on icon "button" at bounding box center [298, 60] width 7 height 10
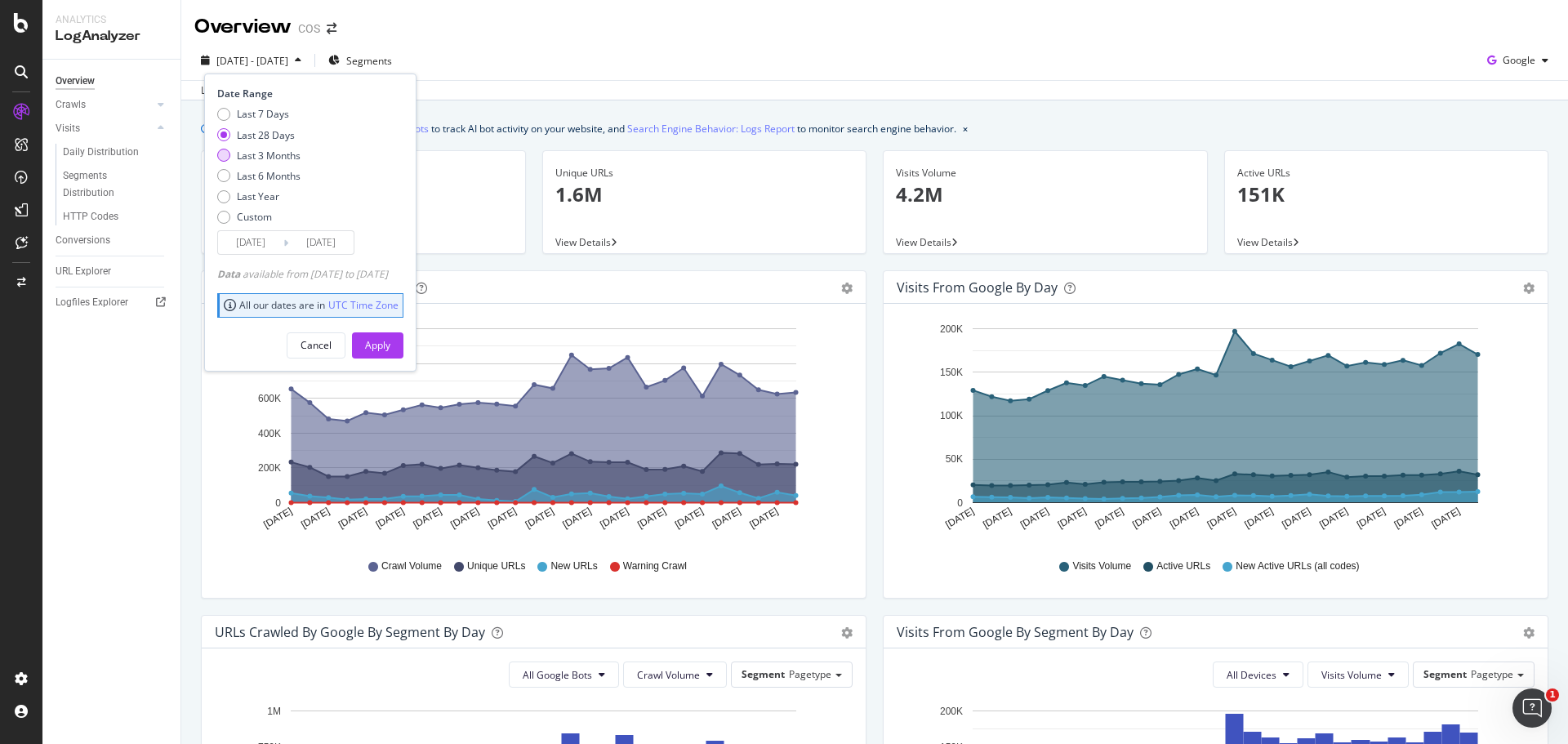
click at [298, 158] on div "Last 3 Months" at bounding box center [267, 156] width 63 height 14
type input "2025/06/10"
click at [390, 343] on div "Apply" at bounding box center [377, 345] width 25 height 14
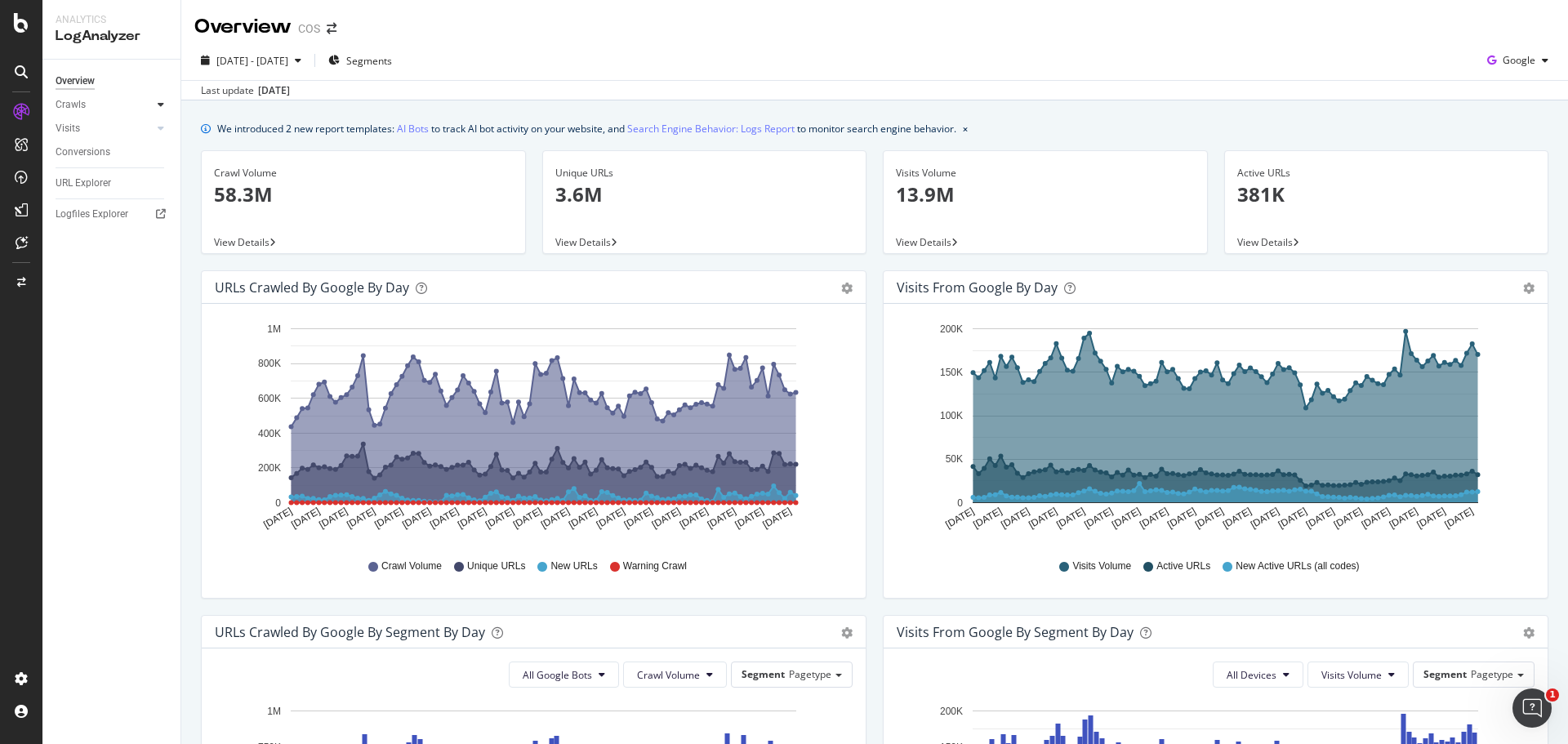
click at [165, 89] on link "Overview" at bounding box center [112, 82] width 114 height 18
click at [160, 105] on icon at bounding box center [160, 104] width 7 height 10
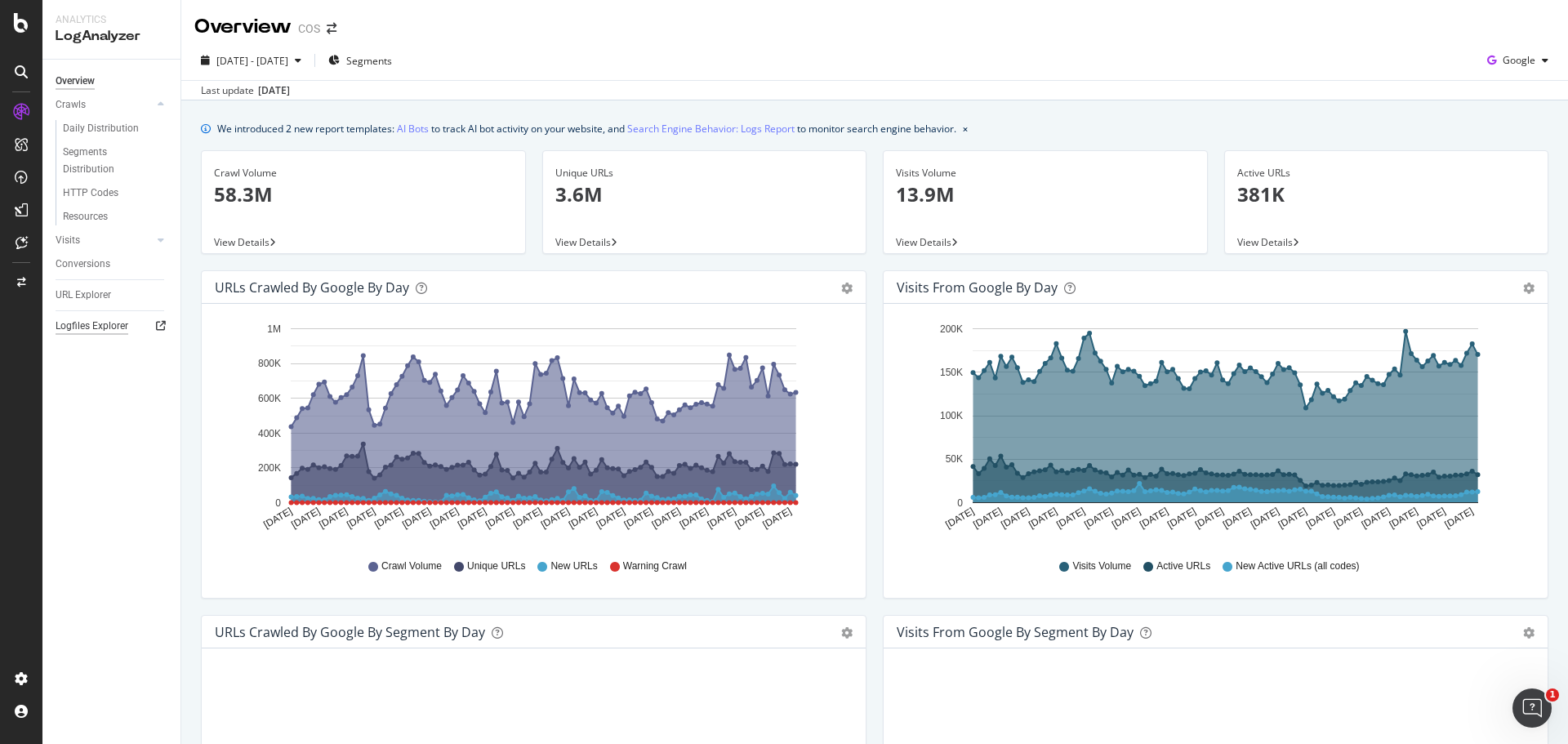
drag, startPoint x: 160, startPoint y: 105, endPoint x: 106, endPoint y: 207, distance: 115.4
click at [161, 105] on icon at bounding box center [160, 104] width 7 height 10
click at [143, 126] on div at bounding box center [144, 127] width 17 height 17
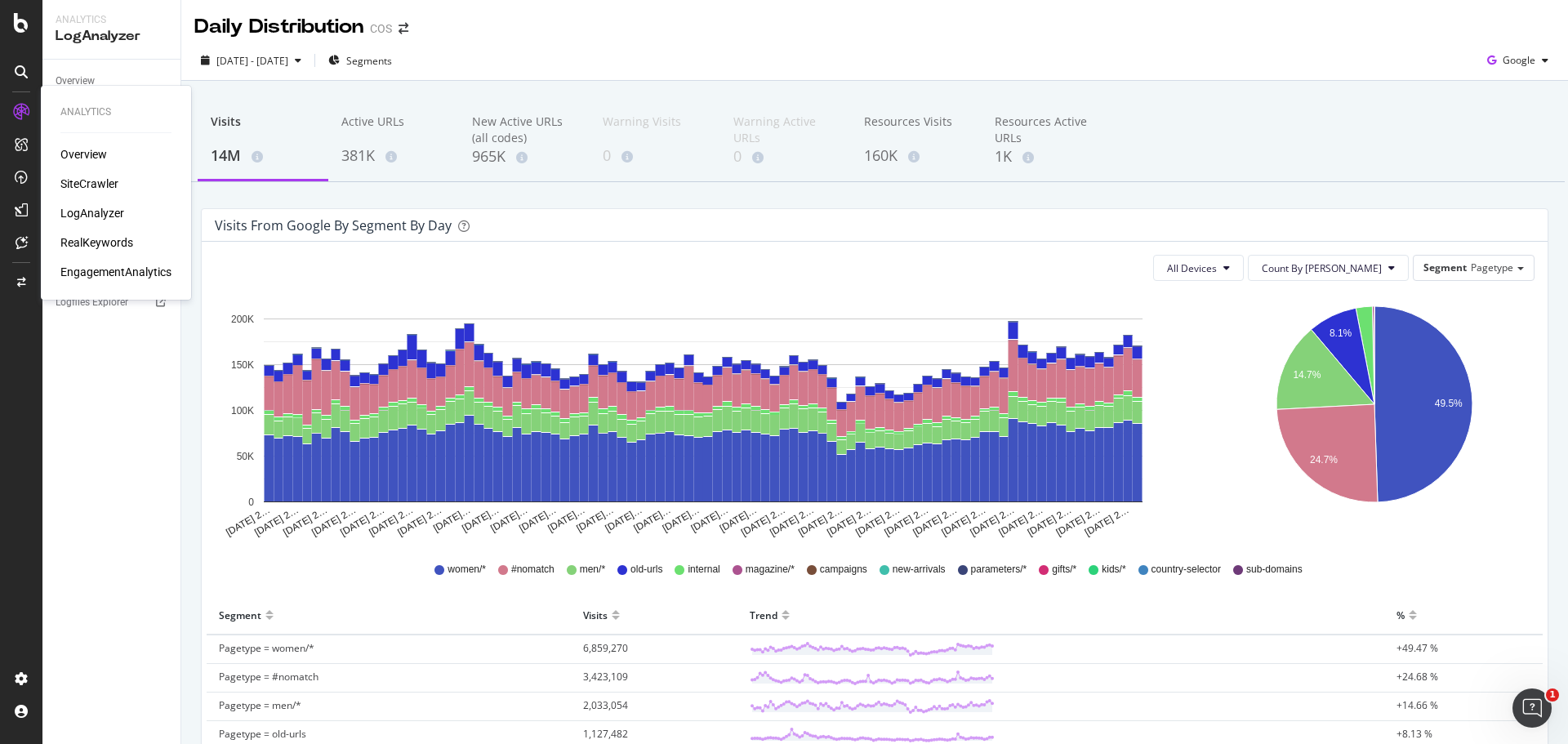
click at [96, 211] on div "LogAnalyzer" at bounding box center [91, 213] width 63 height 17
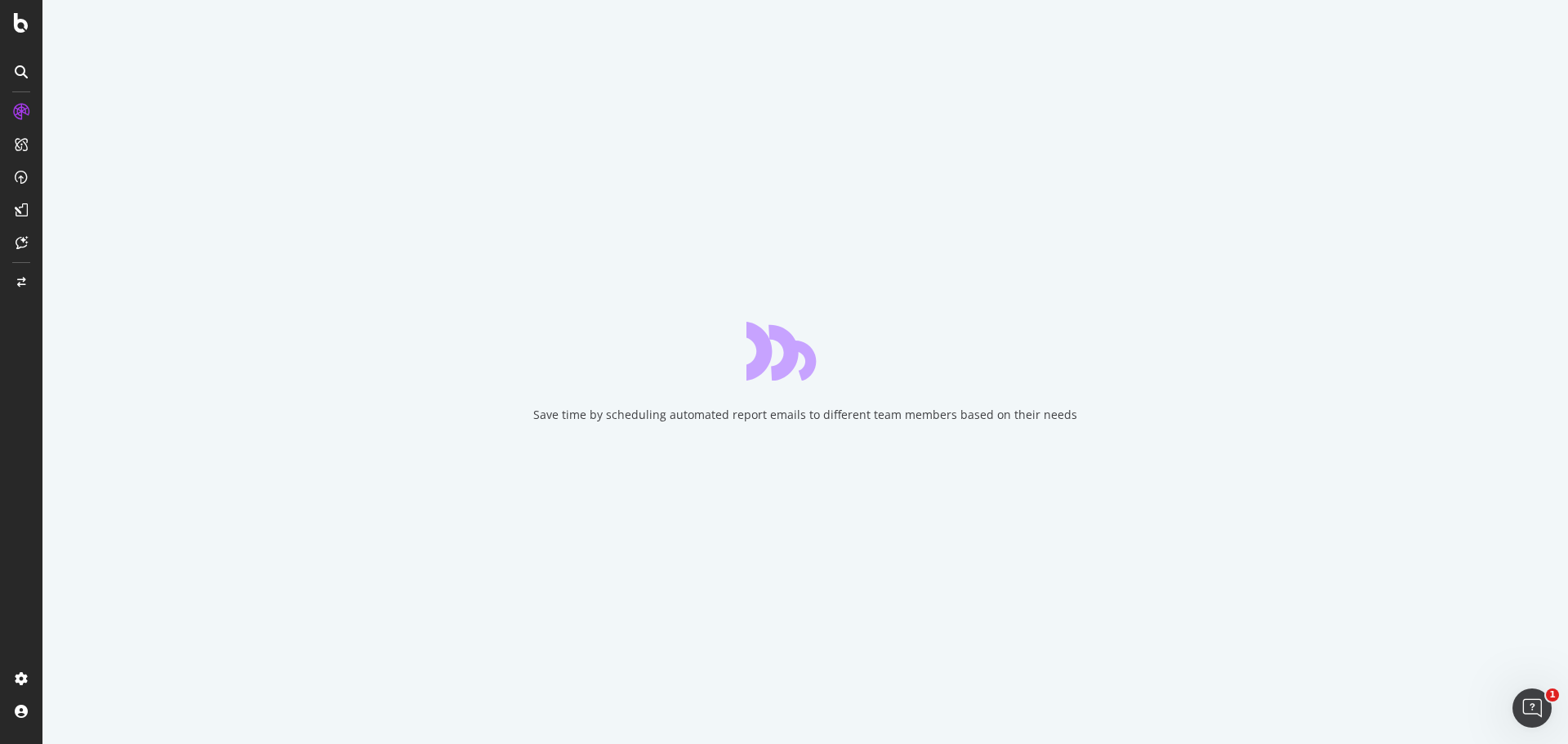
click at [17, 109] on icon at bounding box center [20, 112] width 17 height 17
click at [18, 108] on icon at bounding box center [20, 112] width 17 height 17
click at [17, 115] on icon at bounding box center [20, 112] width 17 height 17
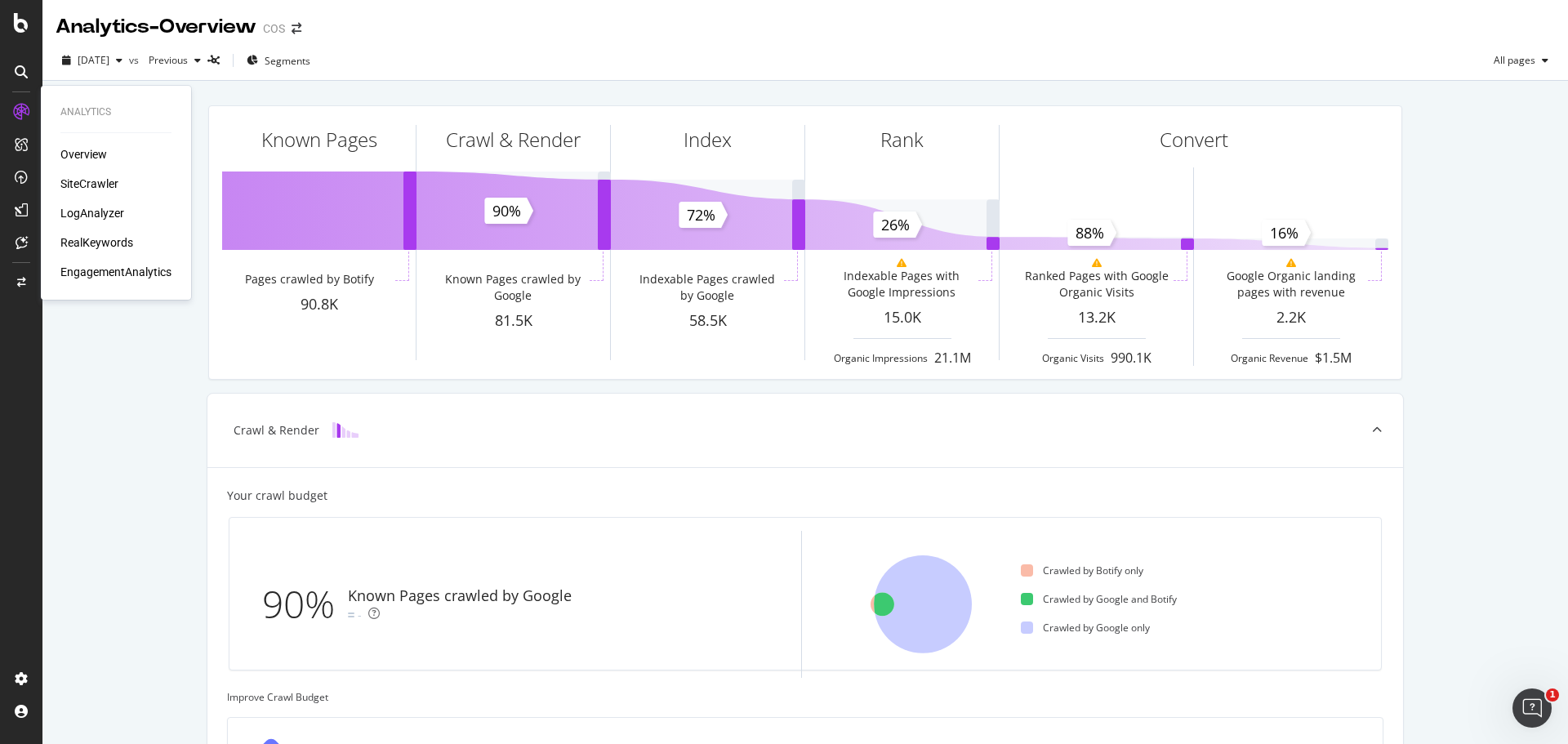
click at [98, 206] on div "LogAnalyzer" at bounding box center [91, 213] width 63 height 17
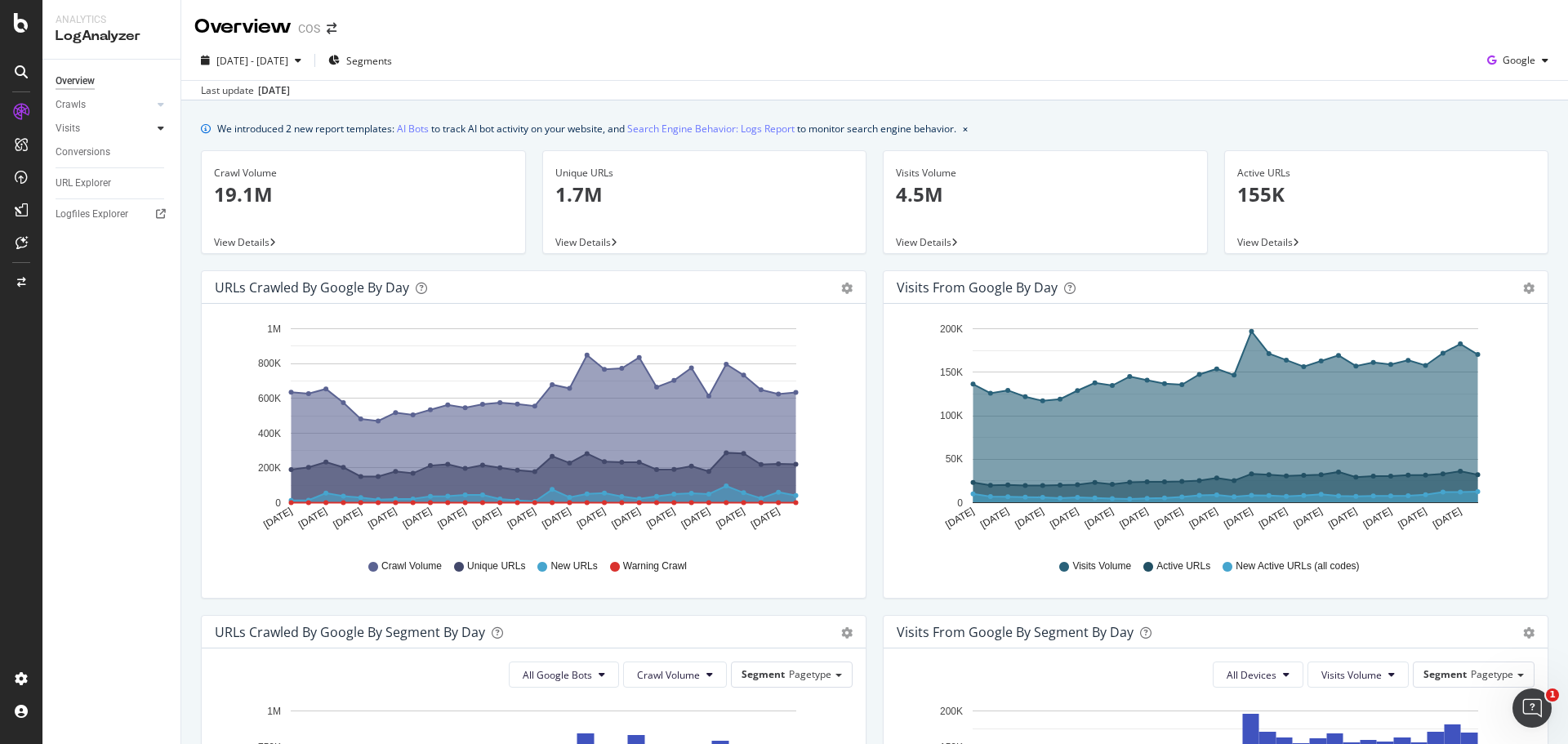
click at [162, 124] on icon at bounding box center [160, 128] width 7 height 10
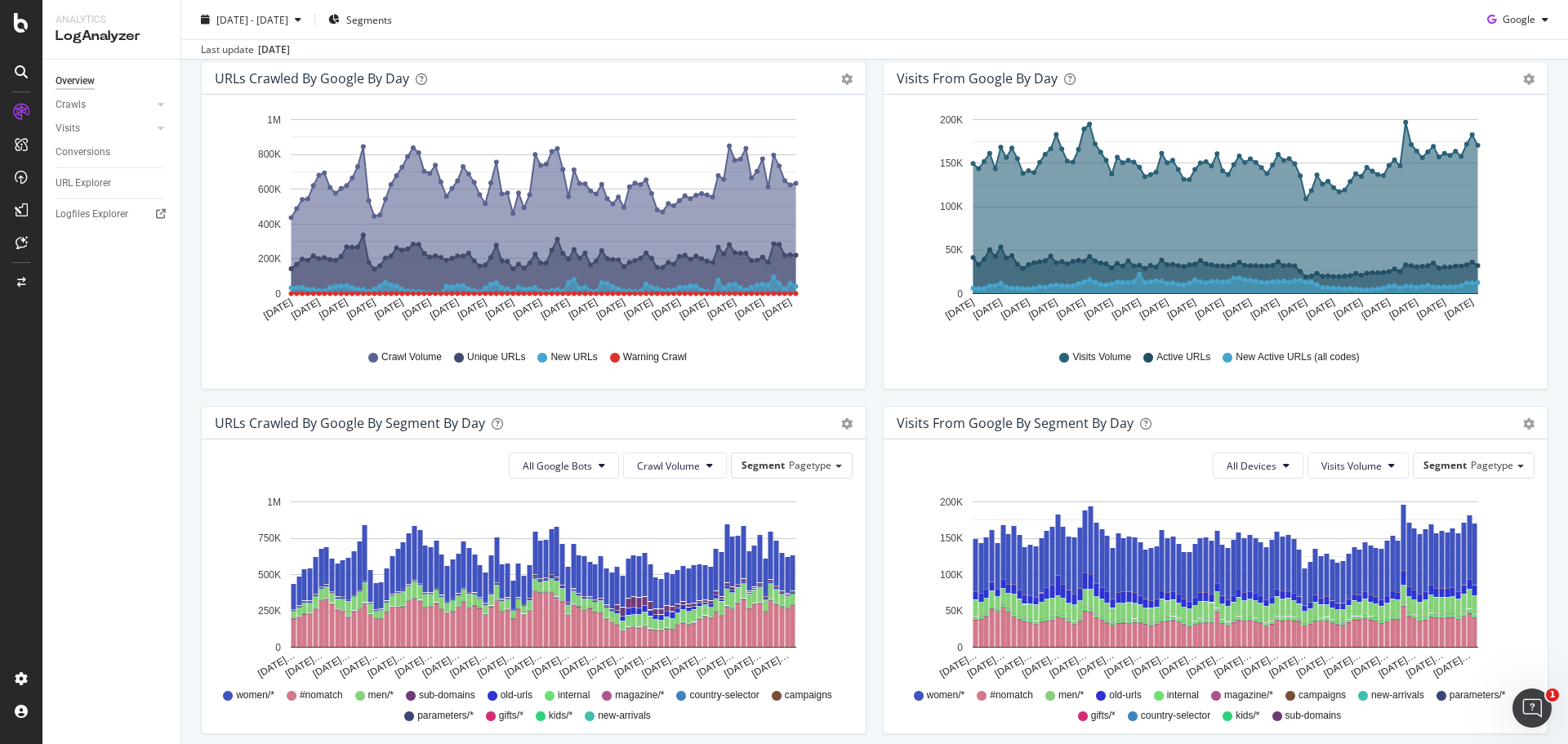
scroll to position [46, 0]
